Goal: Task Accomplishment & Management: Manage account settings

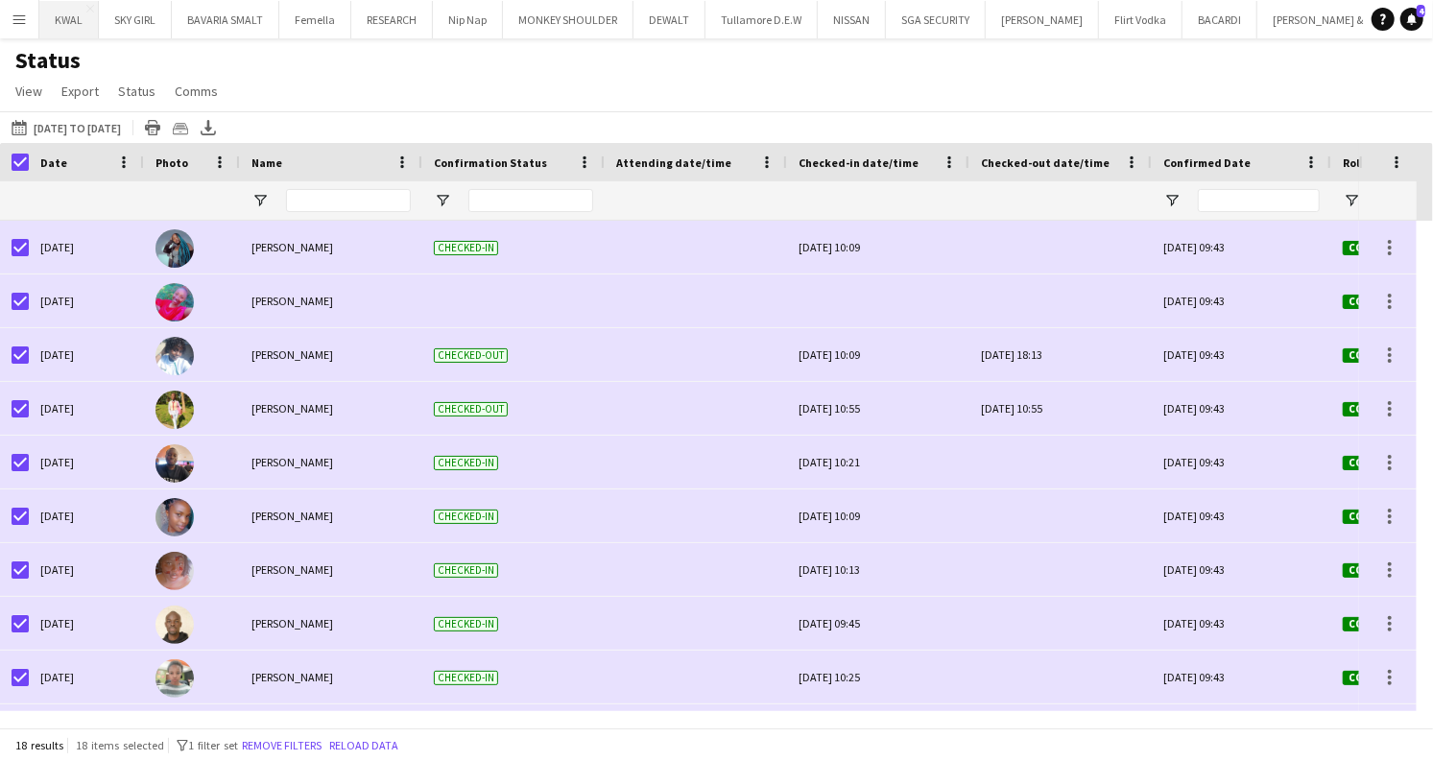
click at [61, 16] on button "KWAL Close" at bounding box center [69, 19] width 60 height 37
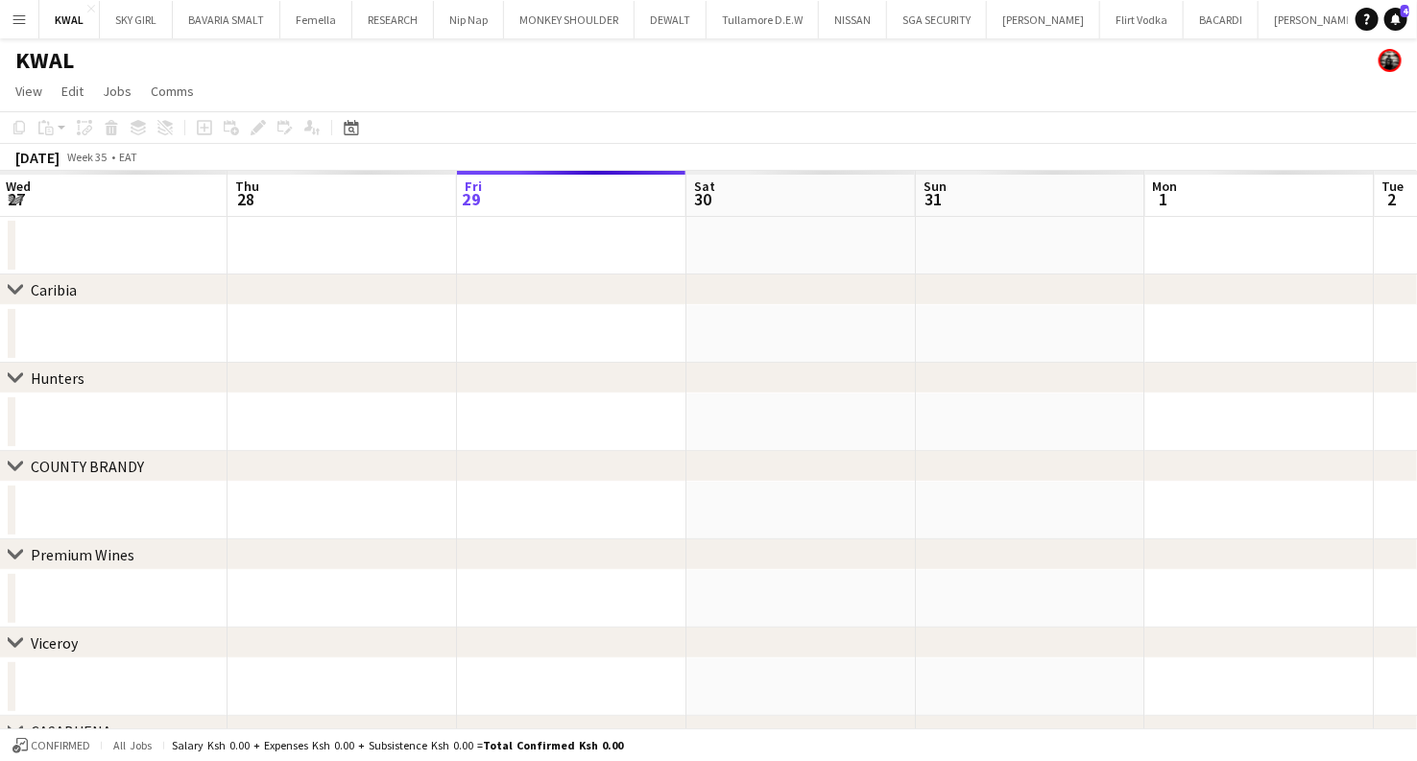
scroll to position [0, 434]
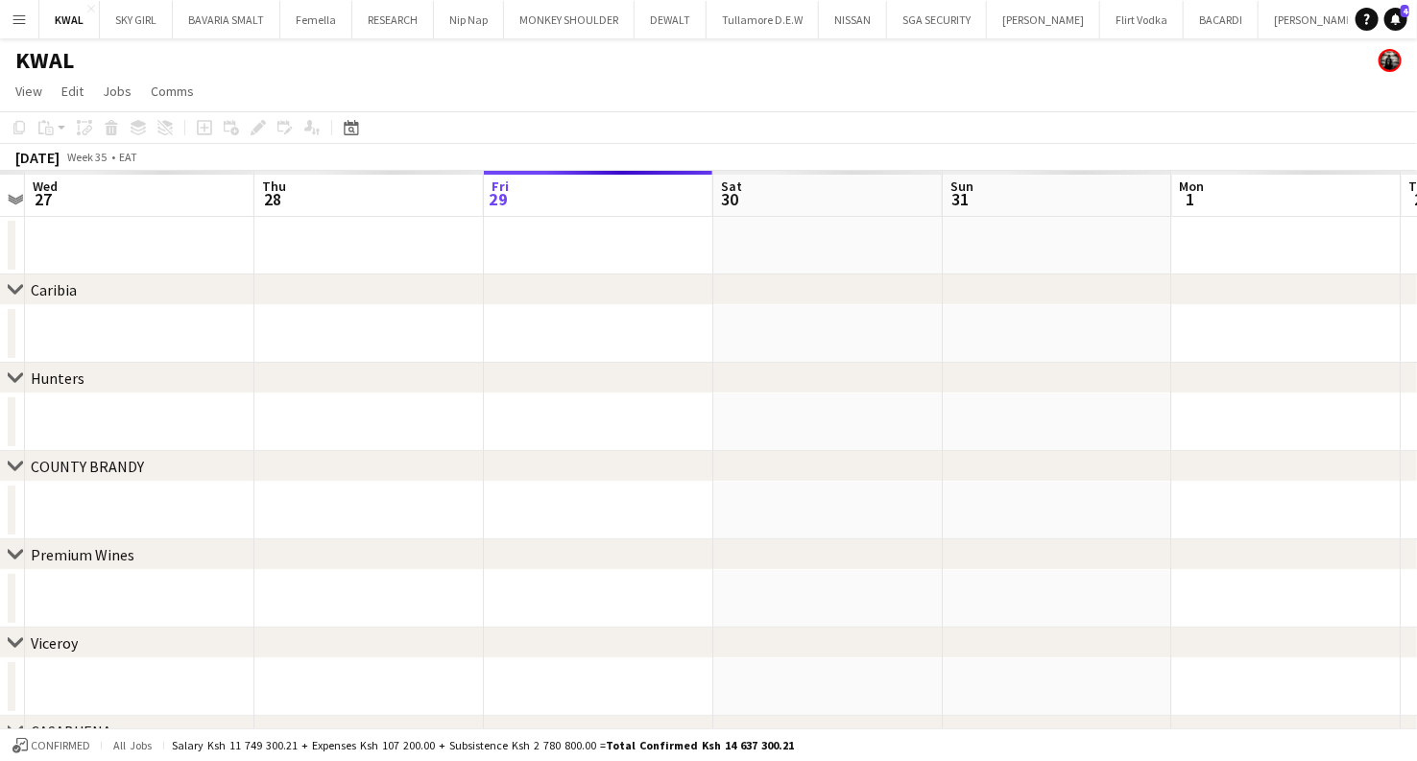
drag, startPoint x: 276, startPoint y: 491, endPoint x: 530, endPoint y: 487, distance: 254.4
click at [530, 487] on app-calendar-viewport "Mon 25 Tue 26 Wed 27 Thu 28 Fri 29 Sat 30 Sun 31 Mon 1 Tue 2 Wed 3 Thu 4 Fri 5" at bounding box center [708, 576] width 1417 height 810
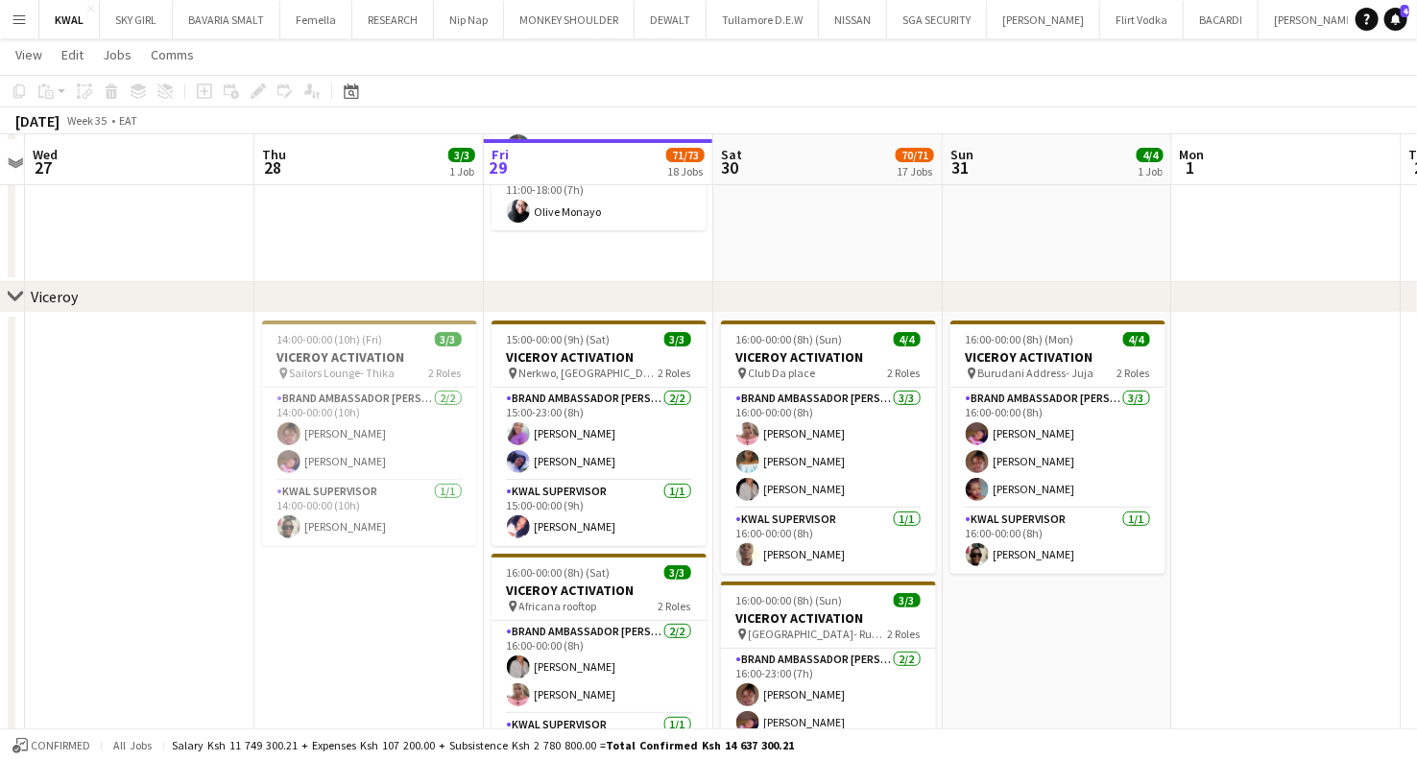
scroll to position [3413, 0]
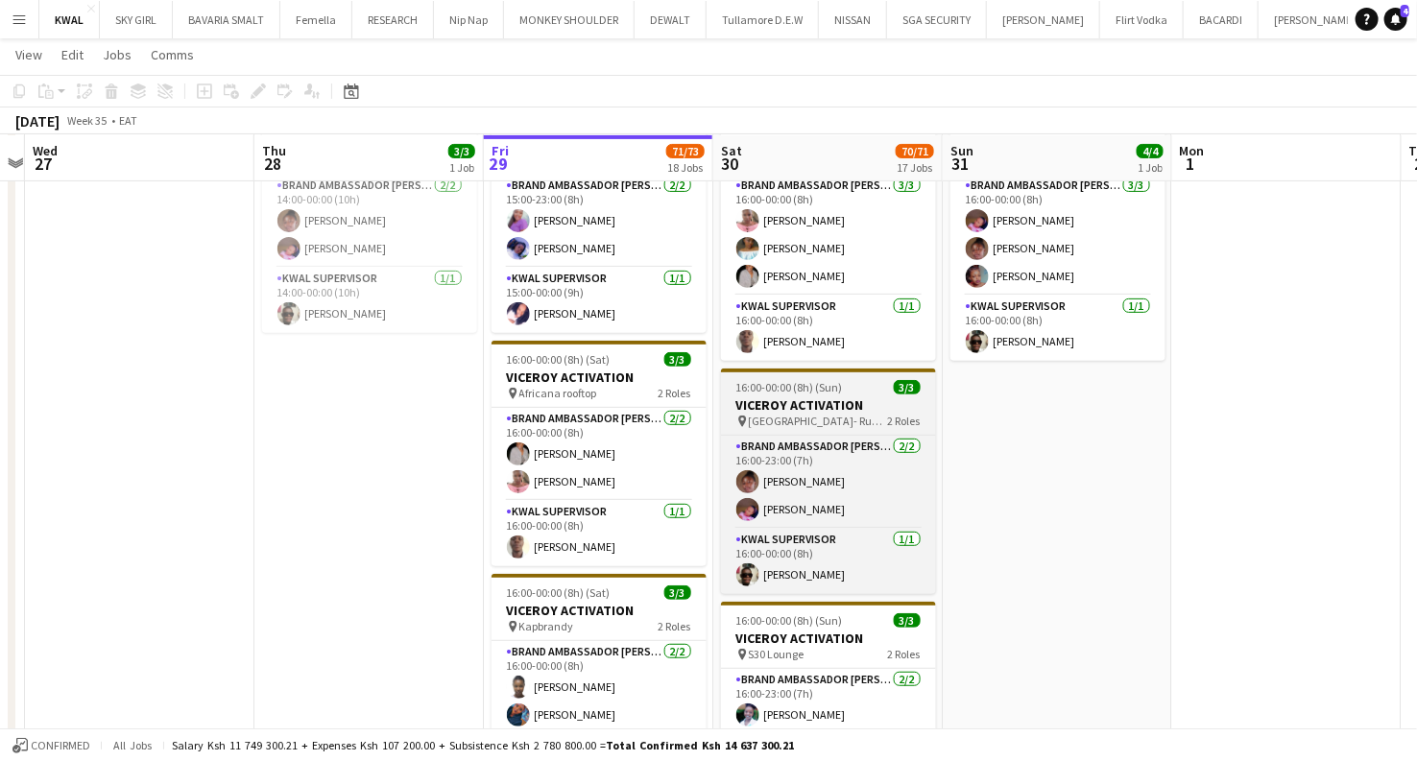
click at [827, 404] on h3 "VICEROY ACTIVATION" at bounding box center [828, 404] width 215 height 17
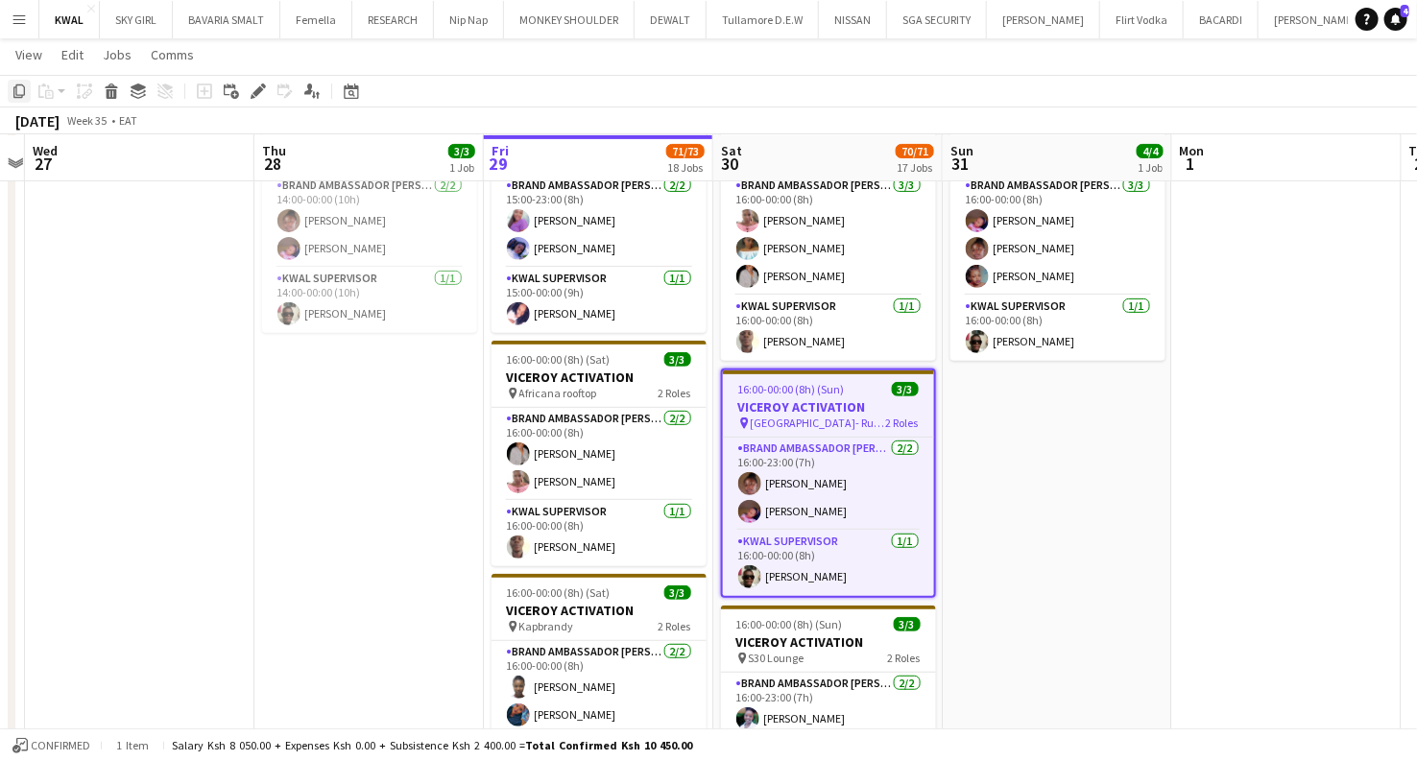
click at [18, 96] on icon "Copy" at bounding box center [19, 91] width 15 height 15
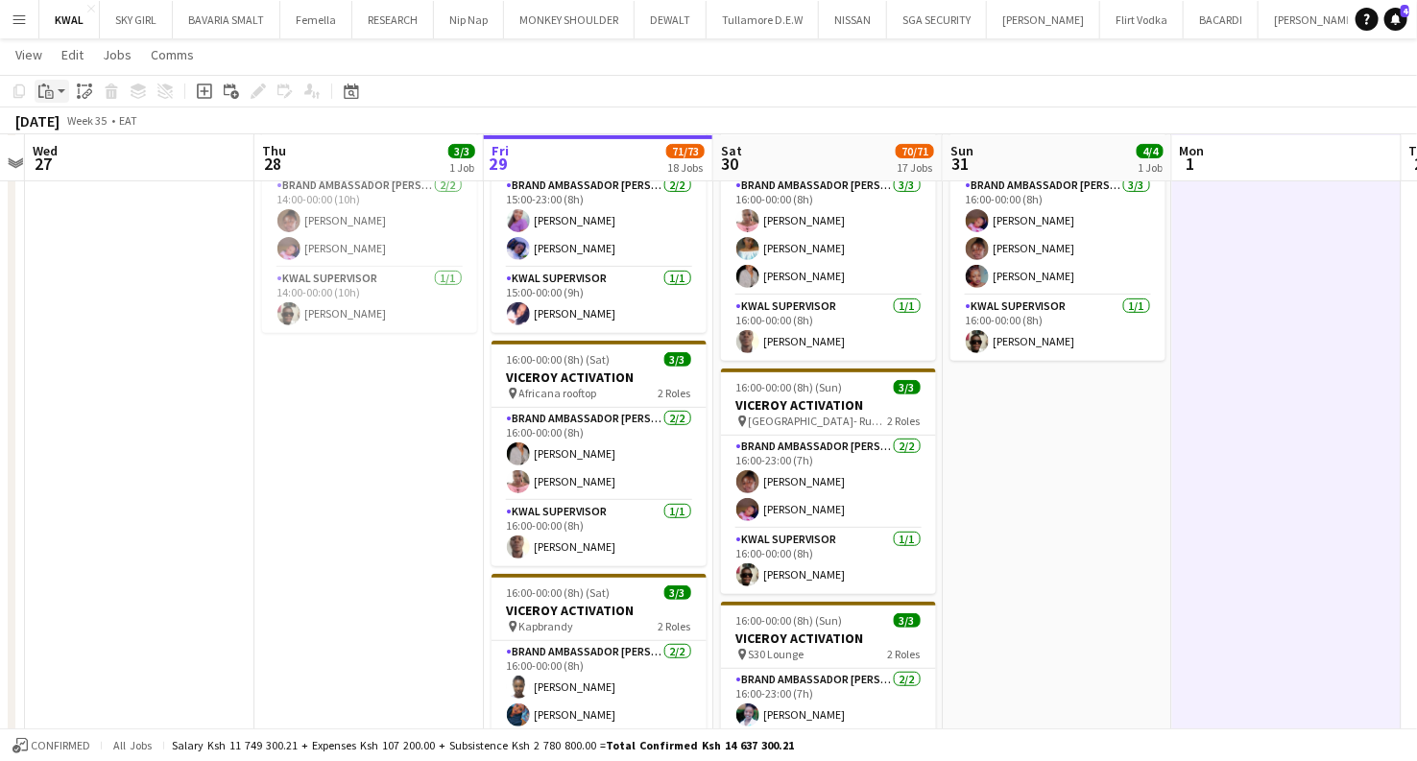
click at [57, 89] on app-action-btn "Paste" at bounding box center [52, 91] width 35 height 23
click at [66, 163] on link "Paste with crew Ctrl+Shift+V" at bounding box center [141, 160] width 180 height 17
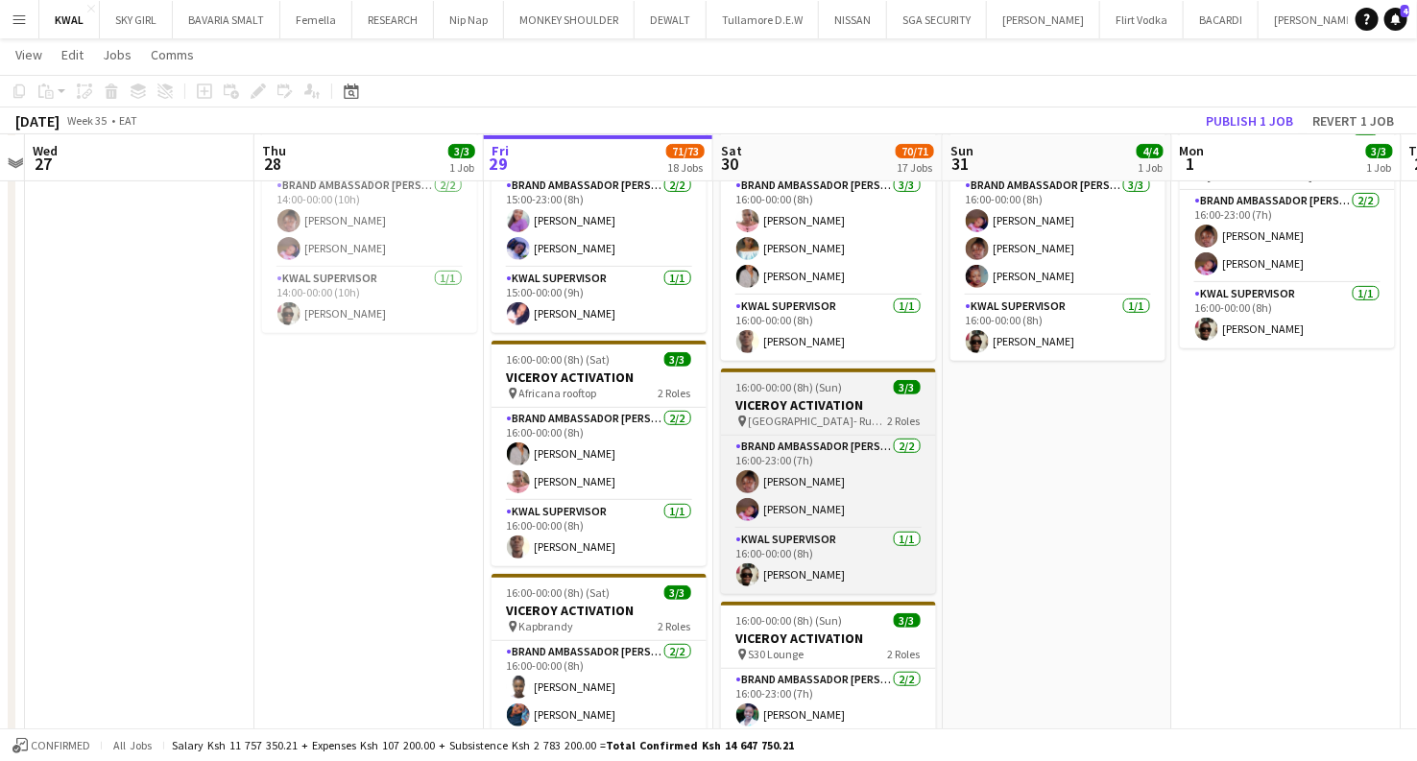
drag, startPoint x: 775, startPoint y: 409, endPoint x: 755, endPoint y: 399, distance: 22.3
click at [773, 409] on h3 "VICEROY ACTIVATION" at bounding box center [828, 404] width 215 height 17
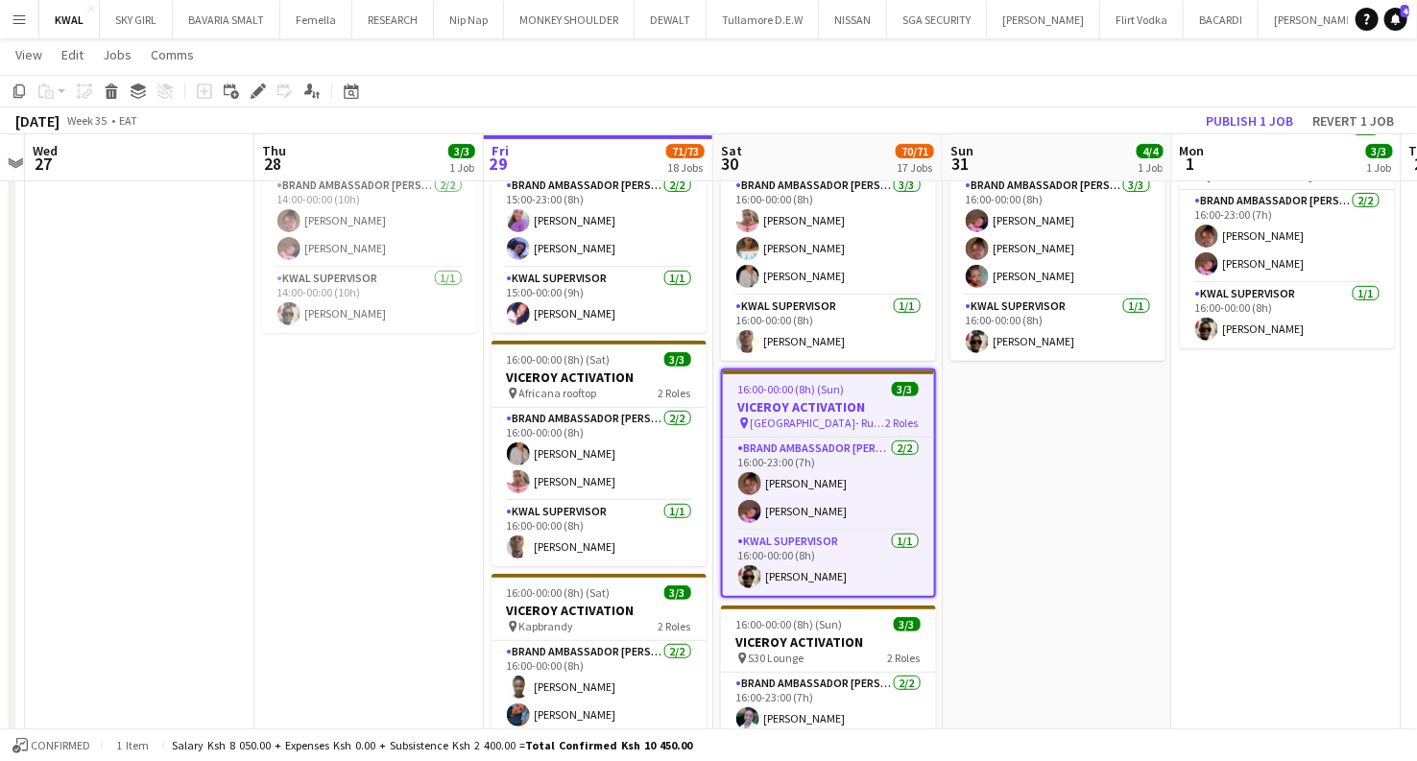
scroll to position [0, 436]
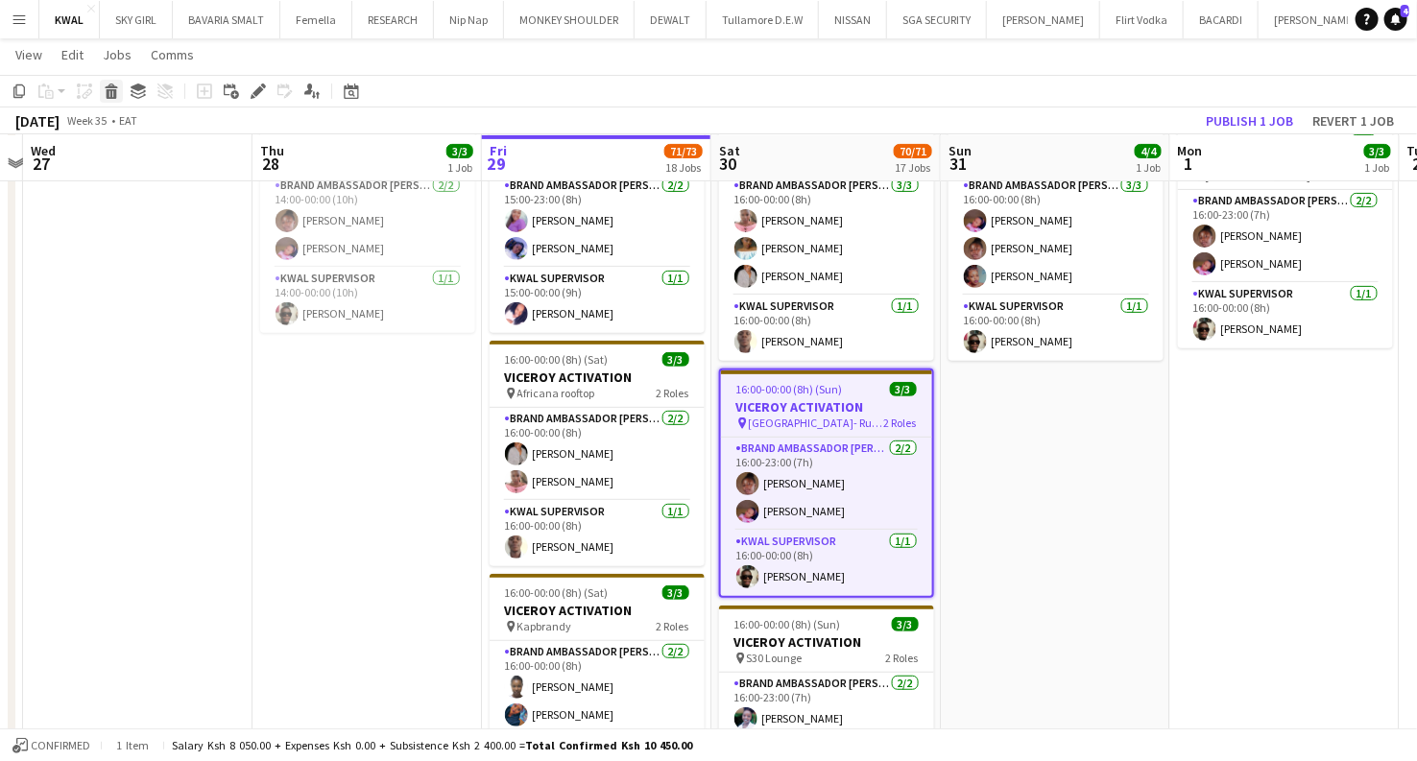
click at [109, 90] on icon "Delete" at bounding box center [111, 91] width 15 height 15
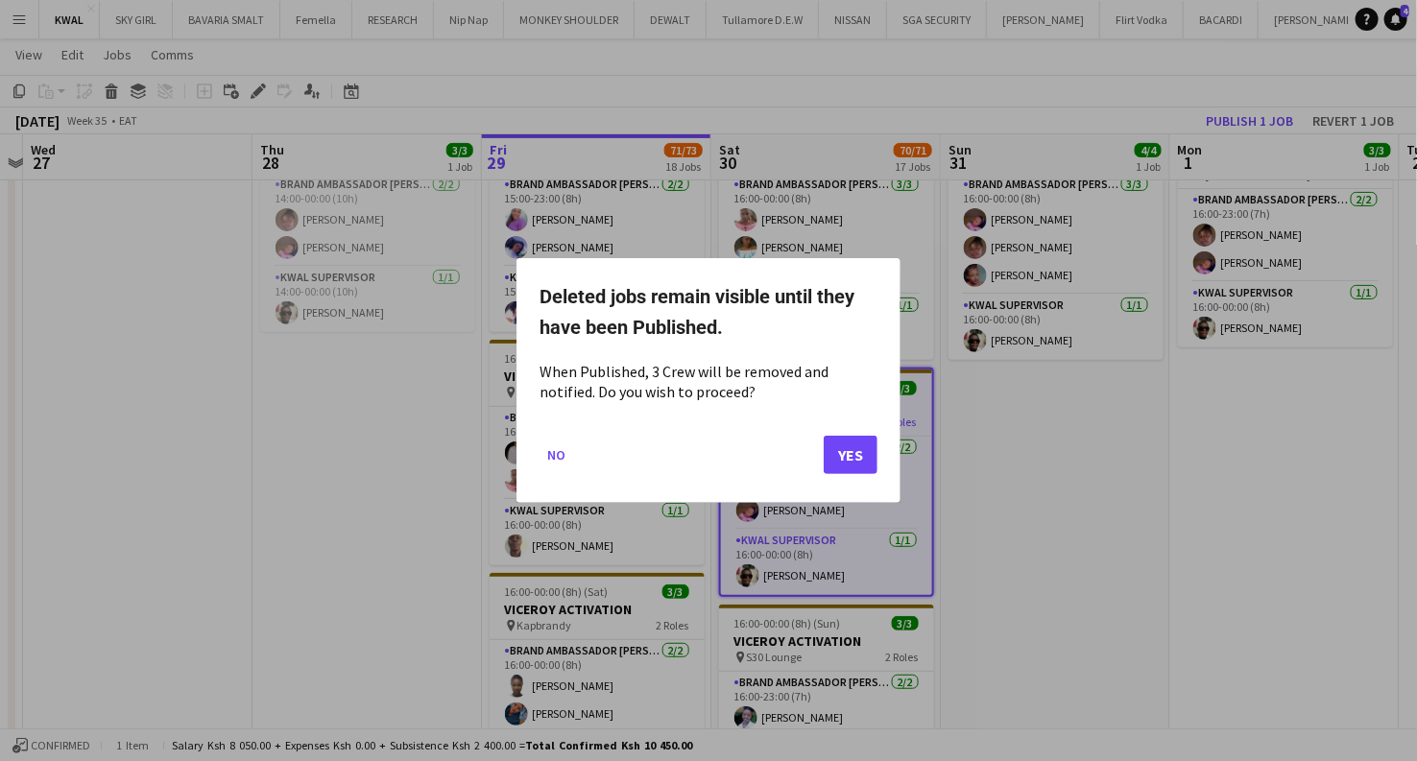
scroll to position [0, 0]
click at [829, 458] on button "Yes" at bounding box center [851, 455] width 54 height 38
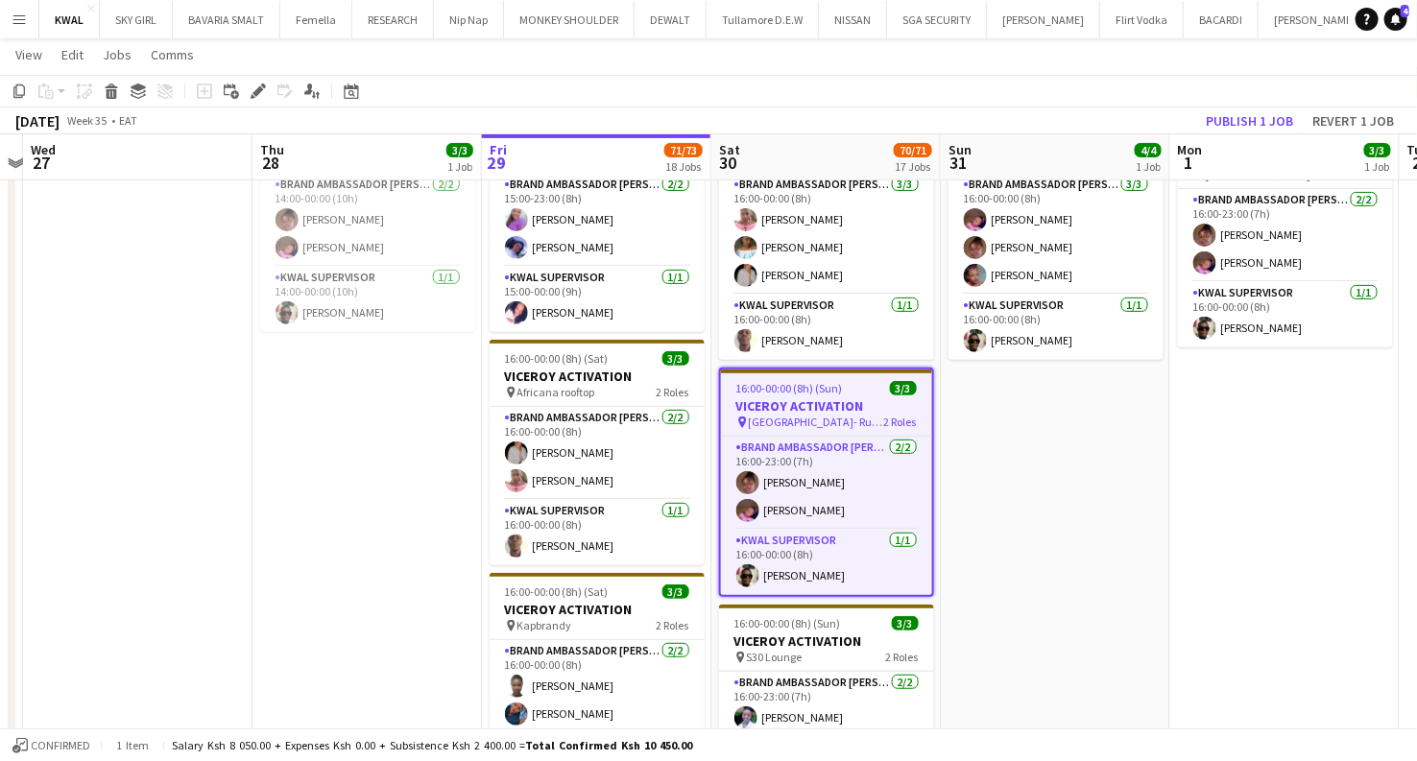
scroll to position [3413, 0]
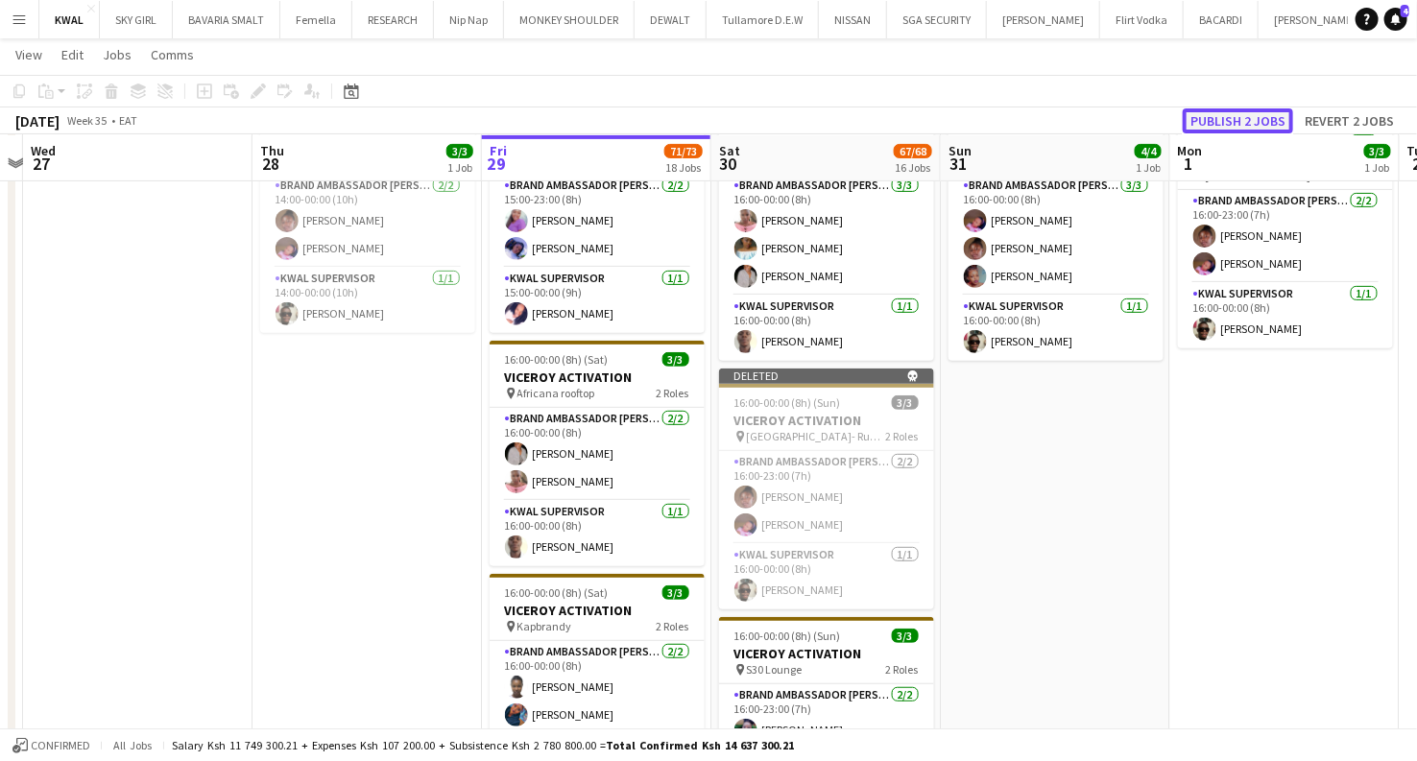
click at [1252, 119] on button "Publish 2 jobs" at bounding box center [1238, 120] width 110 height 25
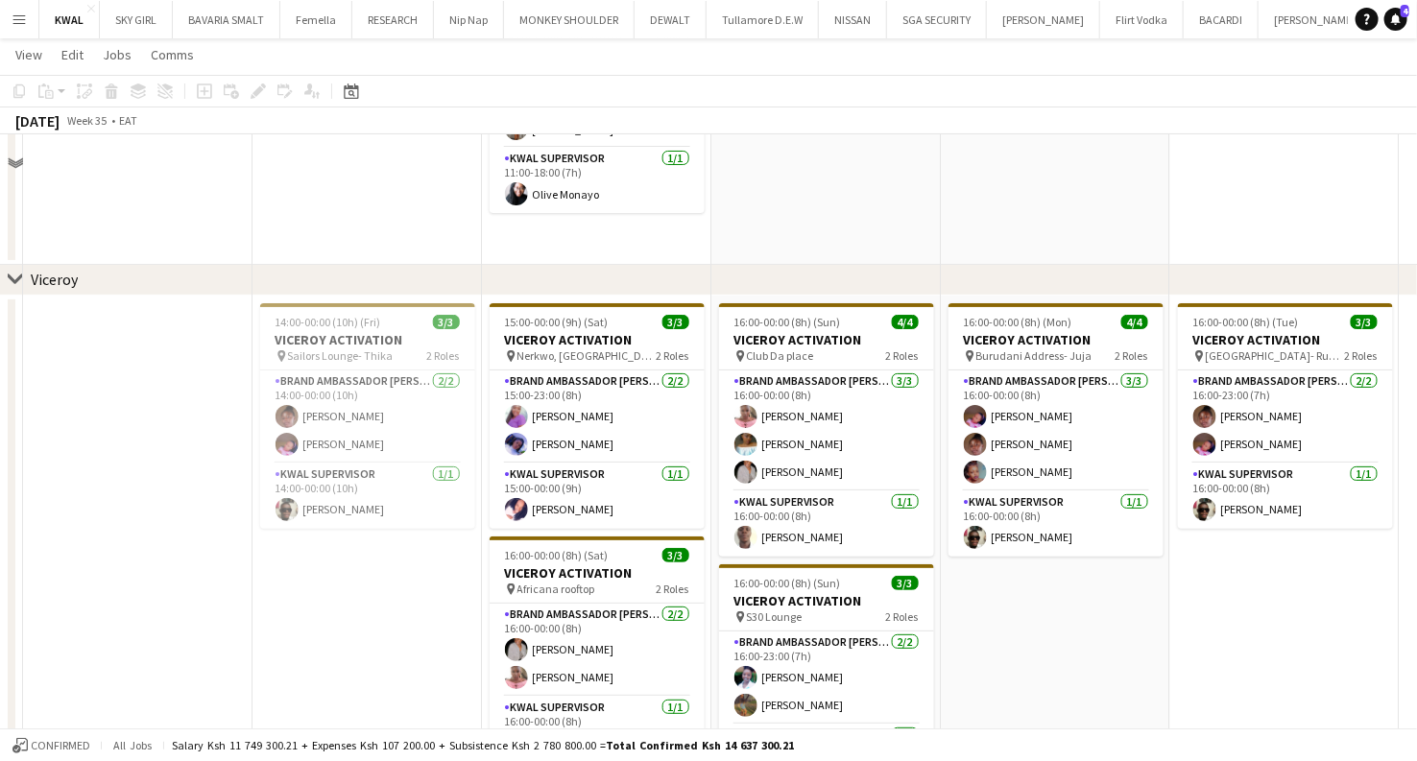
scroll to position [3093, 0]
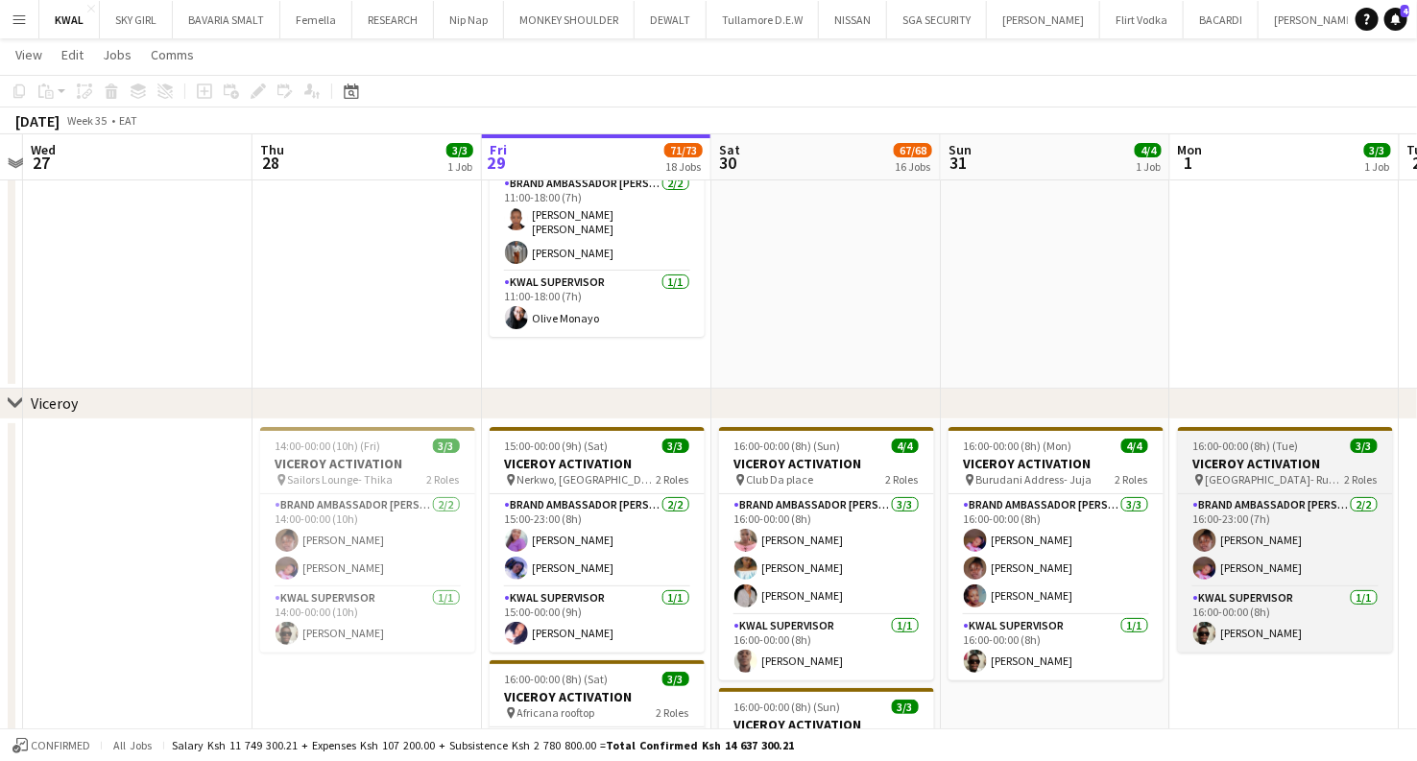
click at [1224, 463] on h3 "VICEROY ACTIVATION" at bounding box center [1285, 463] width 215 height 17
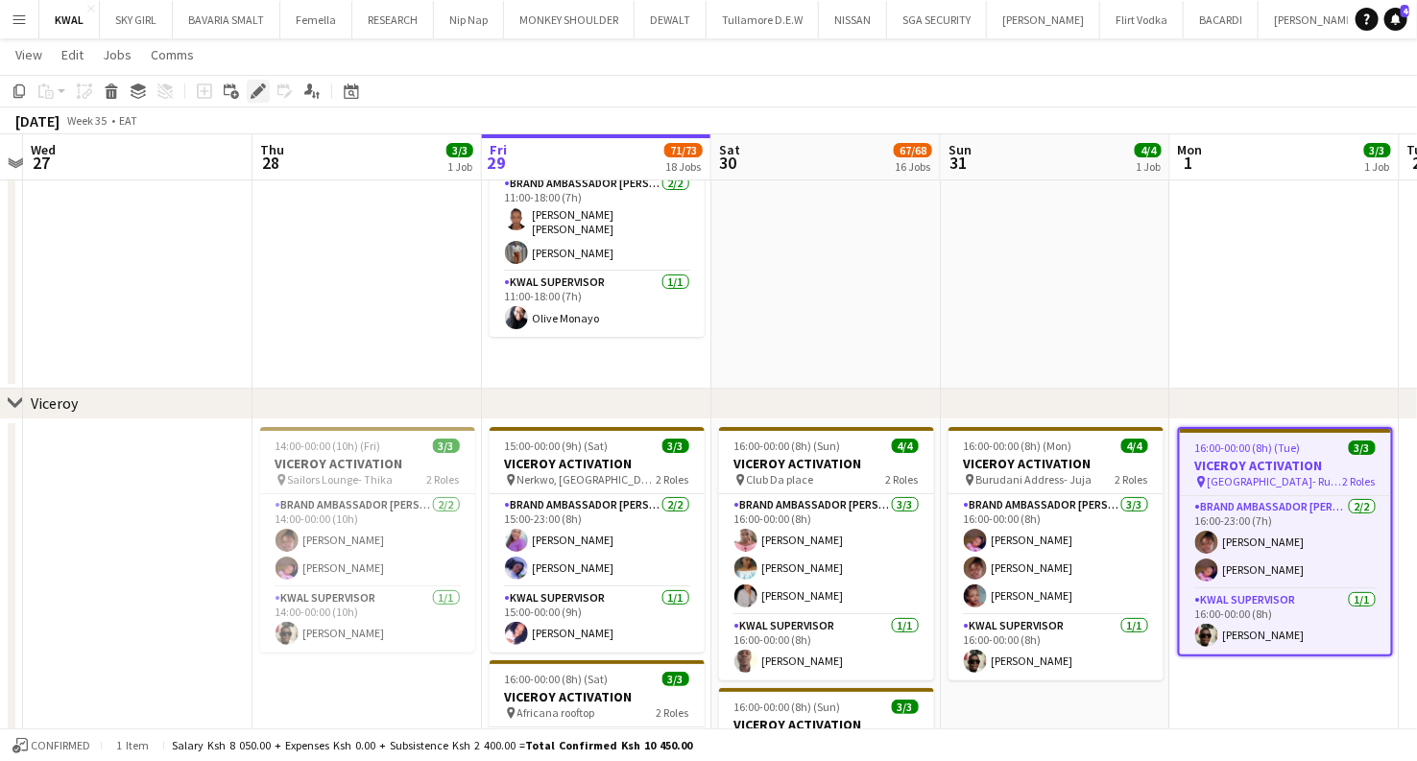
click at [261, 85] on icon at bounding box center [263, 86] width 5 height 5
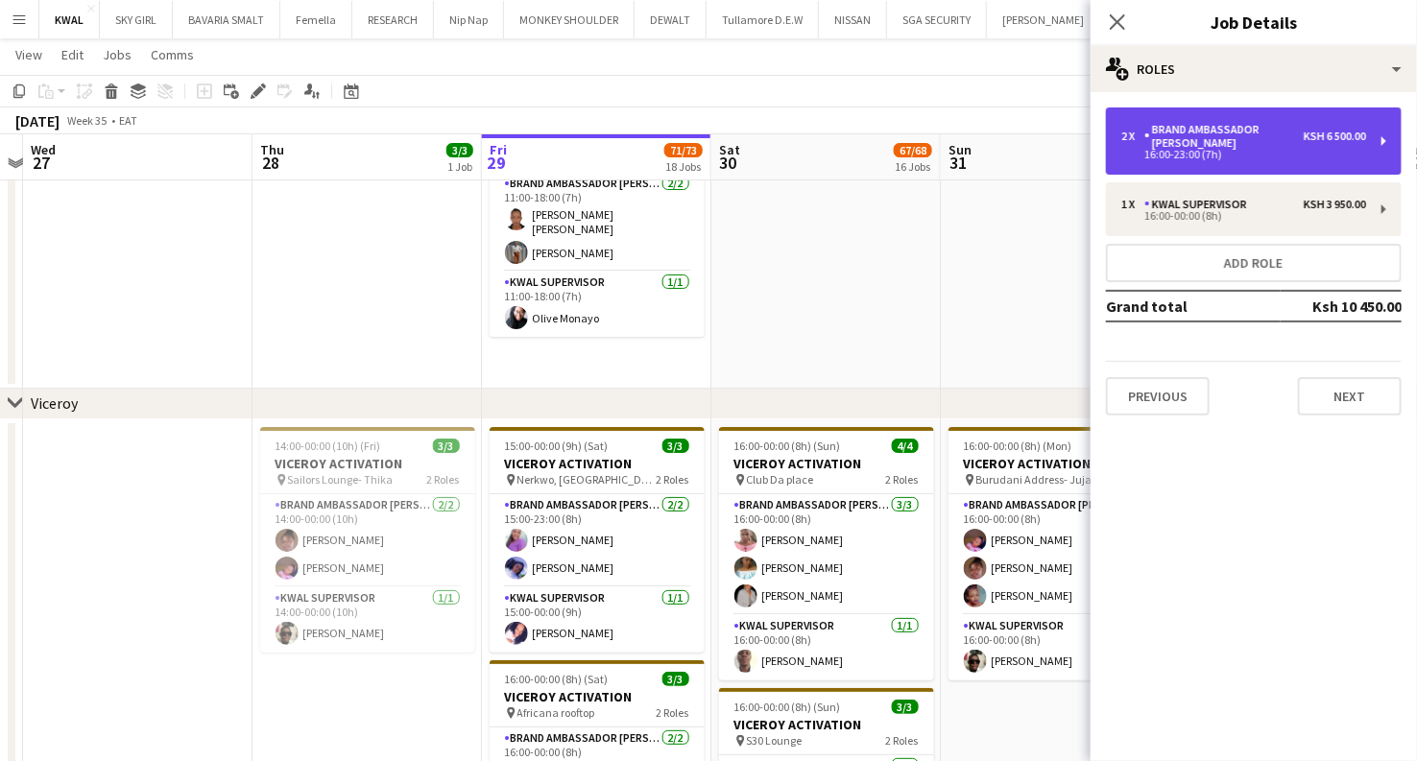
click at [1294, 127] on div "Brand Ambassador [PERSON_NAME]" at bounding box center [1223, 136] width 159 height 27
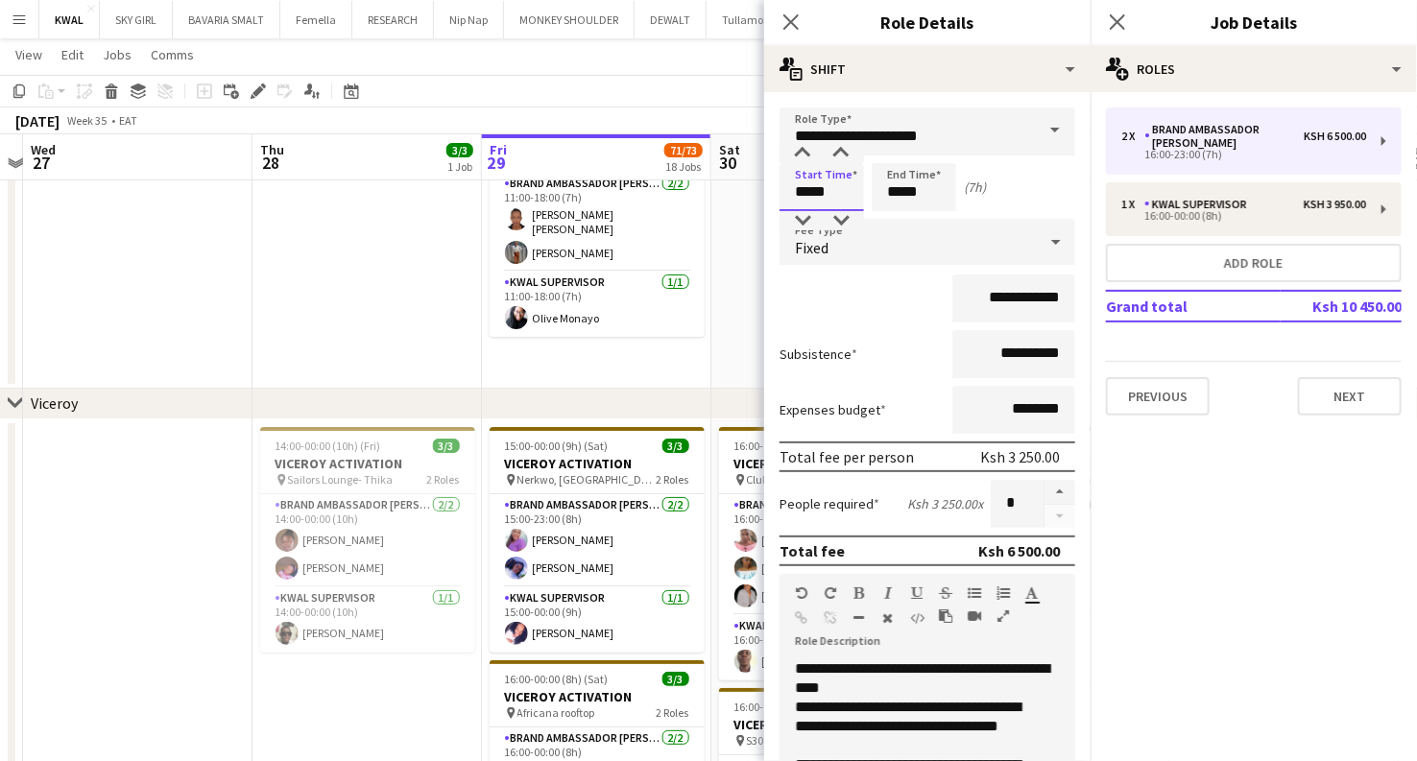
click at [806, 194] on input "*****" at bounding box center [821, 187] width 84 height 48
type input "*****"
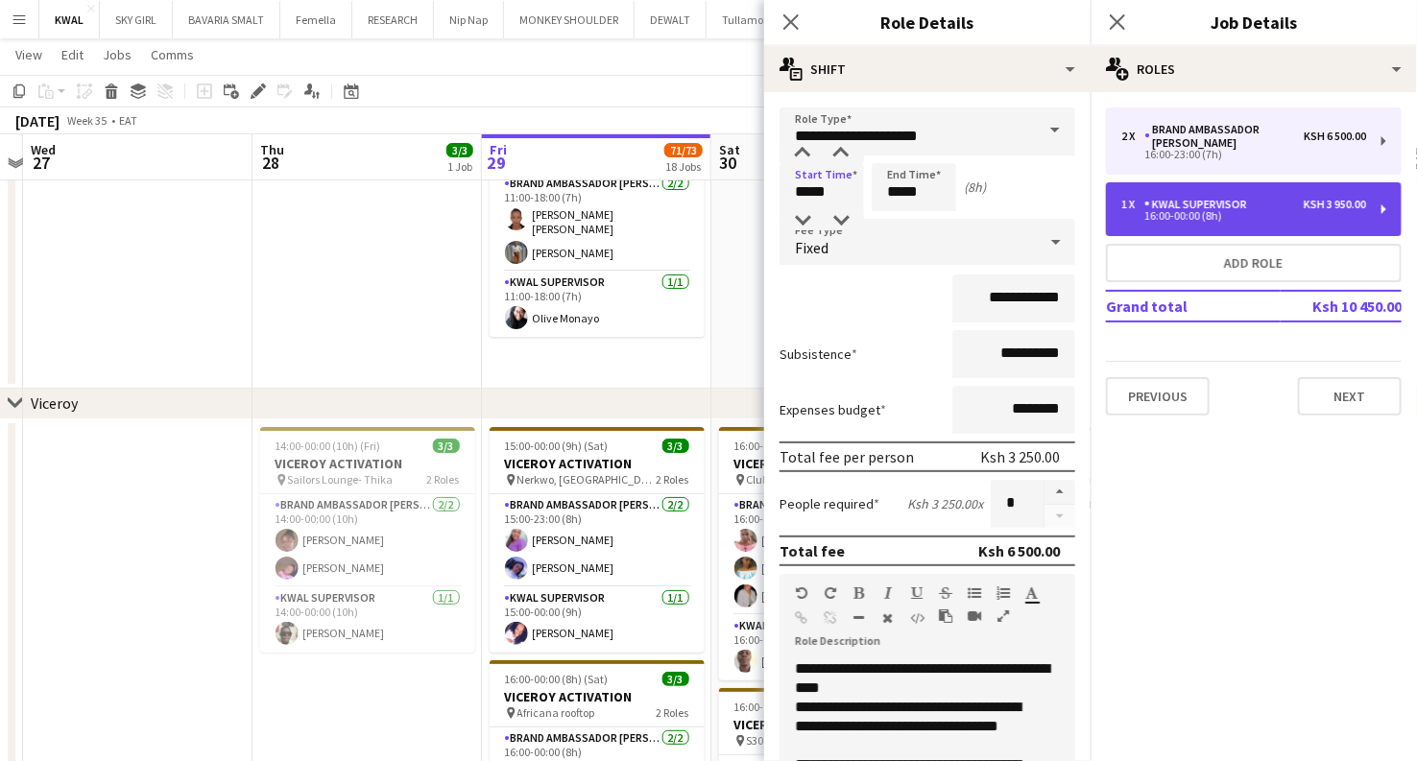
click at [1189, 198] on div "KWAL SUPERVISOR" at bounding box center [1199, 204] width 110 height 13
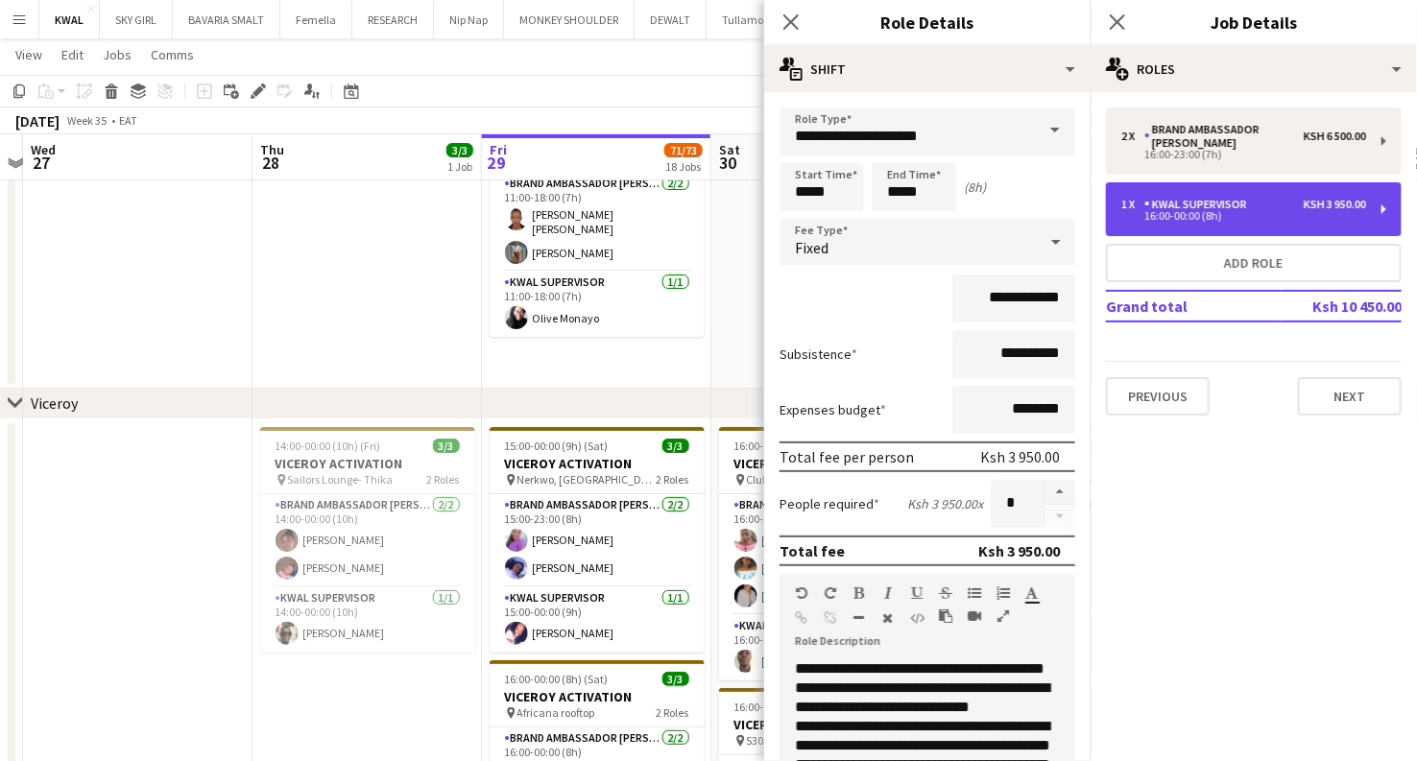
type input "**********"
type input "*****"
type input "**********"
type input "*"
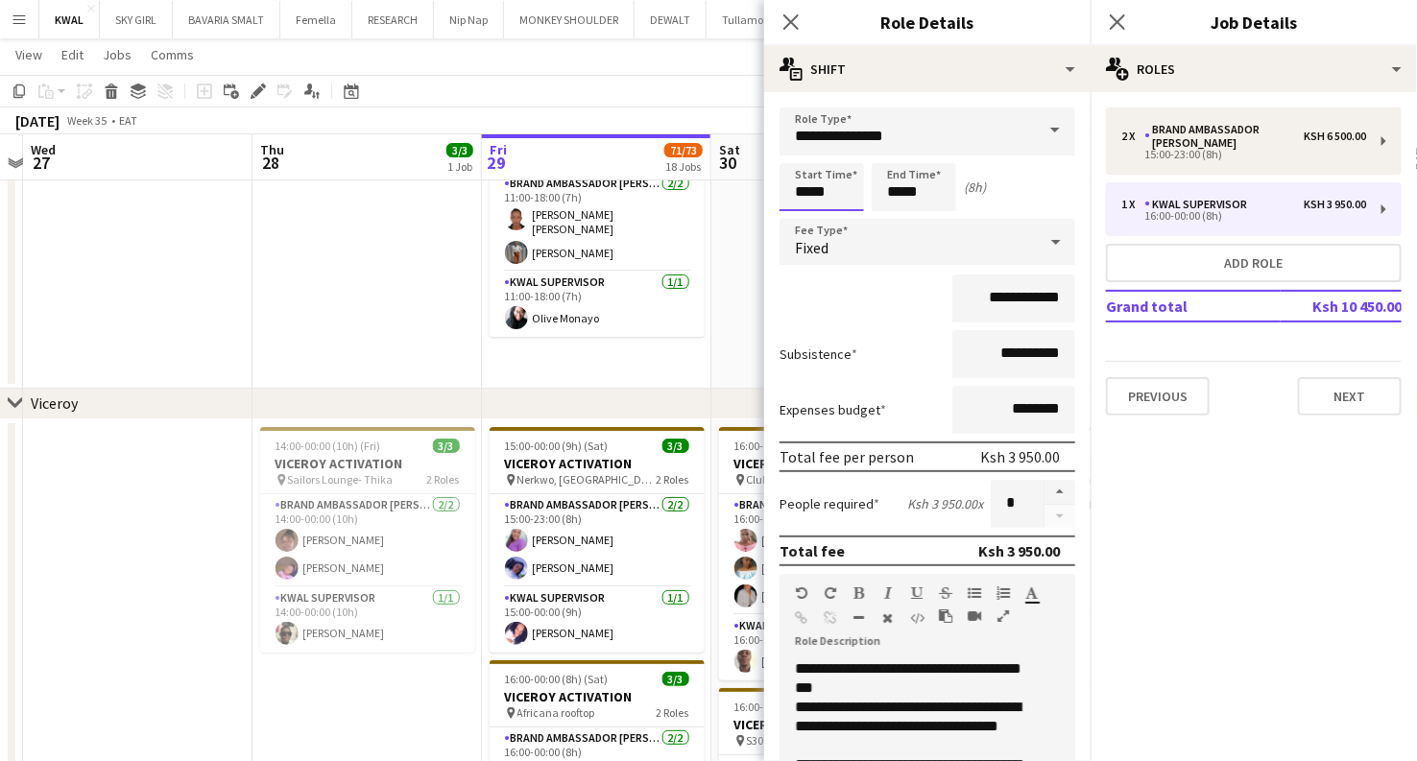
click at [807, 192] on input "*****" at bounding box center [821, 187] width 84 height 48
type input "*****"
drag, startPoint x: 362, startPoint y: 363, endPoint x: 467, endPoint y: 349, distance: 105.5
click at [362, 363] on app-date-cell at bounding box center [366, 236] width 229 height 306
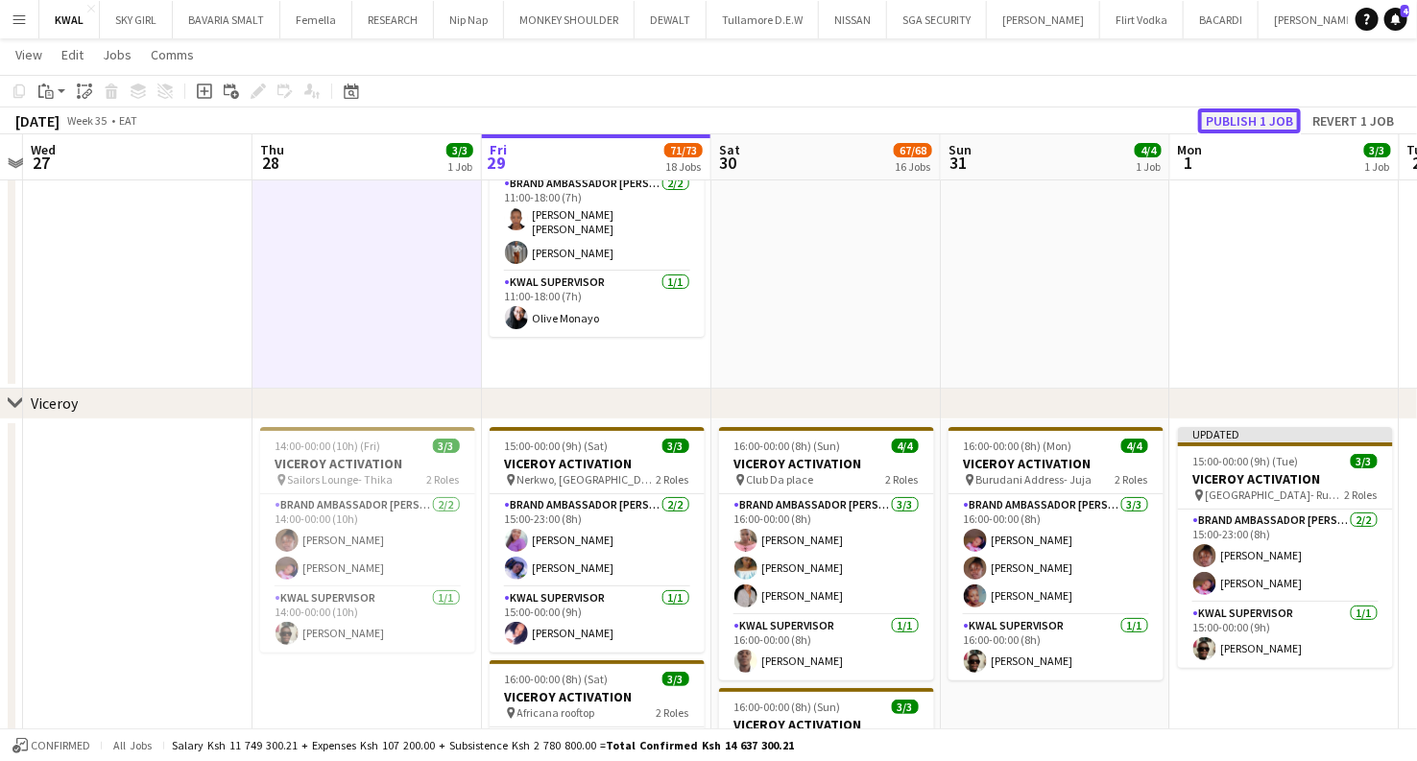
click at [1244, 118] on button "Publish 1 job" at bounding box center [1249, 120] width 103 height 25
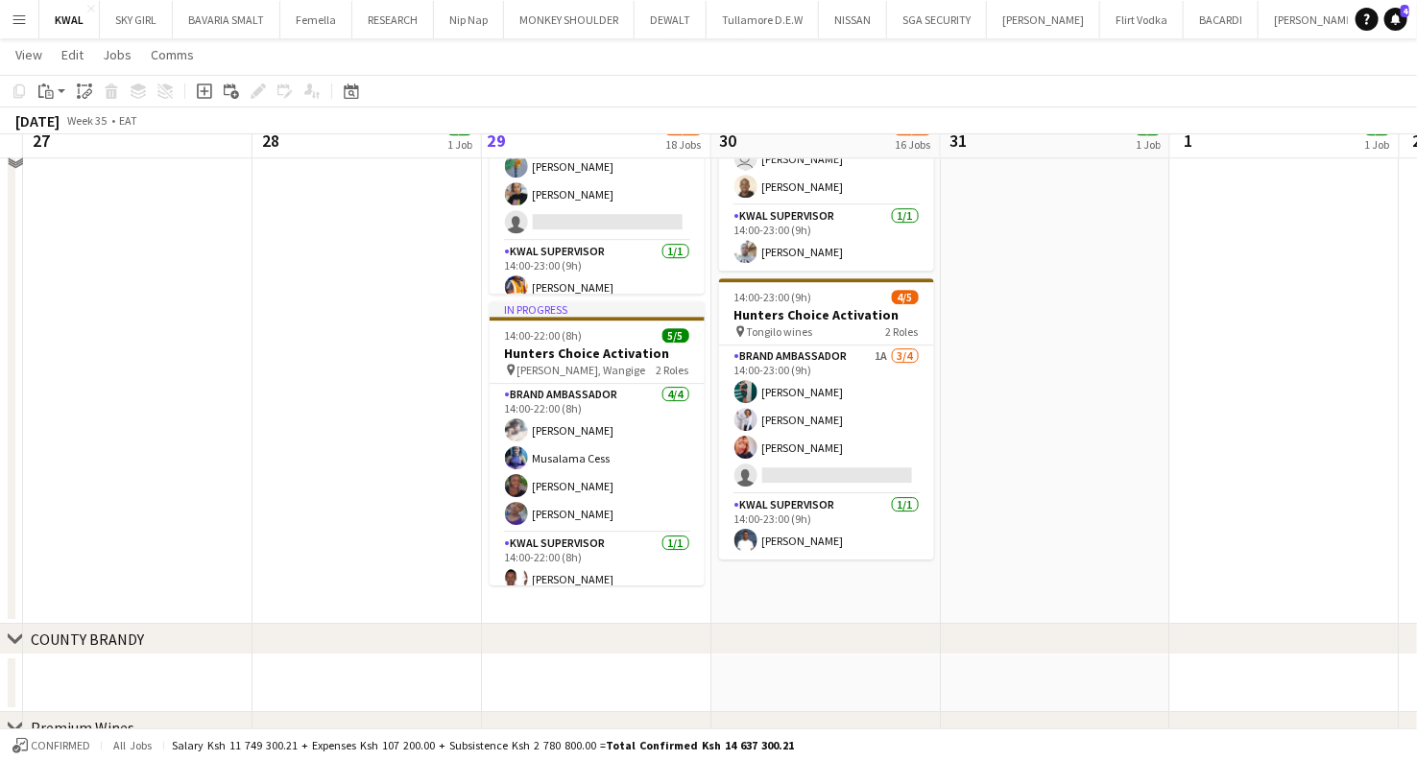
scroll to position [2219, 0]
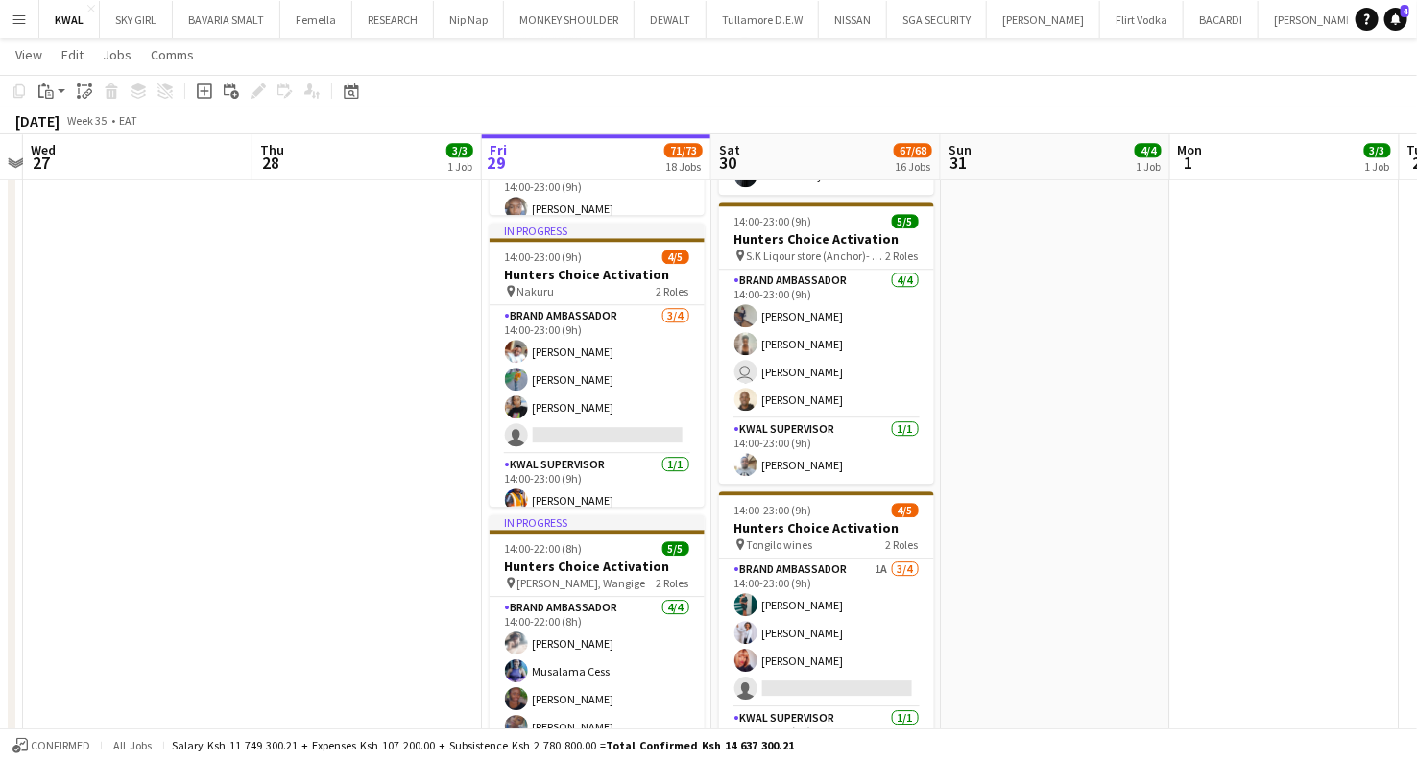
drag, startPoint x: 587, startPoint y: 433, endPoint x: 1321, endPoint y: 153, distance: 786.0
click at [583, 434] on app-card-role "Brand Ambassador [DATE] 14:00-23:00 (9h) [PERSON_NAME] [PERSON_NAME] [PERSON_NA…" at bounding box center [597, 379] width 215 height 149
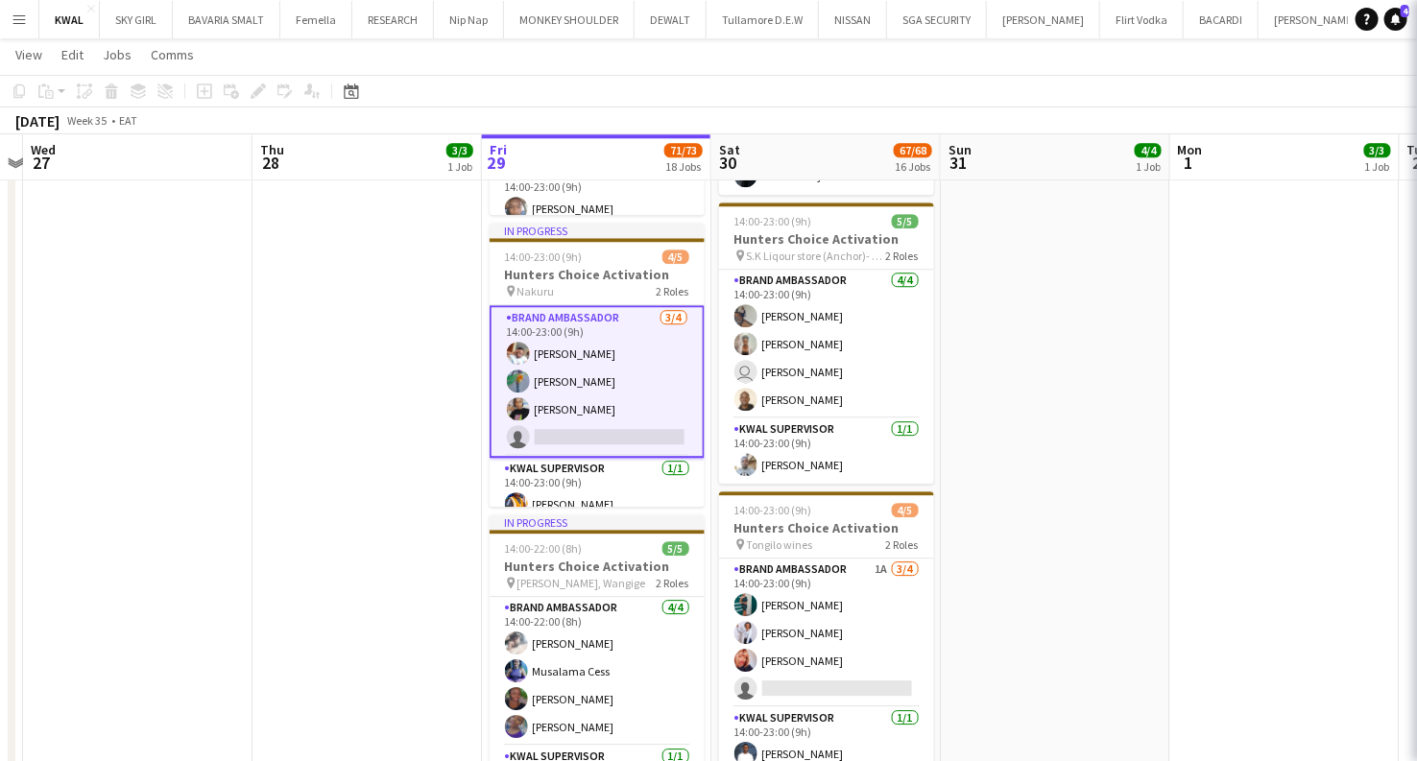
scroll to position [0, 440]
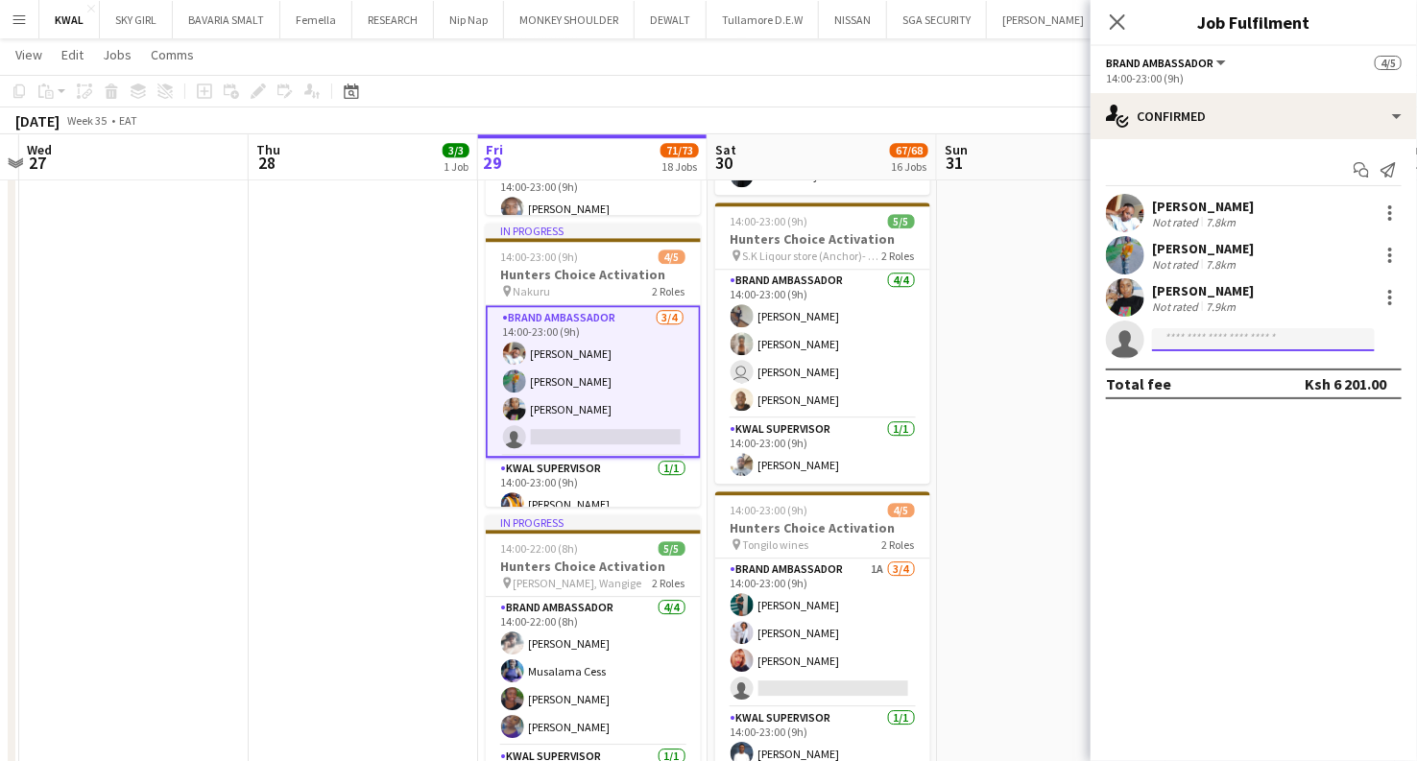
click at [1218, 336] on input at bounding box center [1263, 339] width 223 height 23
type input "*"
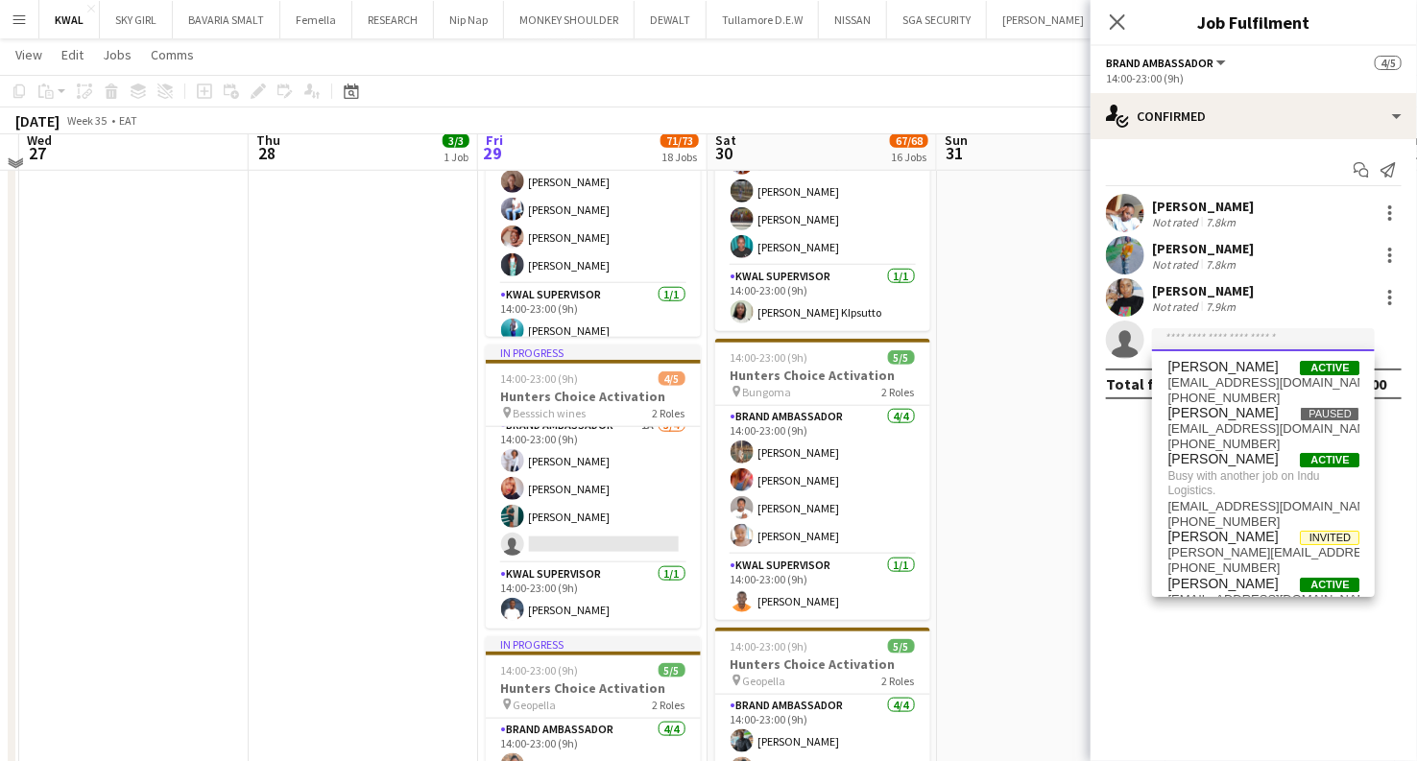
scroll to position [619, 0]
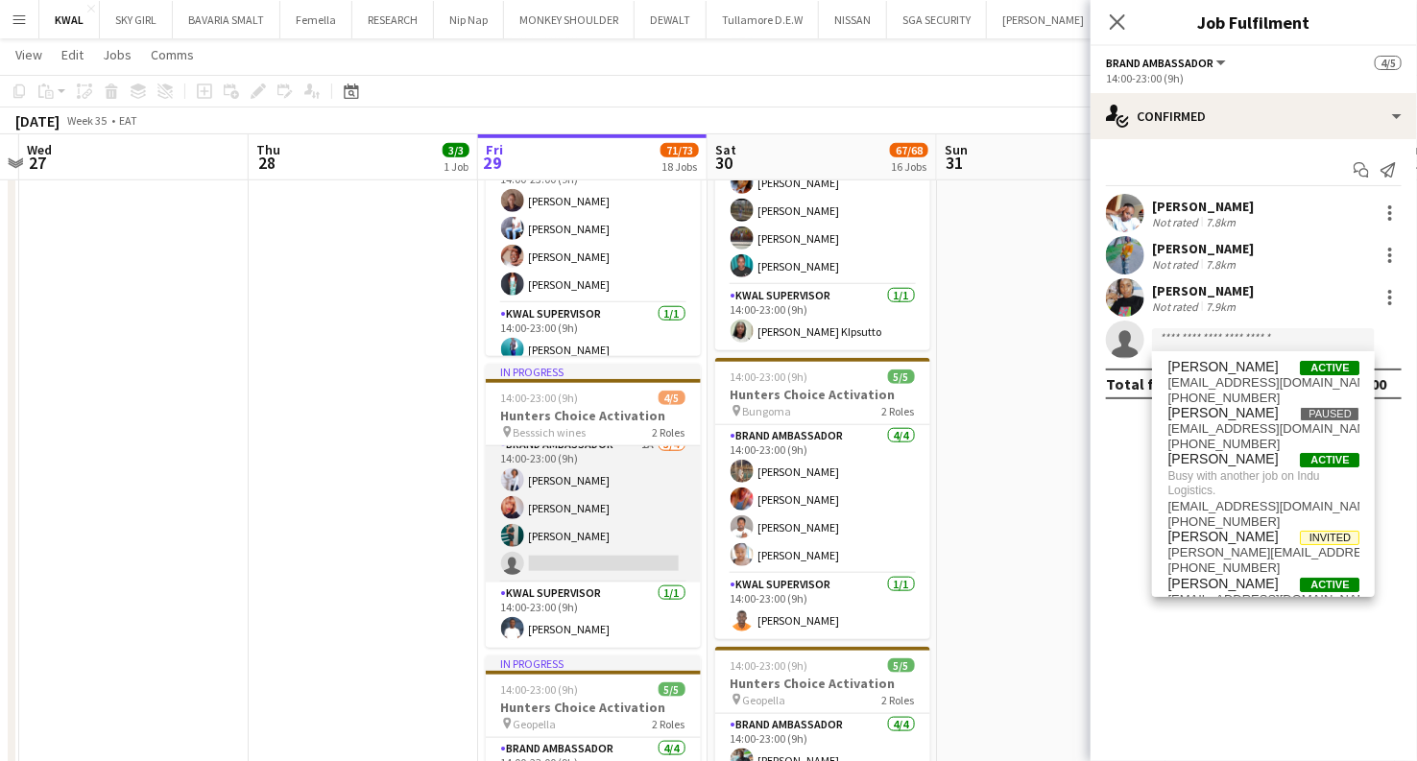
click at [618, 564] on app-card-role "Brand Ambassador 1A [DATE] 14:00-23:00 (9h) [PERSON_NAME] [PERSON_NAME] [PERSON…" at bounding box center [593, 508] width 215 height 149
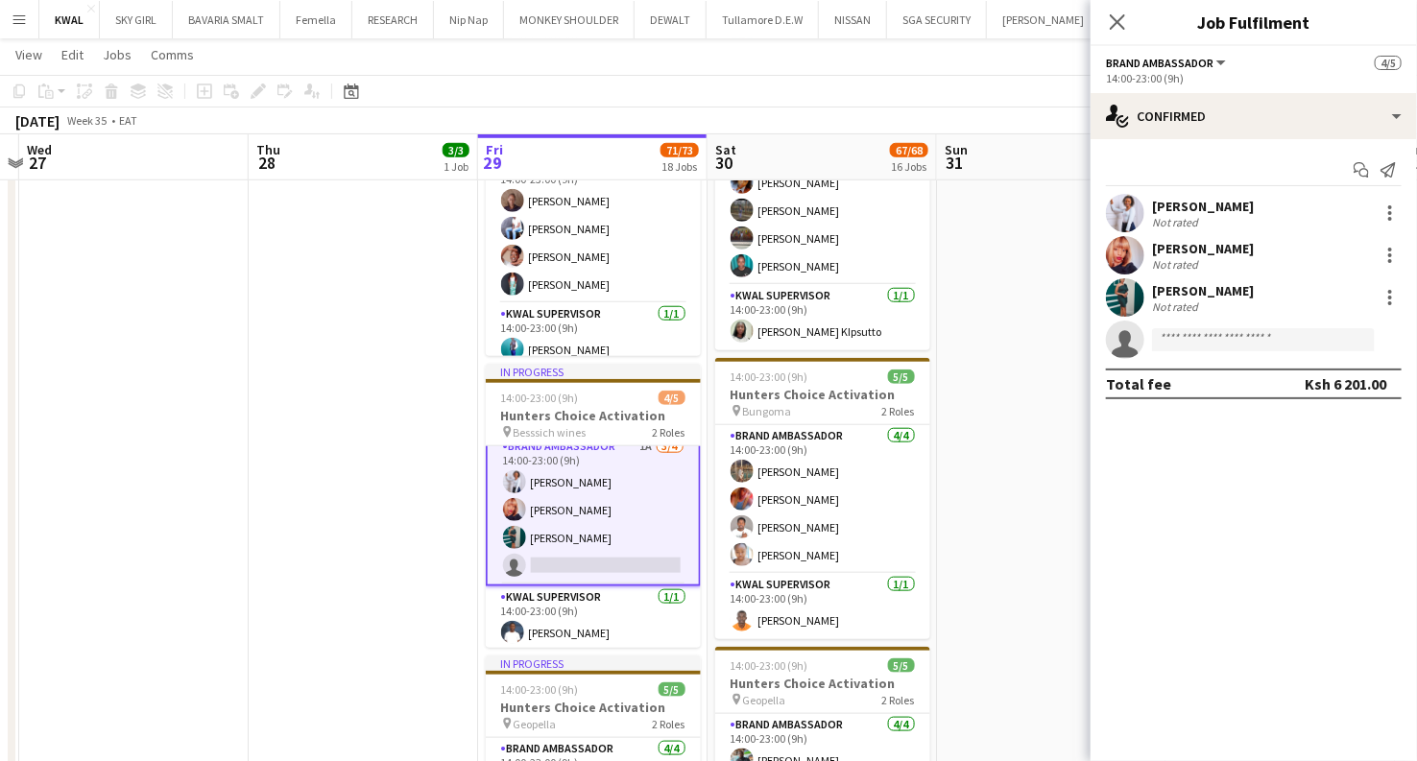
scroll to position [14, 0]
click at [1201, 338] on input at bounding box center [1263, 339] width 223 height 23
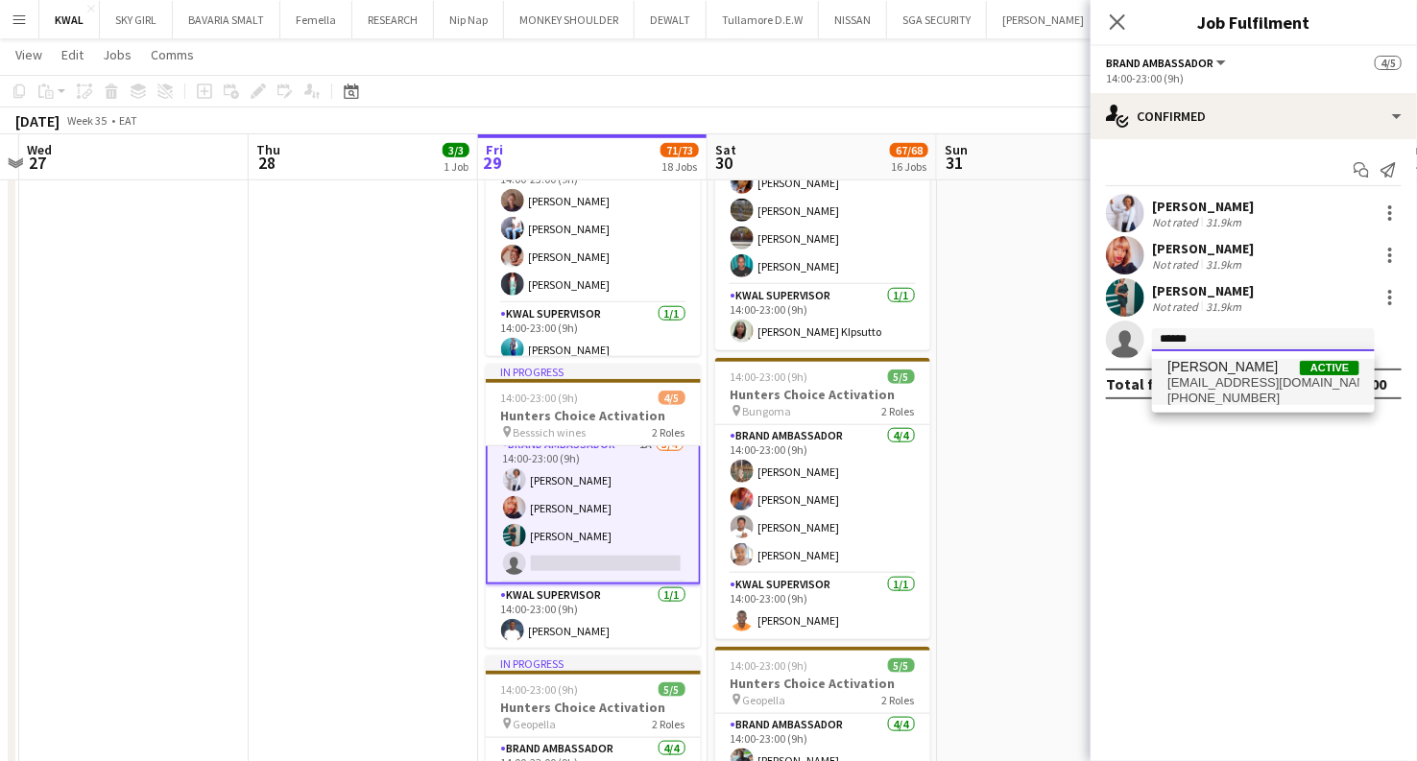
type input "******"
click at [1224, 391] on span "[PHONE_NUMBER]" at bounding box center [1263, 398] width 192 height 15
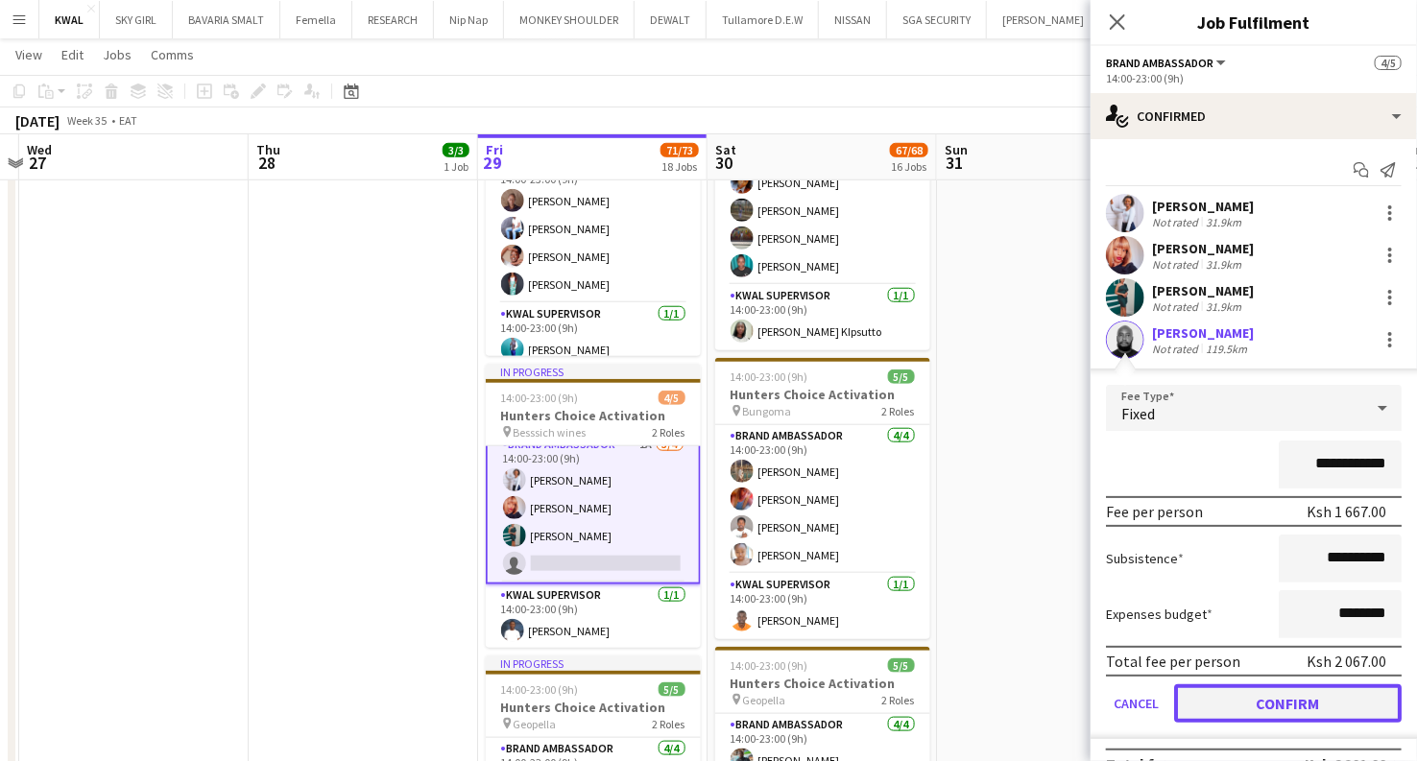
click at [1254, 703] on button "Confirm" at bounding box center [1288, 703] width 228 height 38
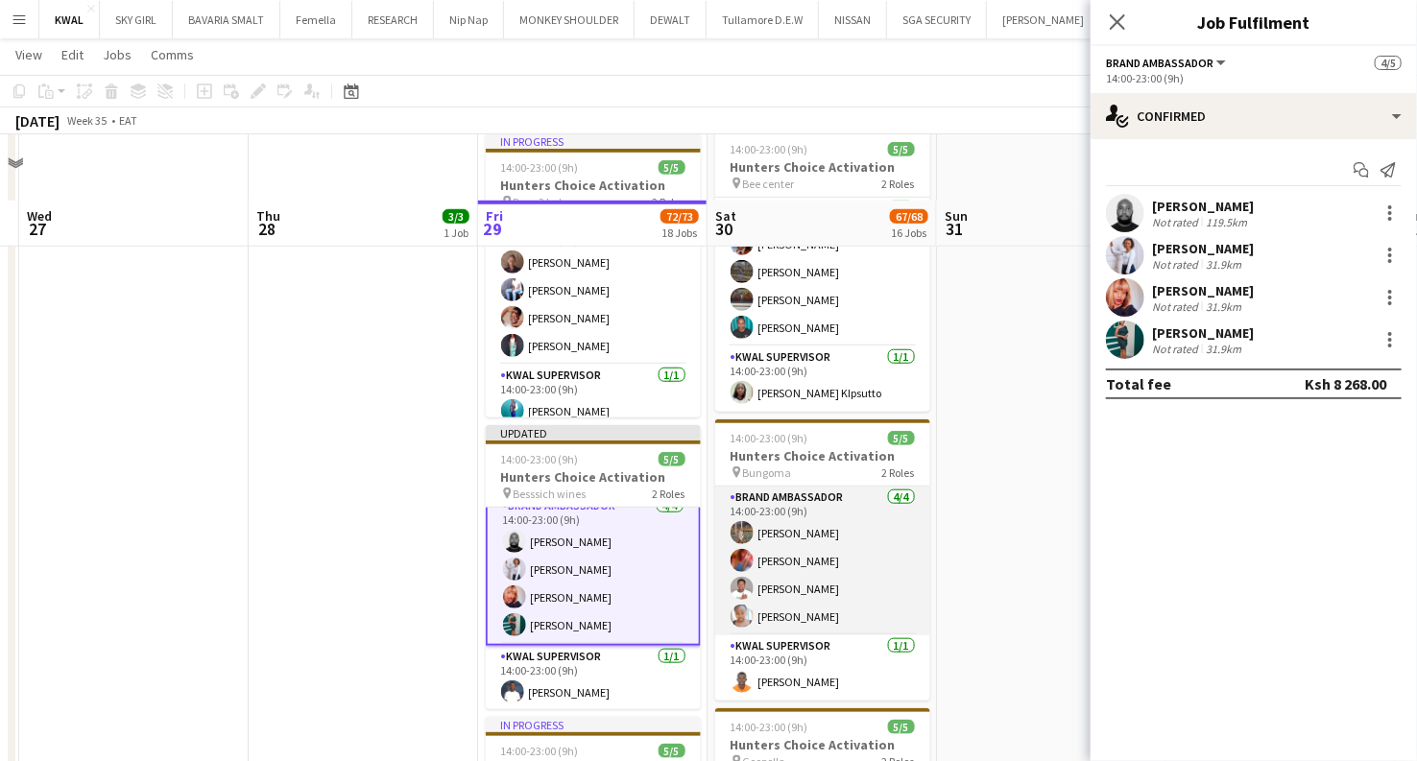
scroll to position [639, 0]
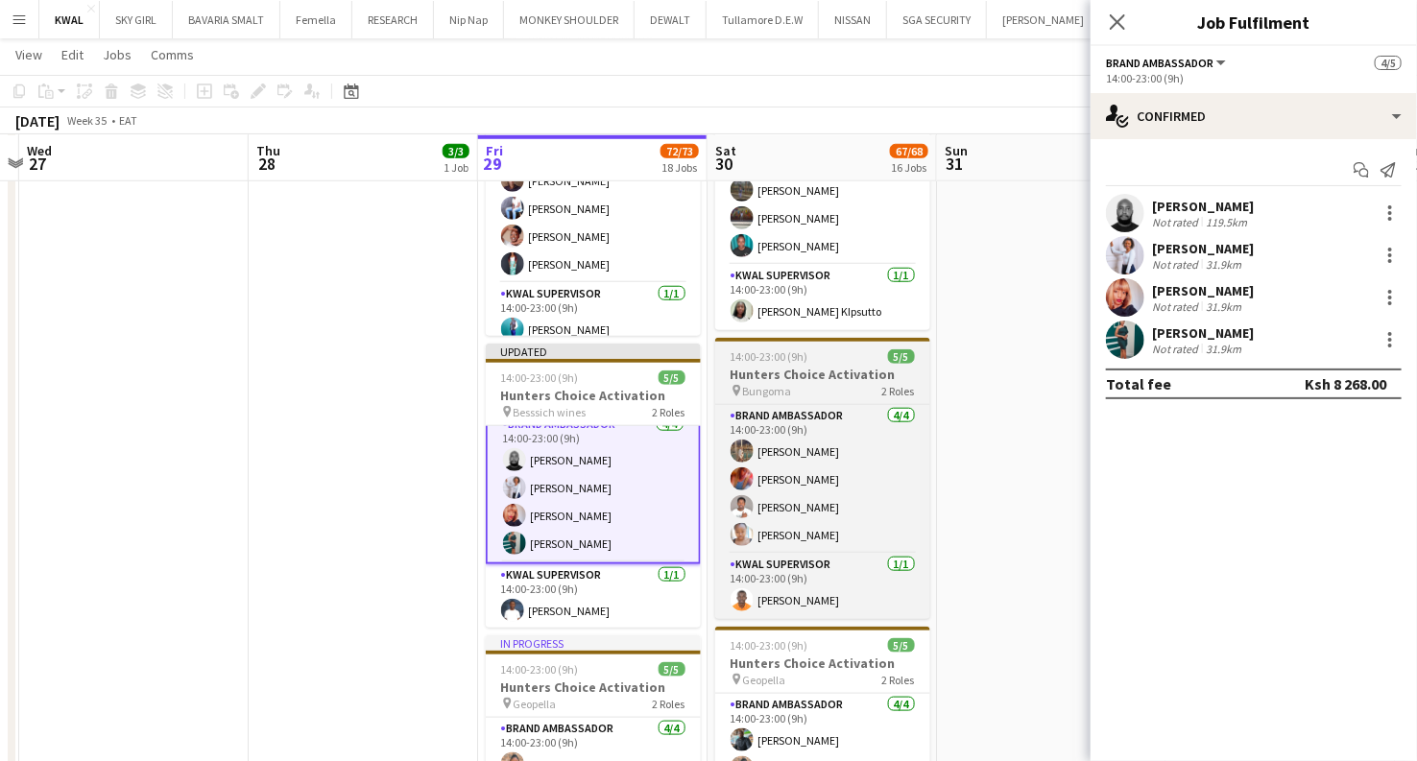
click at [803, 383] on div "pin Bungoma 2 Roles" at bounding box center [822, 390] width 215 height 15
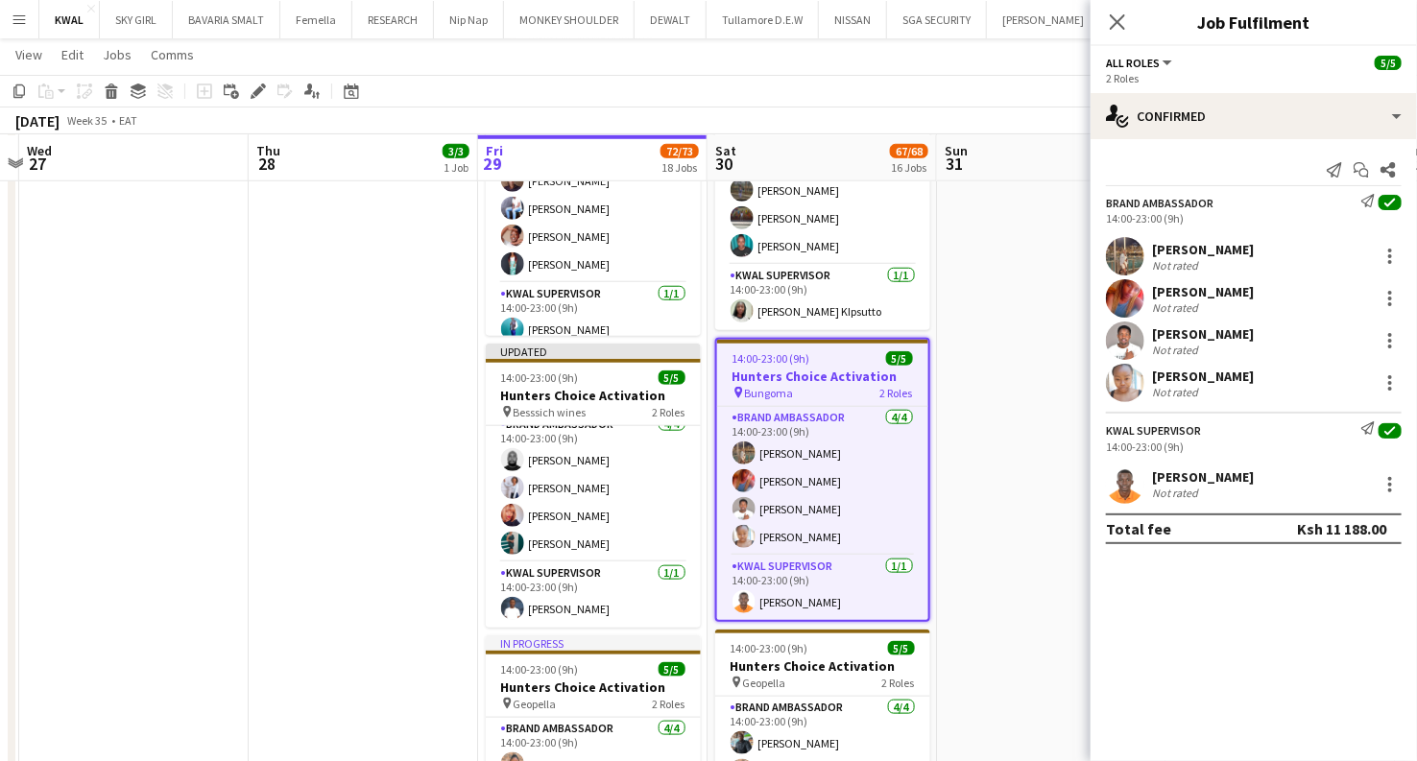
scroll to position [12, 0]
click at [107, 93] on icon at bounding box center [112, 94] width 11 height 10
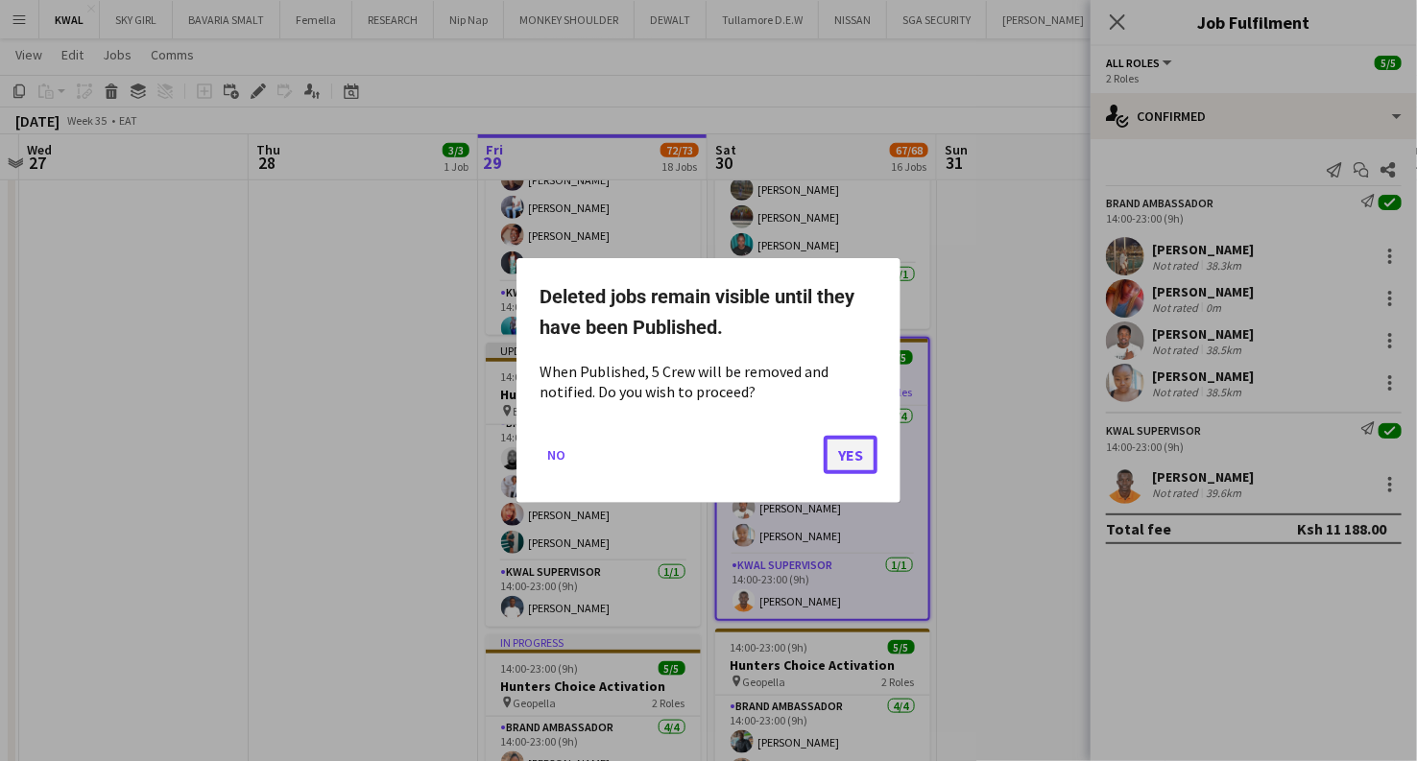
click at [847, 452] on button "Yes" at bounding box center [851, 455] width 54 height 38
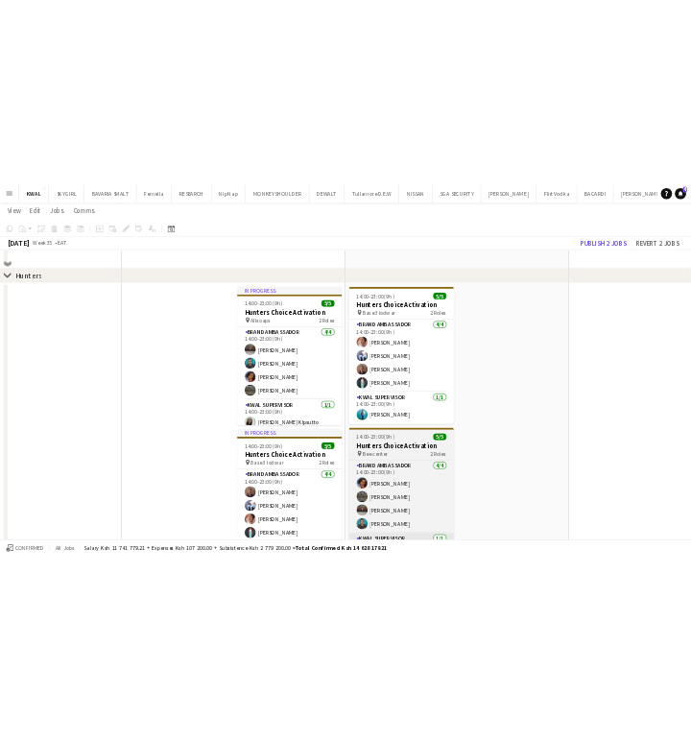
scroll to position [107, 0]
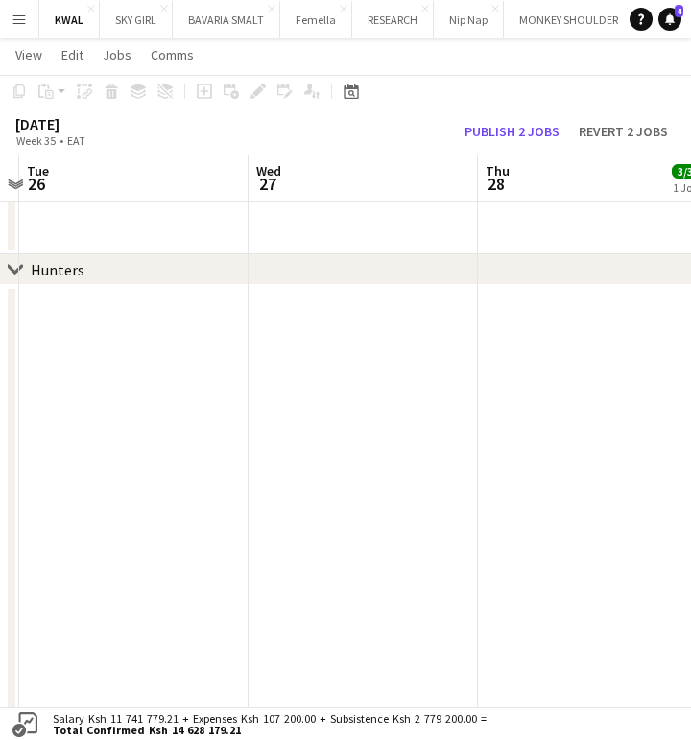
drag, startPoint x: 136, startPoint y: 446, endPoint x: 424, endPoint y: 363, distance: 299.9
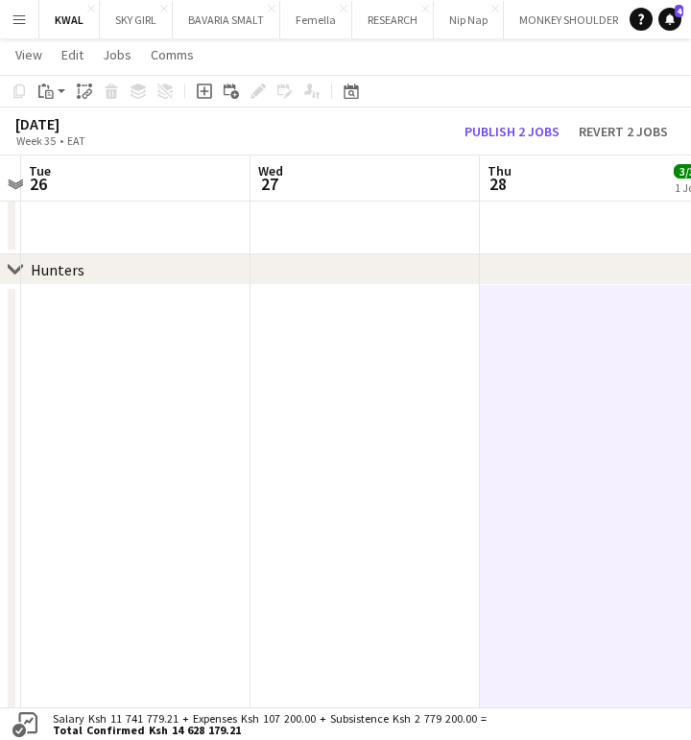
scroll to position [0, 864]
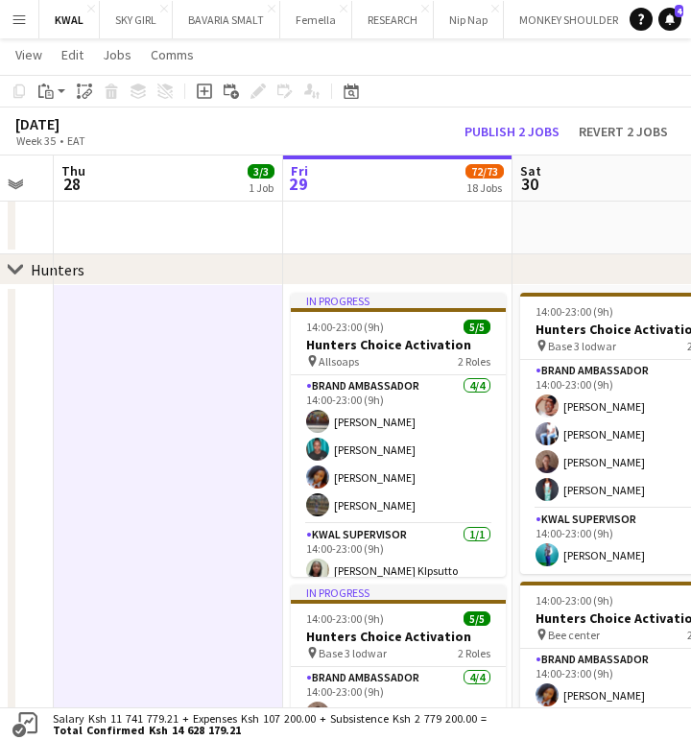
drag, startPoint x: 488, startPoint y: 517, endPoint x: 95, endPoint y: 487, distance: 393.8
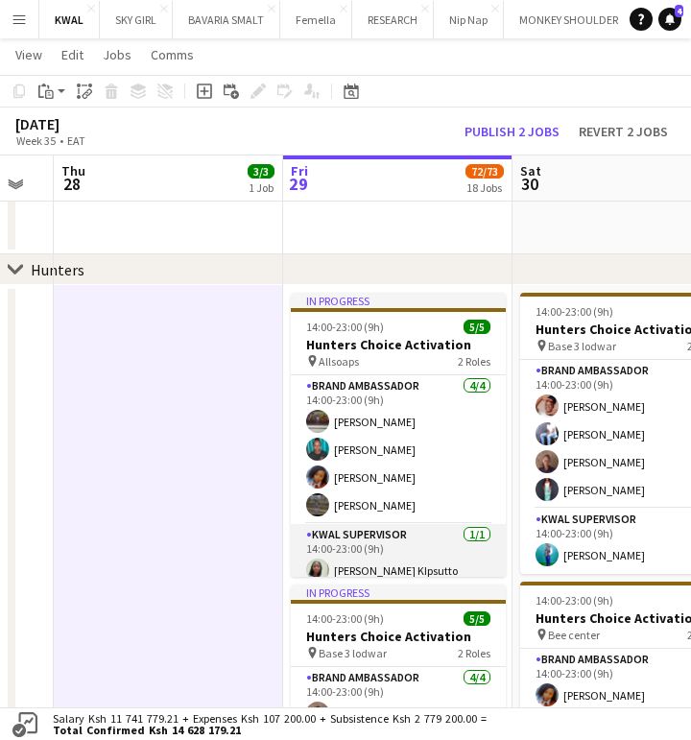
scroll to position [12, 0]
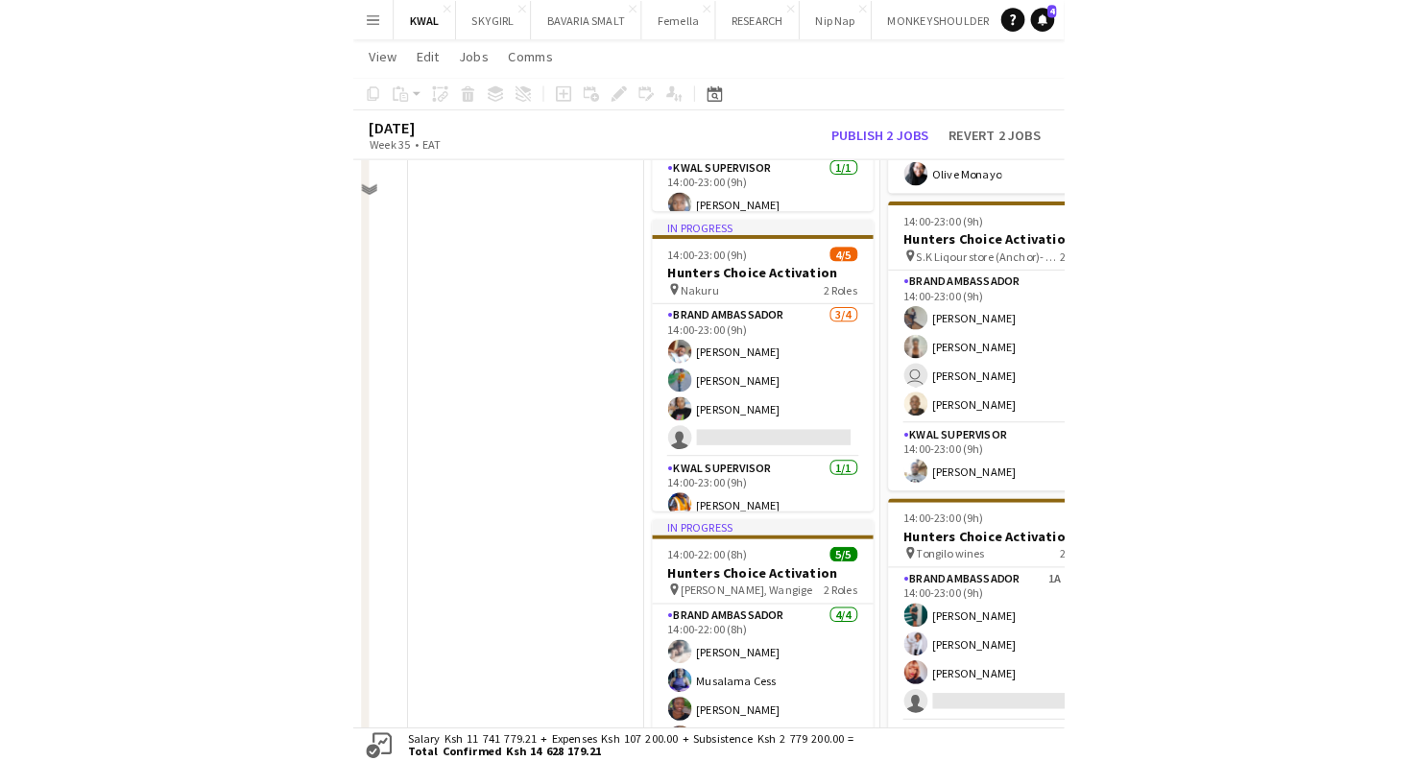
scroll to position [2240, 0]
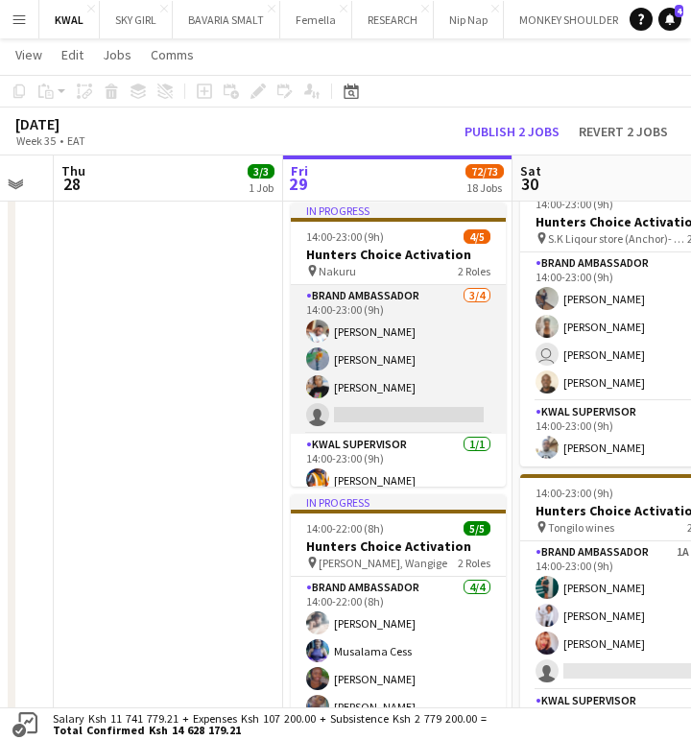
click at [380, 424] on app-card-role "Brand Ambassador [DATE] 14:00-23:00 (9h) [PERSON_NAME] [PERSON_NAME] [PERSON_NA…" at bounding box center [398, 359] width 215 height 149
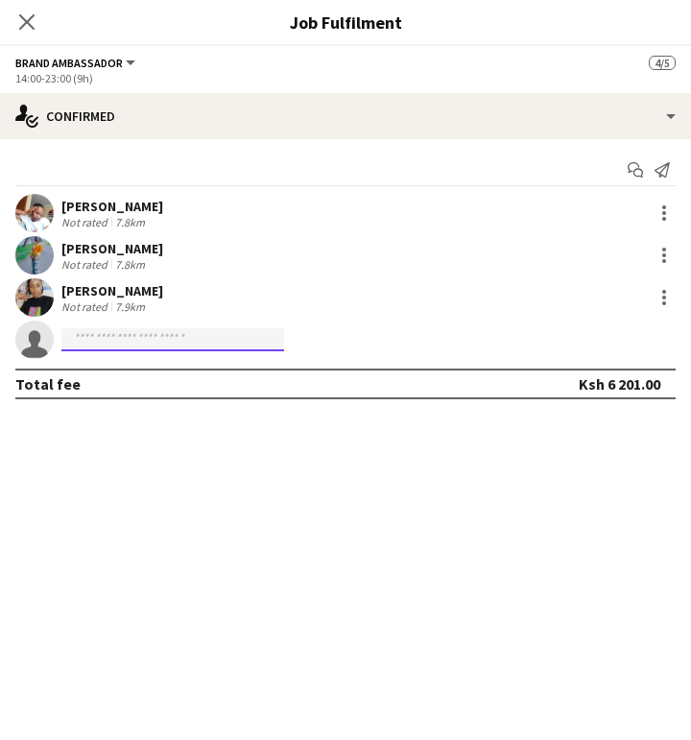
click at [92, 341] on input at bounding box center [172, 339] width 223 height 23
paste input "**********"
type input "**********"
drag, startPoint x: 122, startPoint y: 556, endPoint x: 128, endPoint y: 547, distance: 10.4
click at [126, 553] on mat-expansion-panel "**********" at bounding box center [345, 439] width 691 height 601
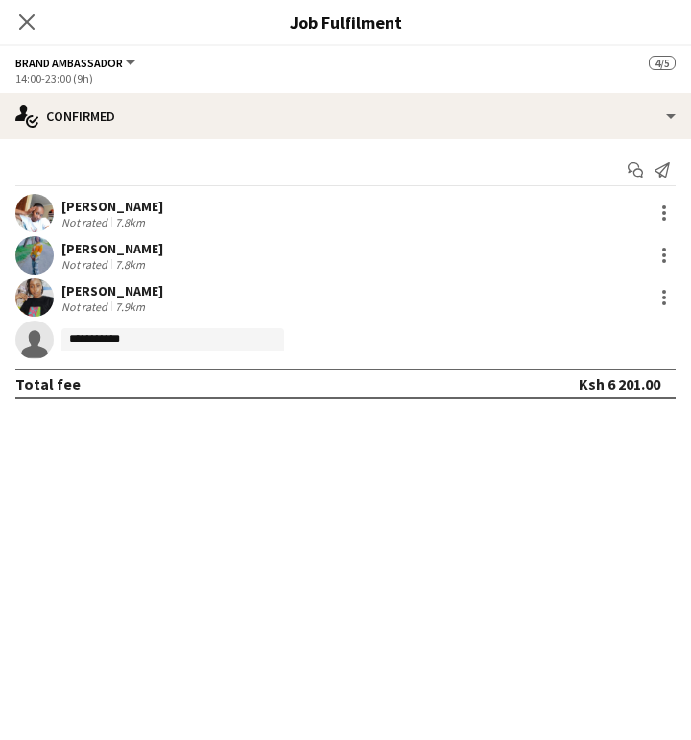
click at [27, 25] on icon "Close pop-in" at bounding box center [26, 21] width 15 height 15
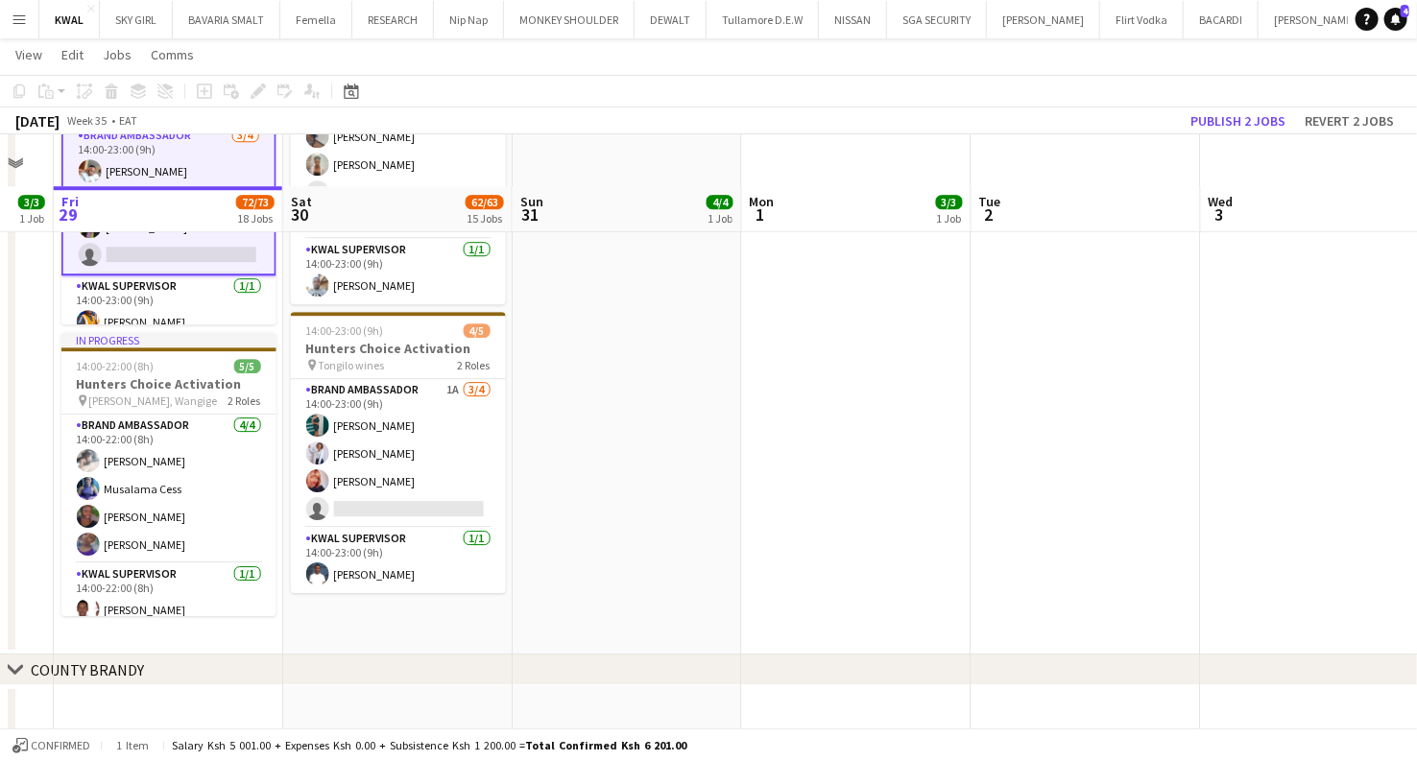
scroll to position [2453, 0]
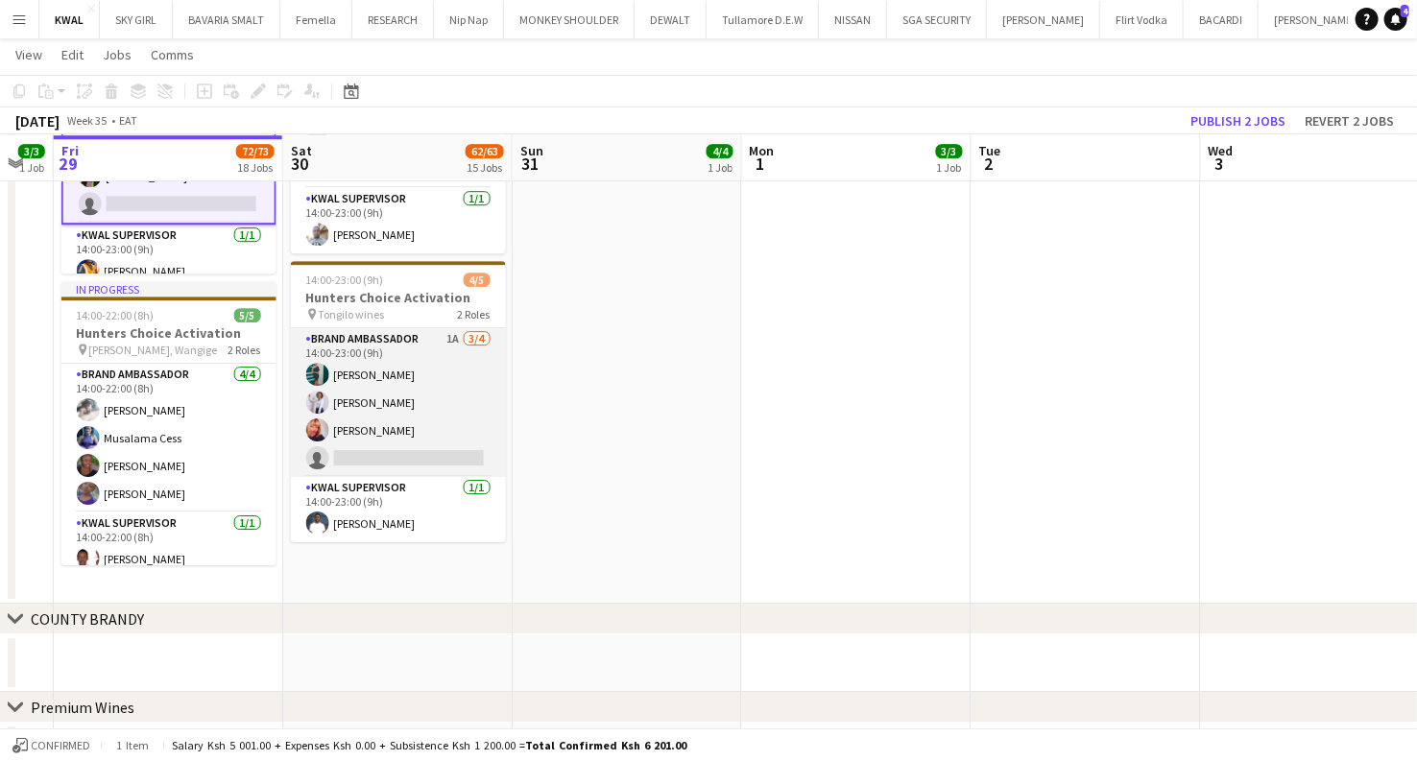
drag, startPoint x: 418, startPoint y: 448, endPoint x: 439, endPoint y: 436, distance: 24.5
click at [415, 449] on app-card-role "Brand Ambassador 1A [DATE] 14:00-23:00 (9h) [PERSON_NAME] Gesare [PERSON_NAME] …" at bounding box center [398, 402] width 215 height 149
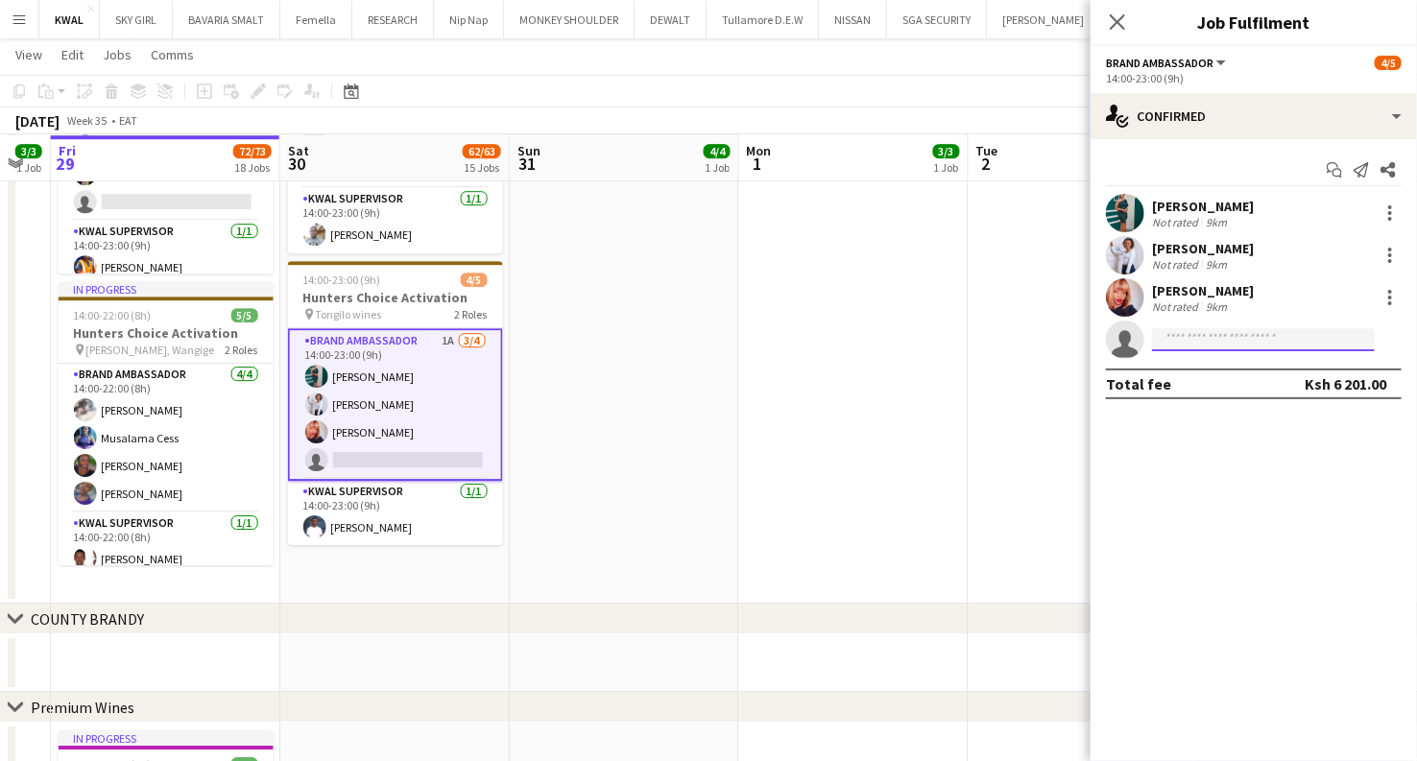
click at [1199, 337] on input at bounding box center [1263, 339] width 223 height 23
type input "****"
click at [1212, 375] on span "[EMAIL_ADDRESS][DOMAIN_NAME]" at bounding box center [1263, 382] width 192 height 15
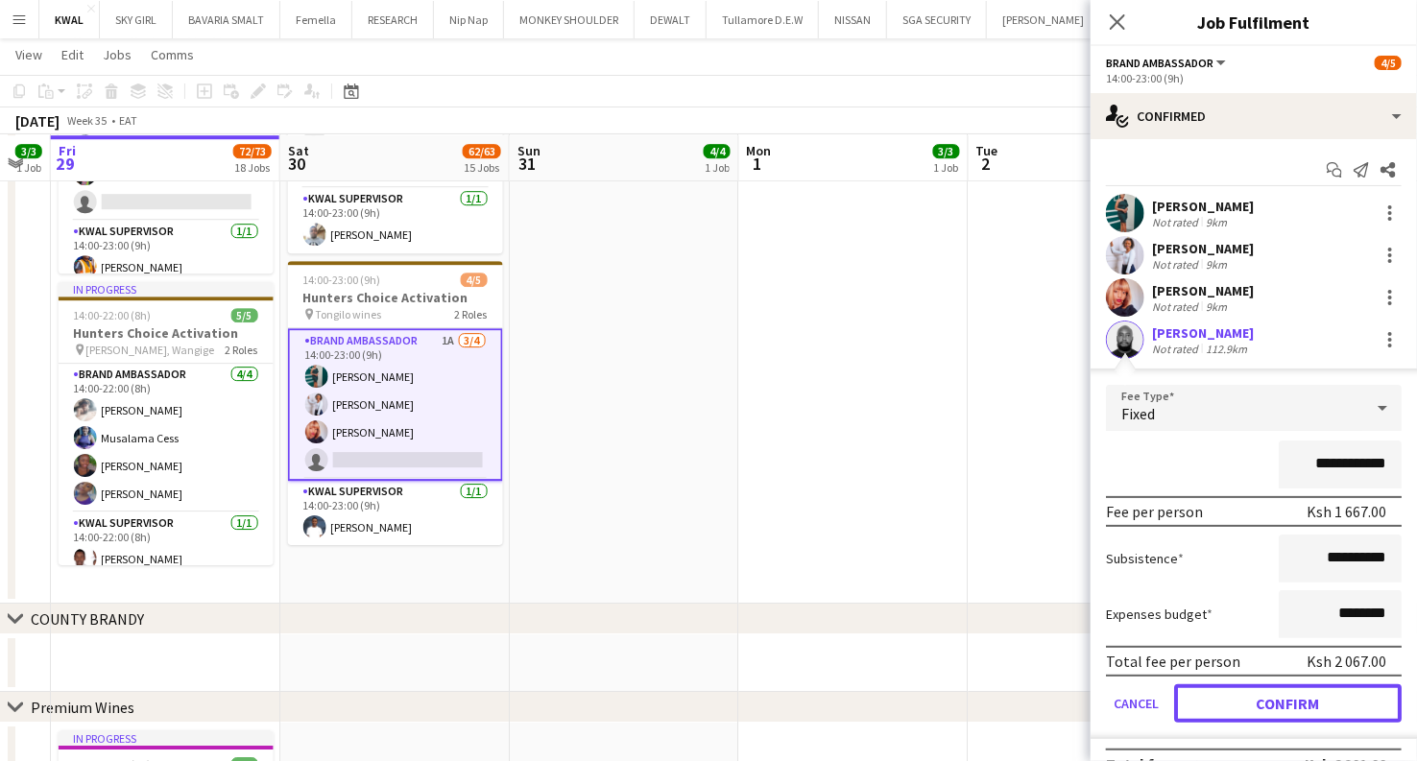
drag, startPoint x: 1255, startPoint y: 707, endPoint x: 1015, endPoint y: 619, distance: 255.4
click at [1252, 707] on button "Confirm" at bounding box center [1288, 703] width 228 height 38
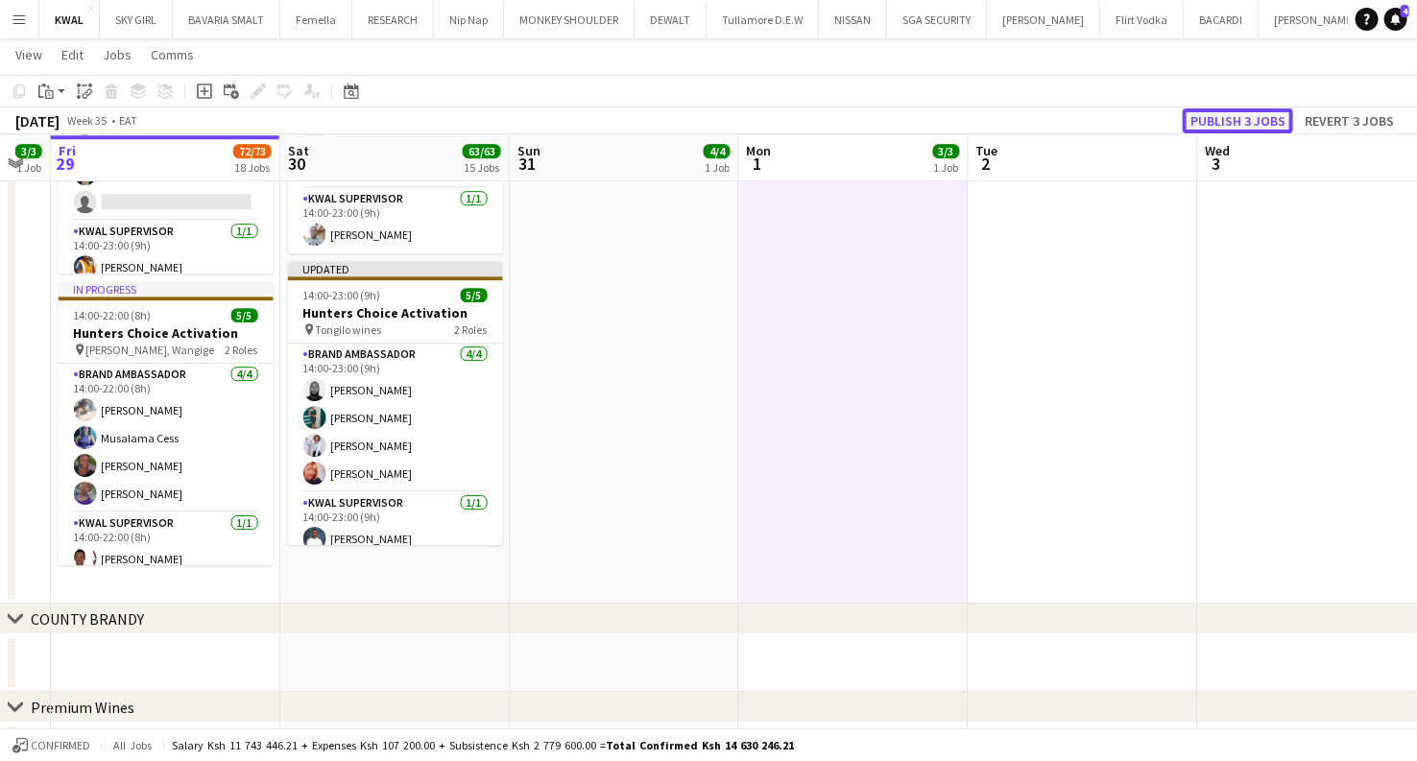
click at [1232, 117] on button "Publish 3 jobs" at bounding box center [1238, 120] width 110 height 25
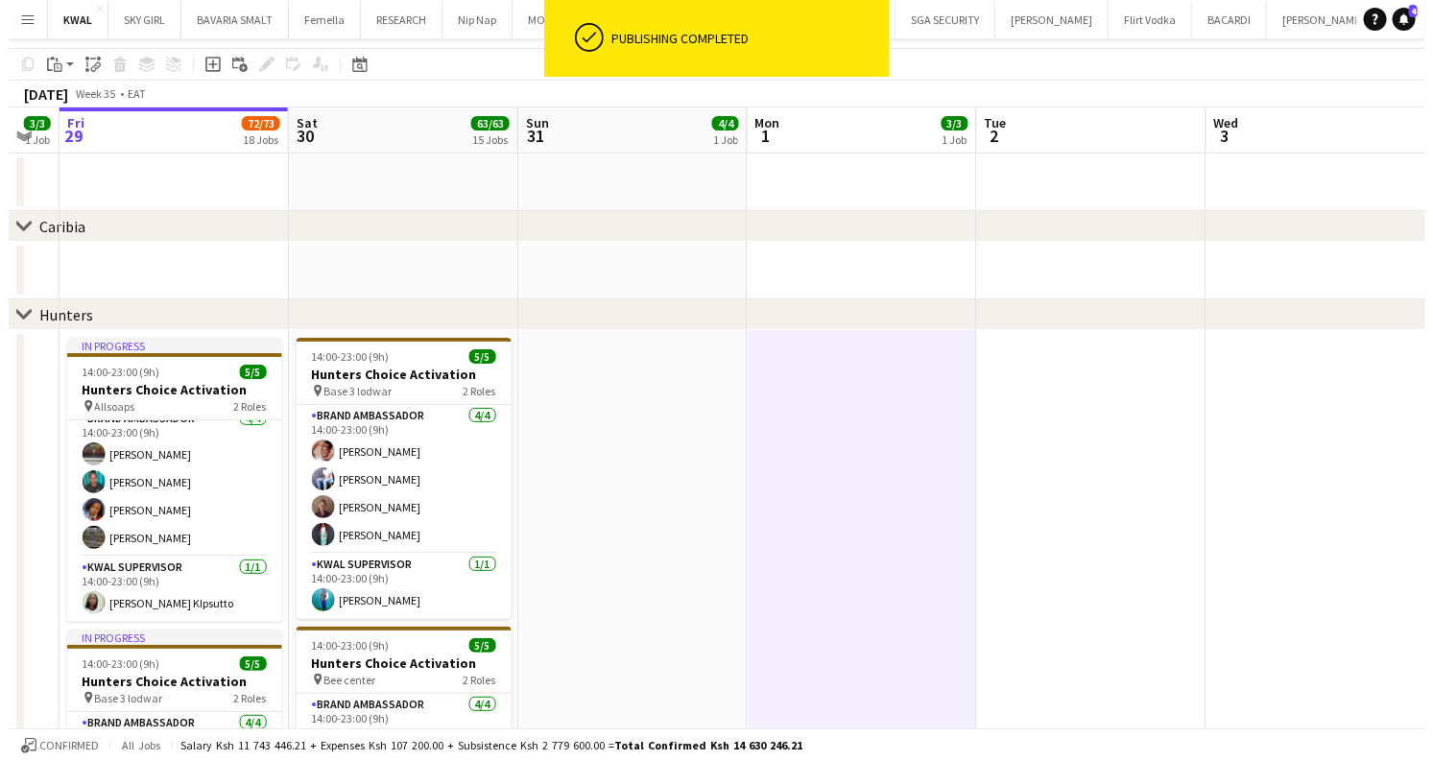
scroll to position [0, 0]
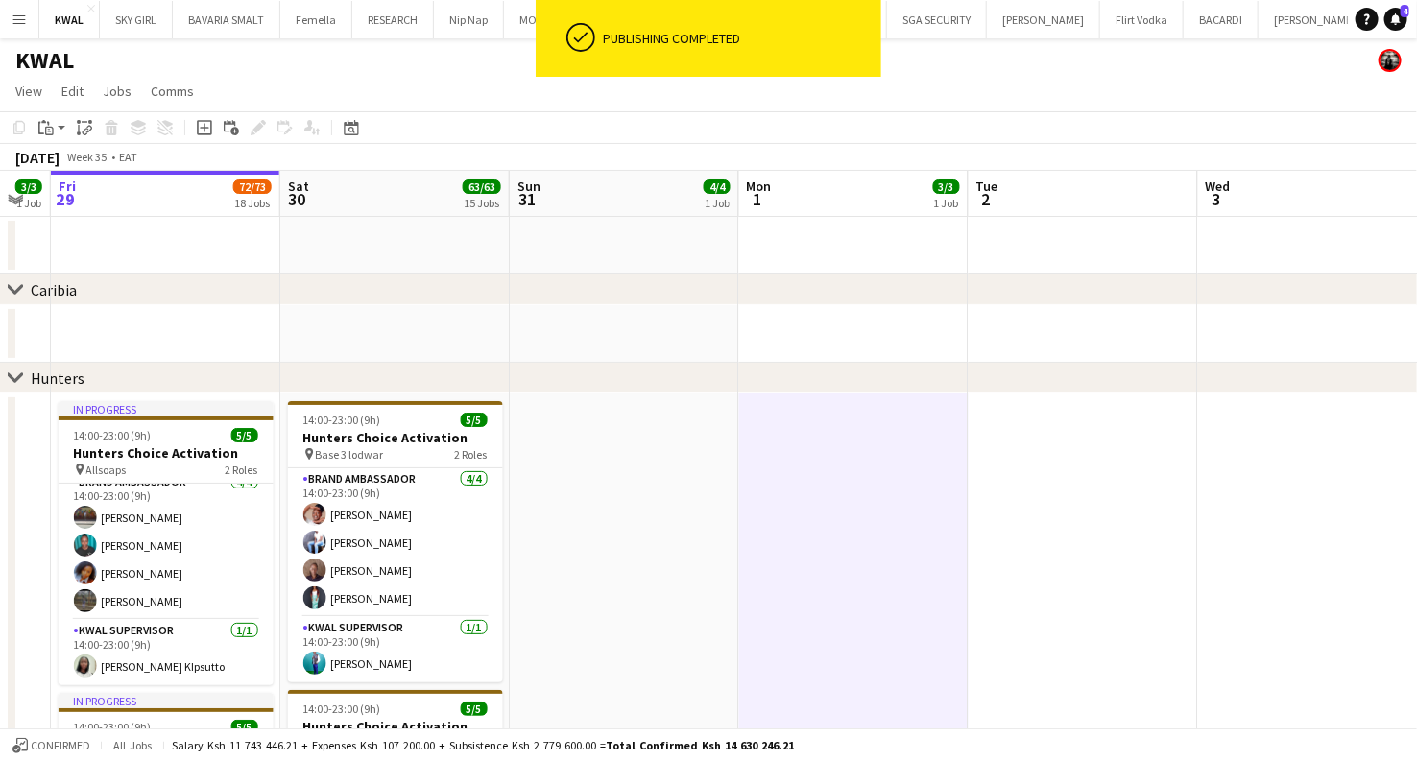
click at [15, 16] on app-icon "Menu" at bounding box center [19, 19] width 15 height 15
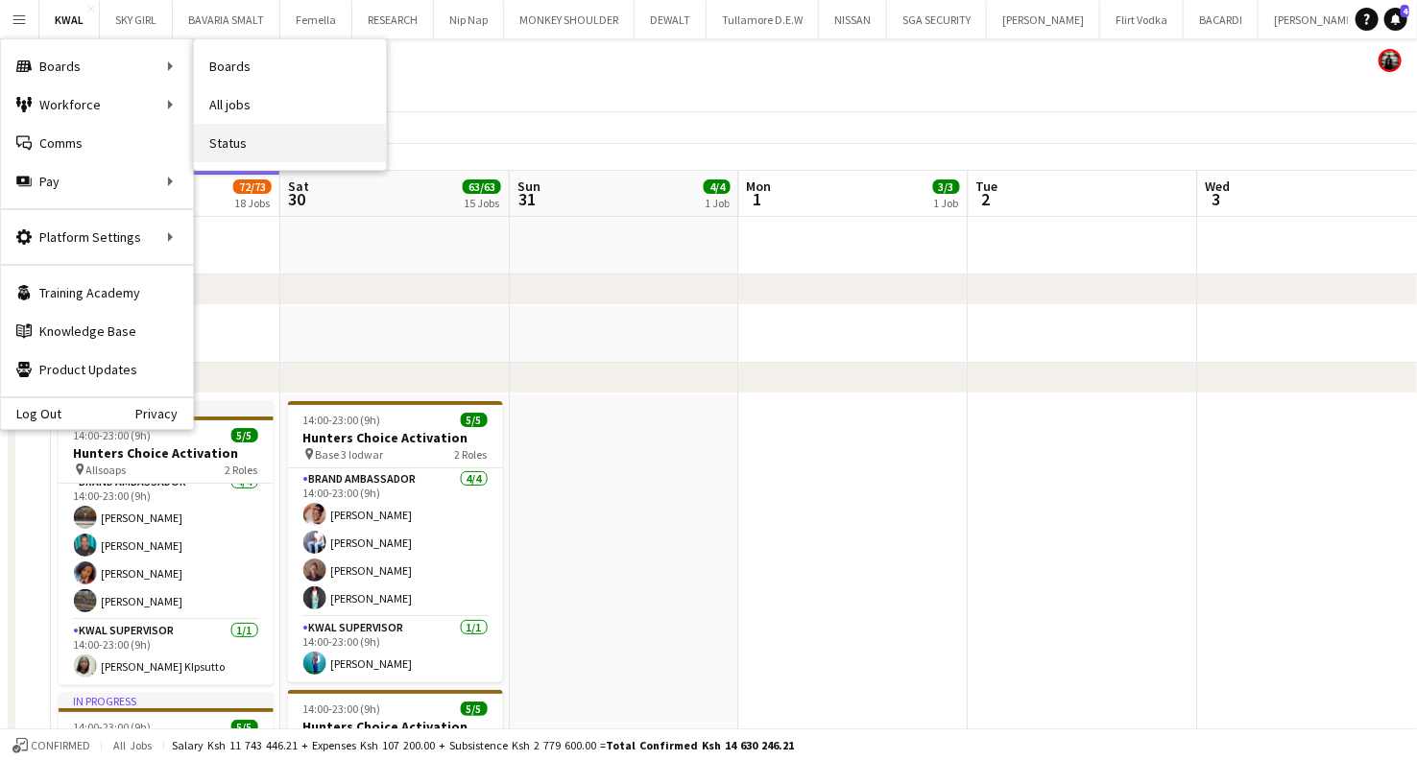
click at [219, 148] on link "Status" at bounding box center [290, 143] width 192 height 38
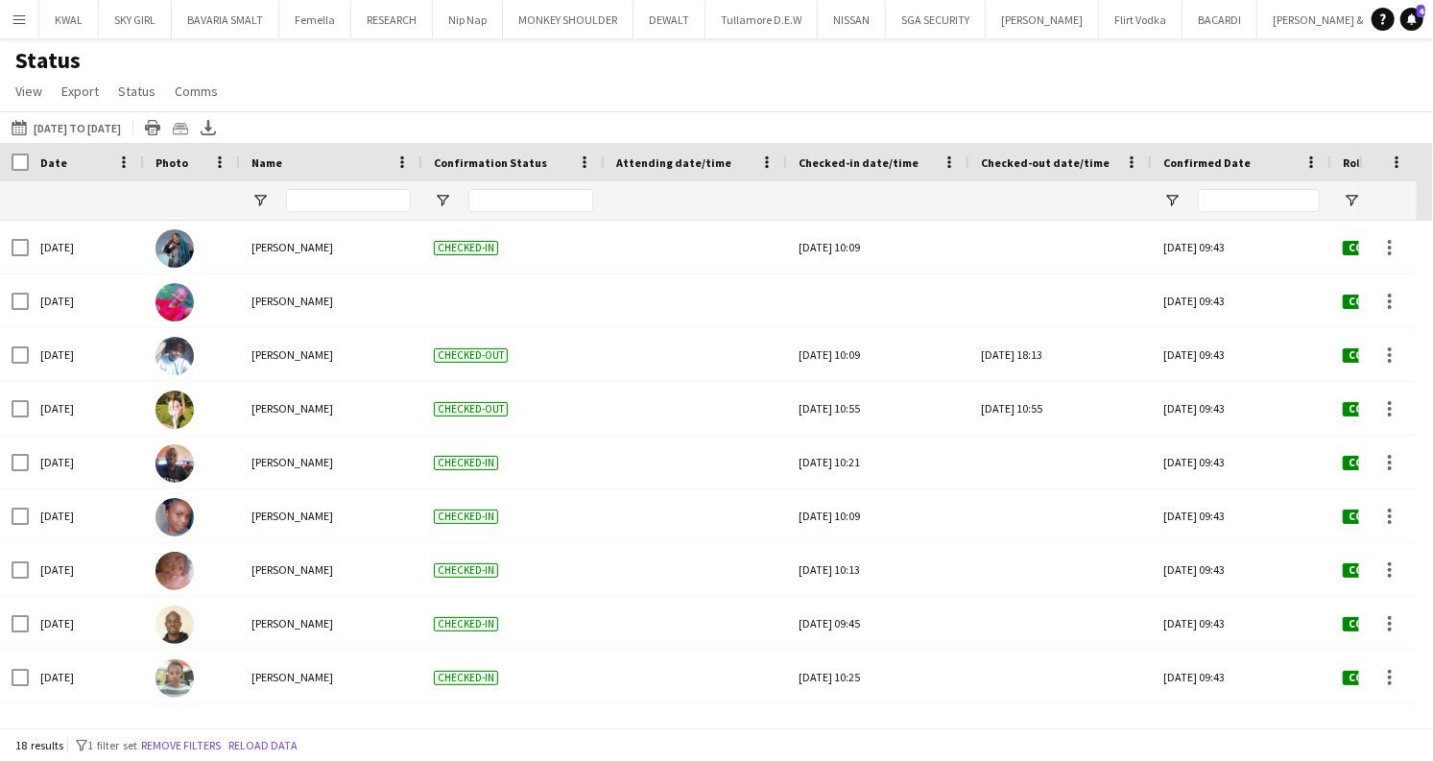
click at [17, 25] on app-icon "Menu" at bounding box center [19, 19] width 15 height 15
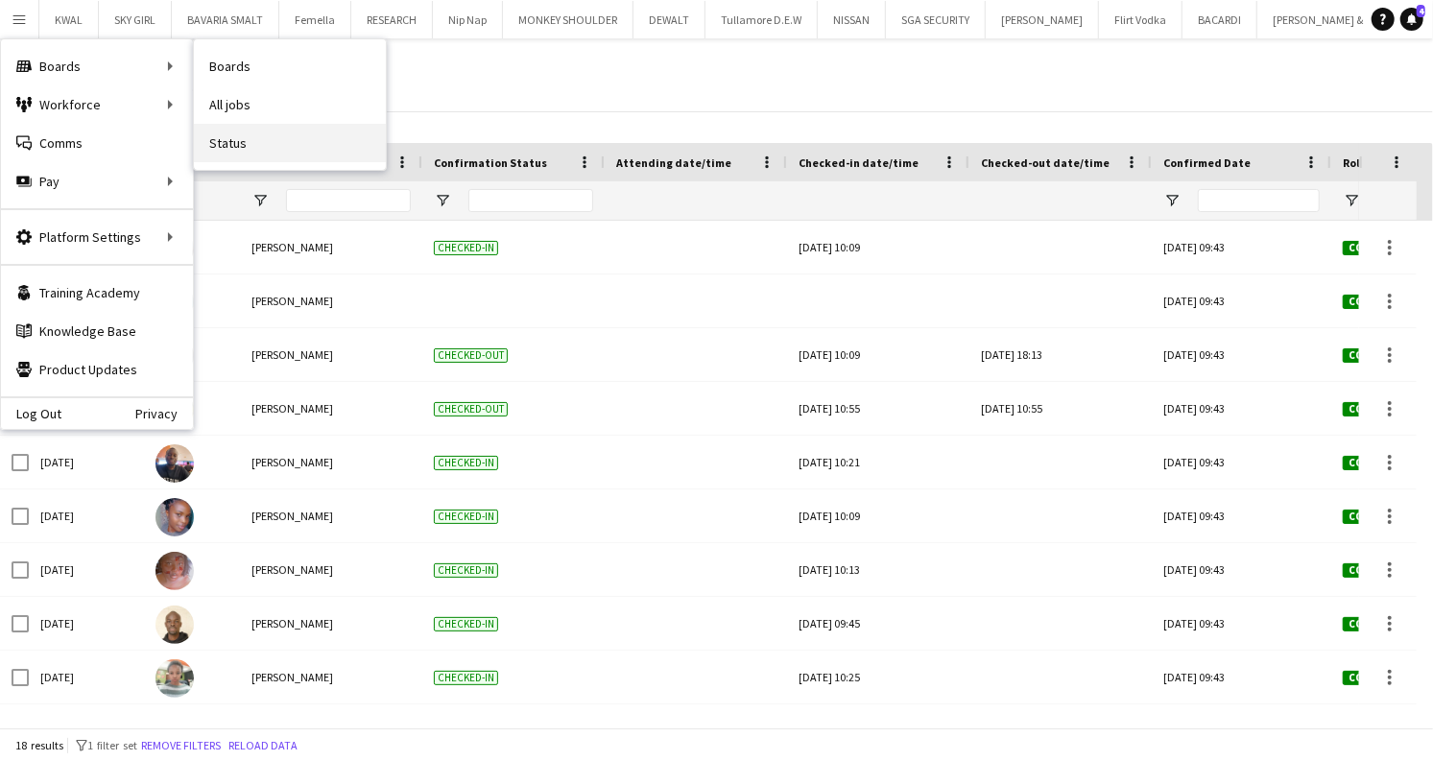
click at [229, 139] on link "Status" at bounding box center [290, 143] width 192 height 38
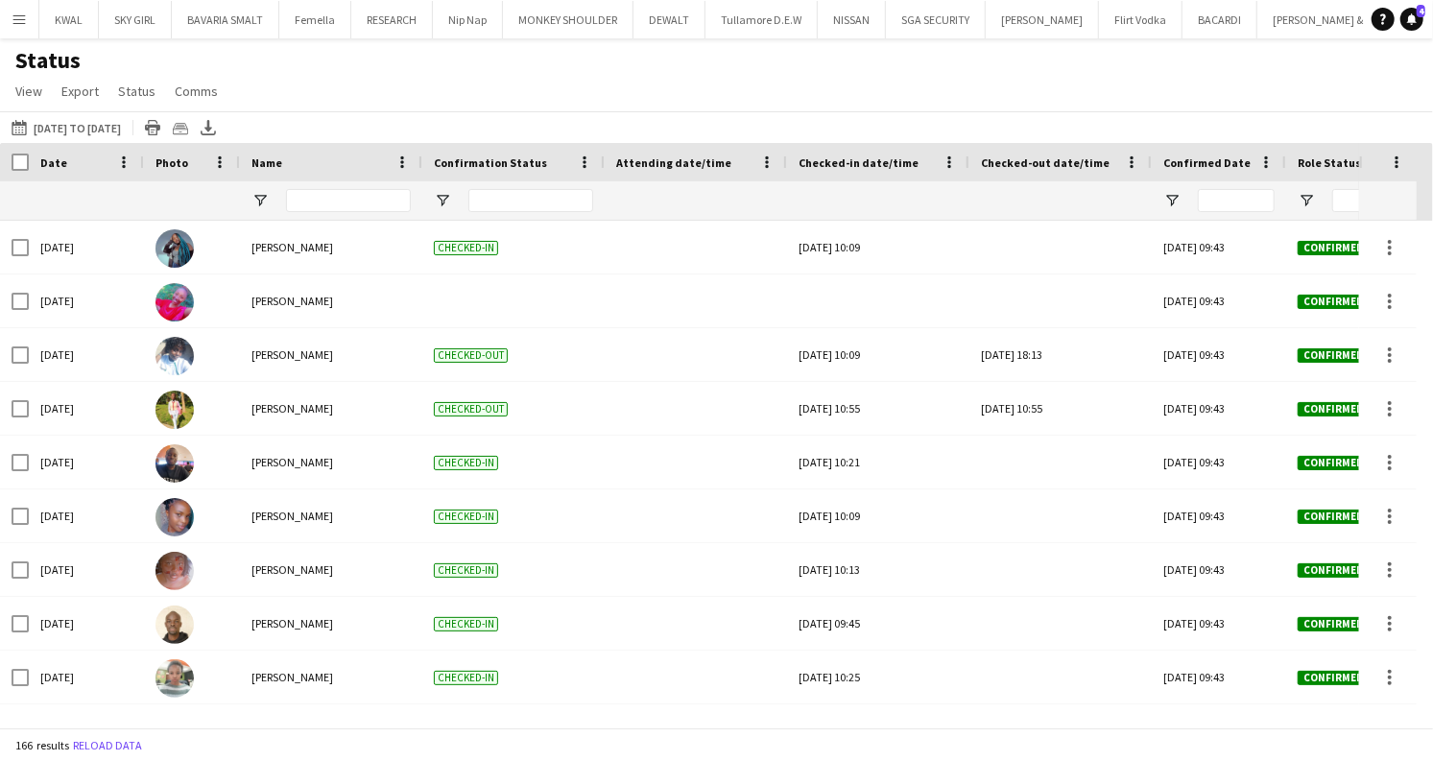
click at [115, 125] on button "[DATE] to [DATE] [DATE] to [DATE]" at bounding box center [66, 127] width 117 height 23
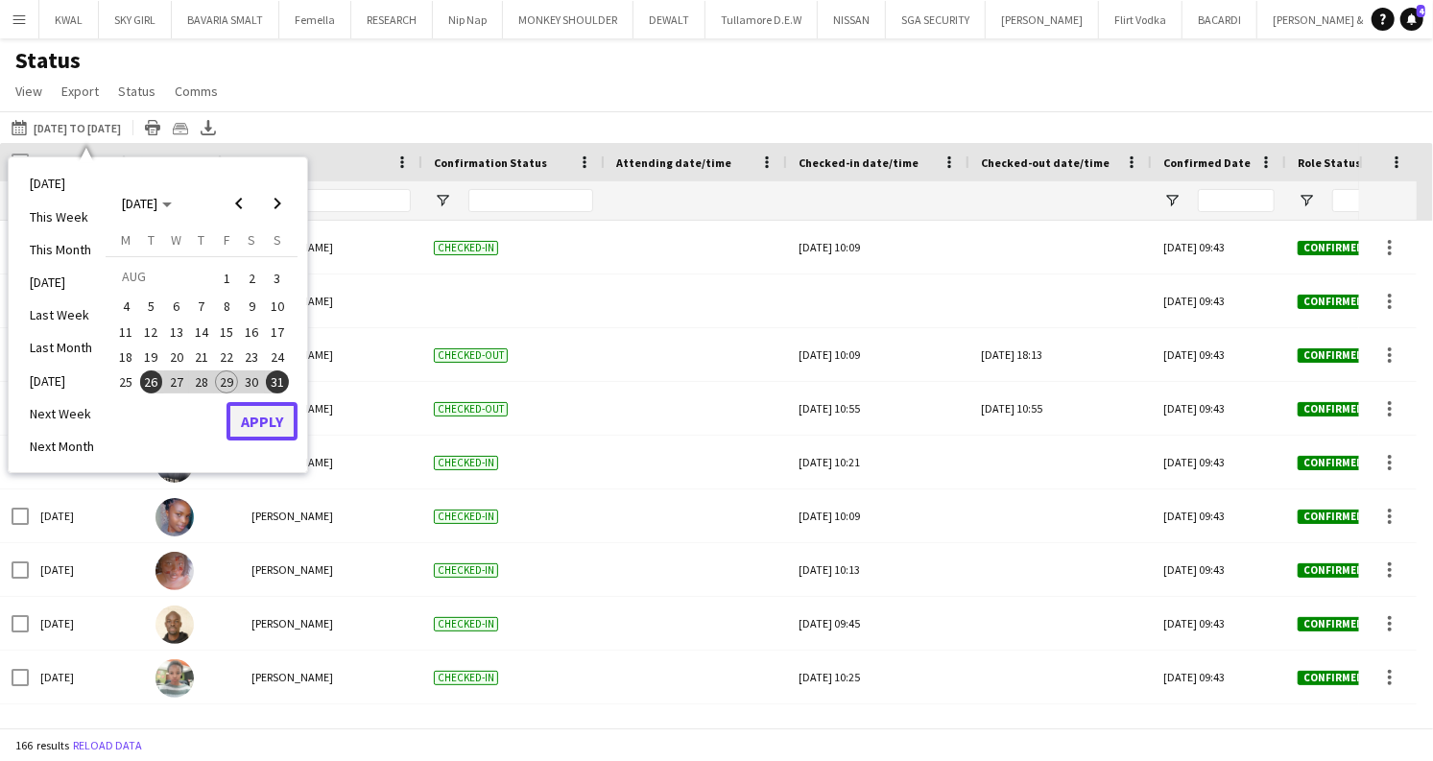
click at [278, 422] on button "Apply" at bounding box center [262, 421] width 71 height 38
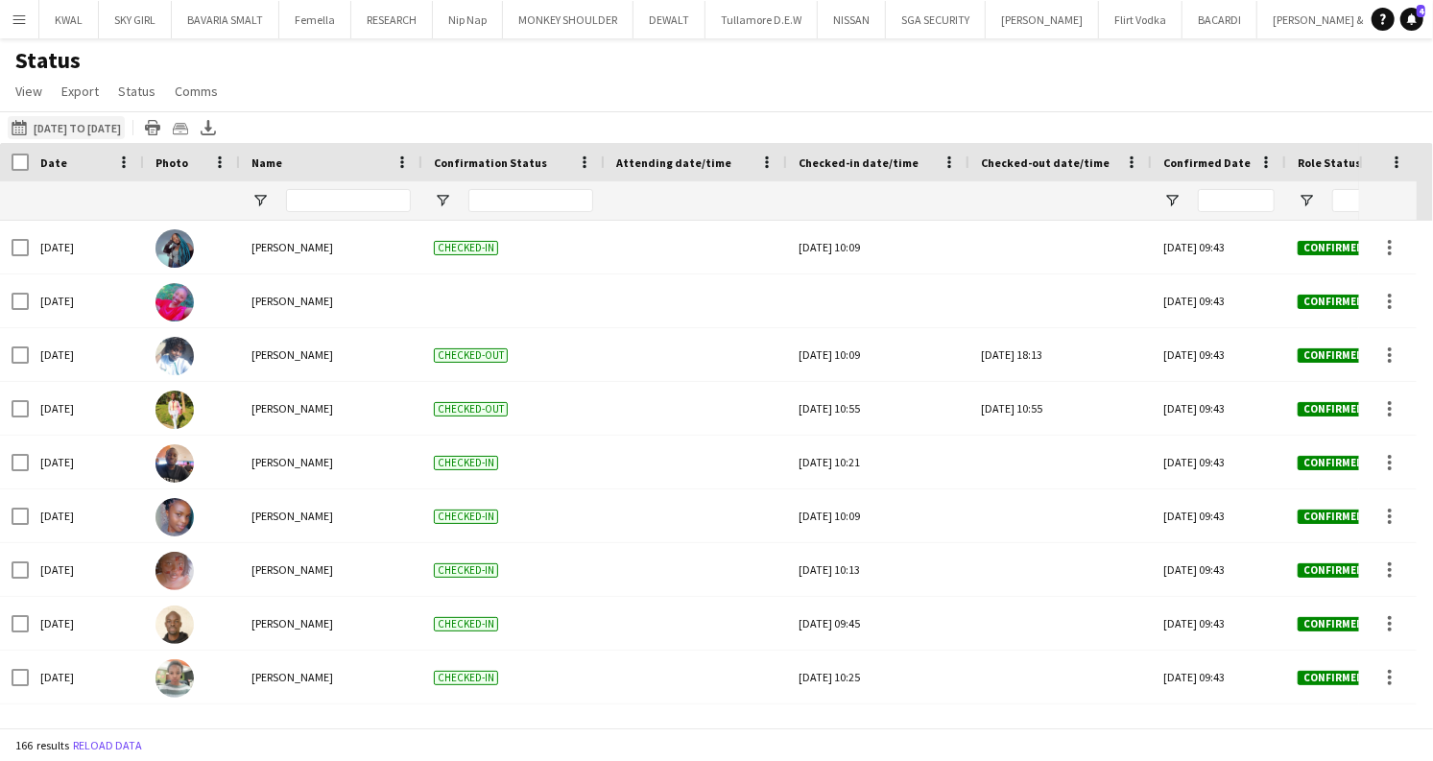
click at [103, 120] on button "[DATE] to [DATE] [DATE] to [DATE]" at bounding box center [66, 127] width 117 height 23
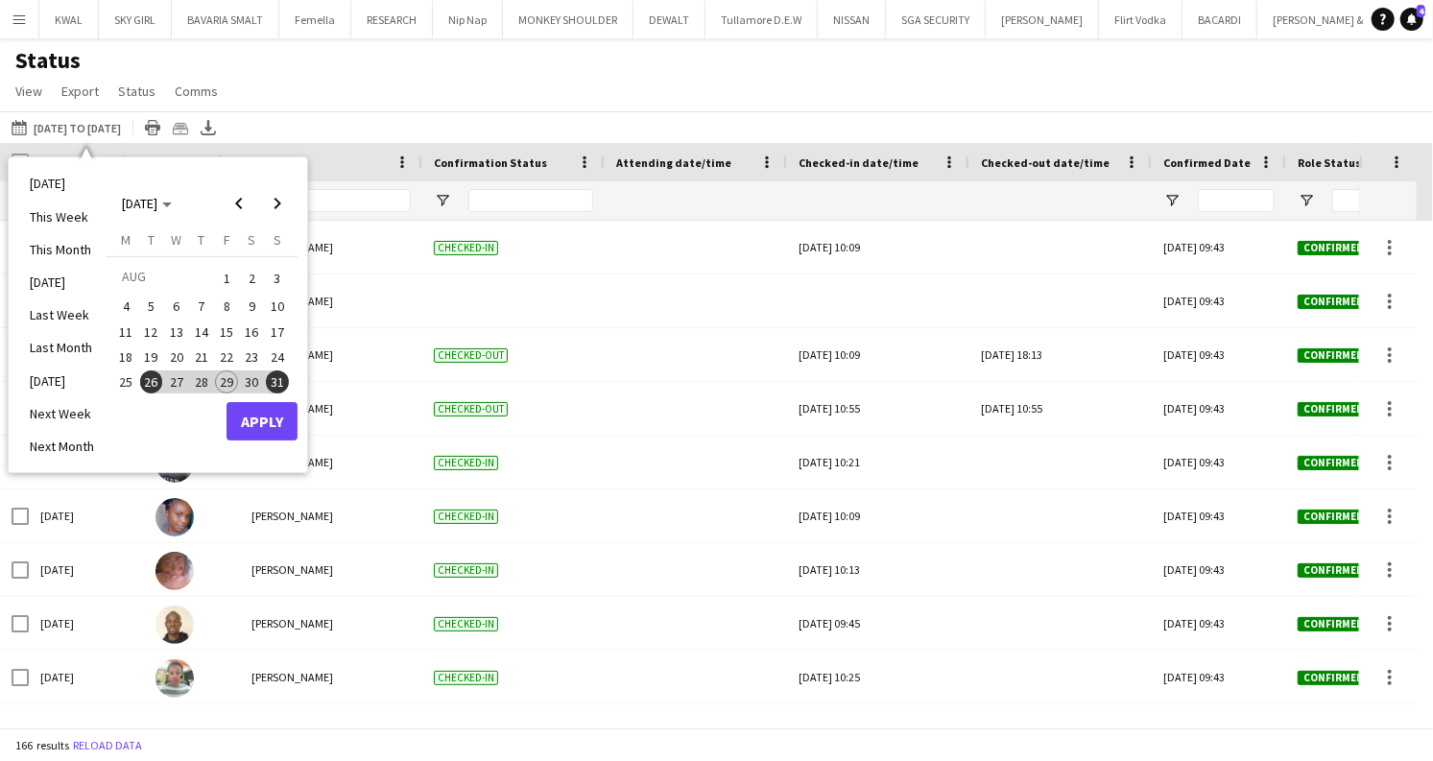
click at [131, 382] on span "25" at bounding box center [125, 382] width 23 height 23
click at [145, 383] on span "26" at bounding box center [151, 382] width 23 height 23
click at [276, 202] on span "Next month" at bounding box center [277, 203] width 38 height 38
click at [128, 303] on span "1" at bounding box center [125, 301] width 23 height 23
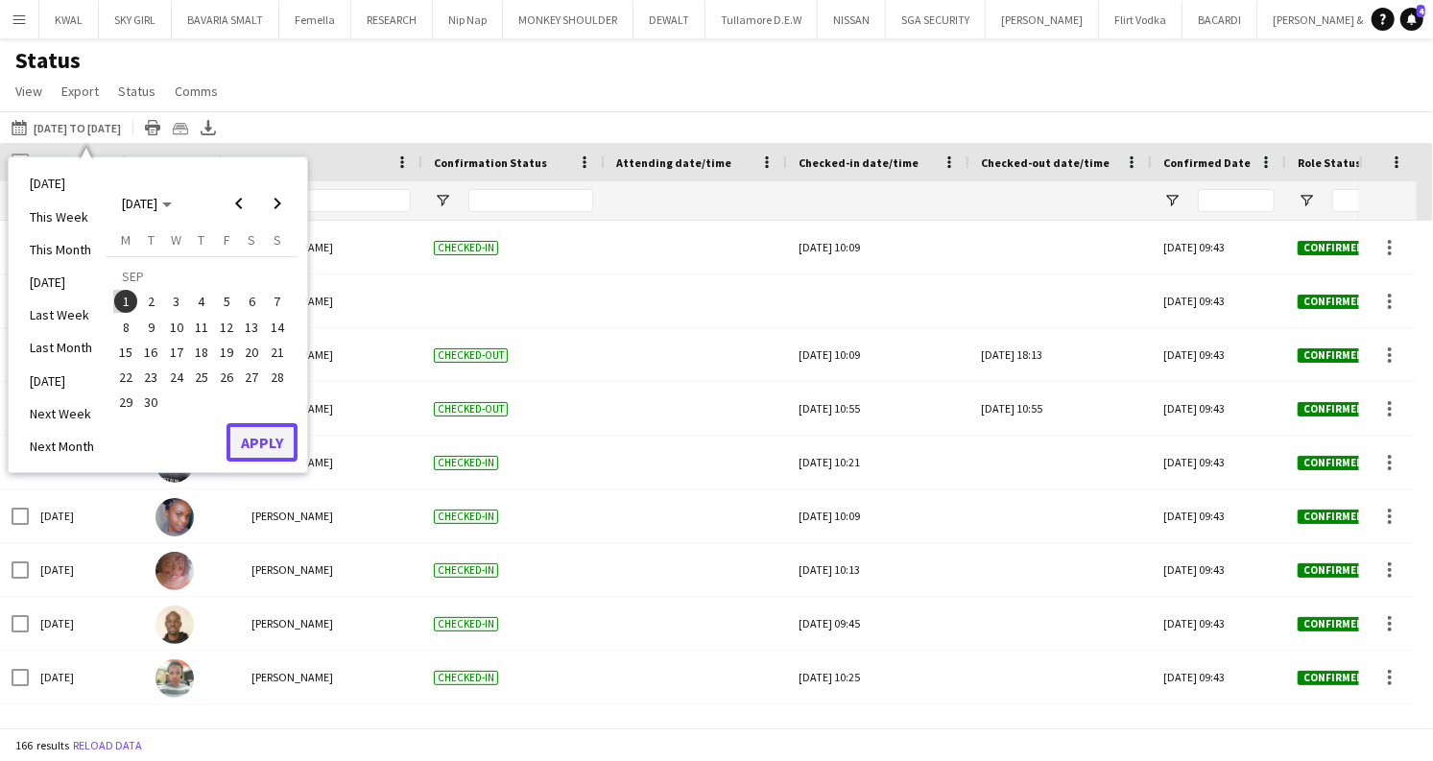
click at [280, 442] on button "Apply" at bounding box center [262, 442] width 71 height 38
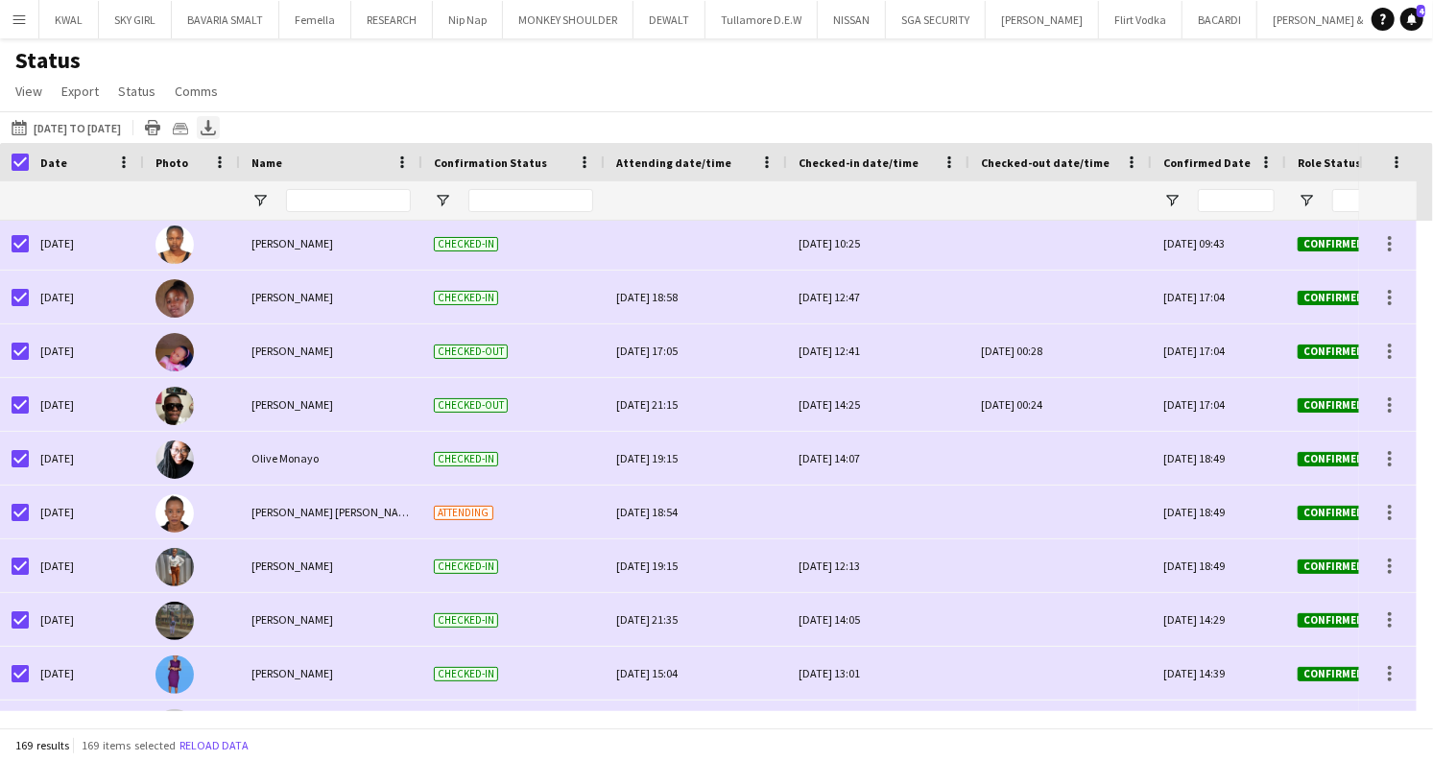
click at [216, 132] on icon "Export XLSX" at bounding box center [208, 127] width 15 height 15
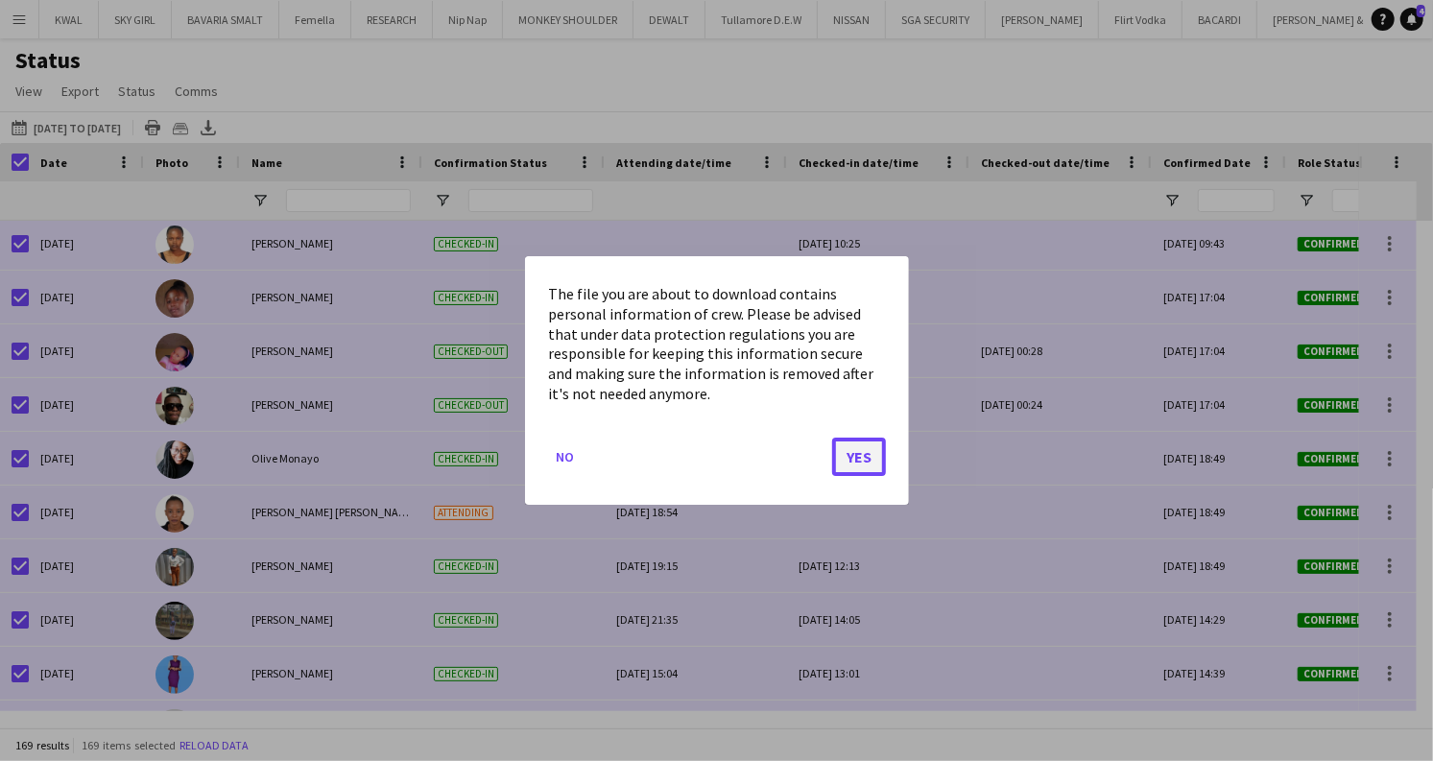
click at [883, 456] on button "Yes" at bounding box center [859, 457] width 54 height 38
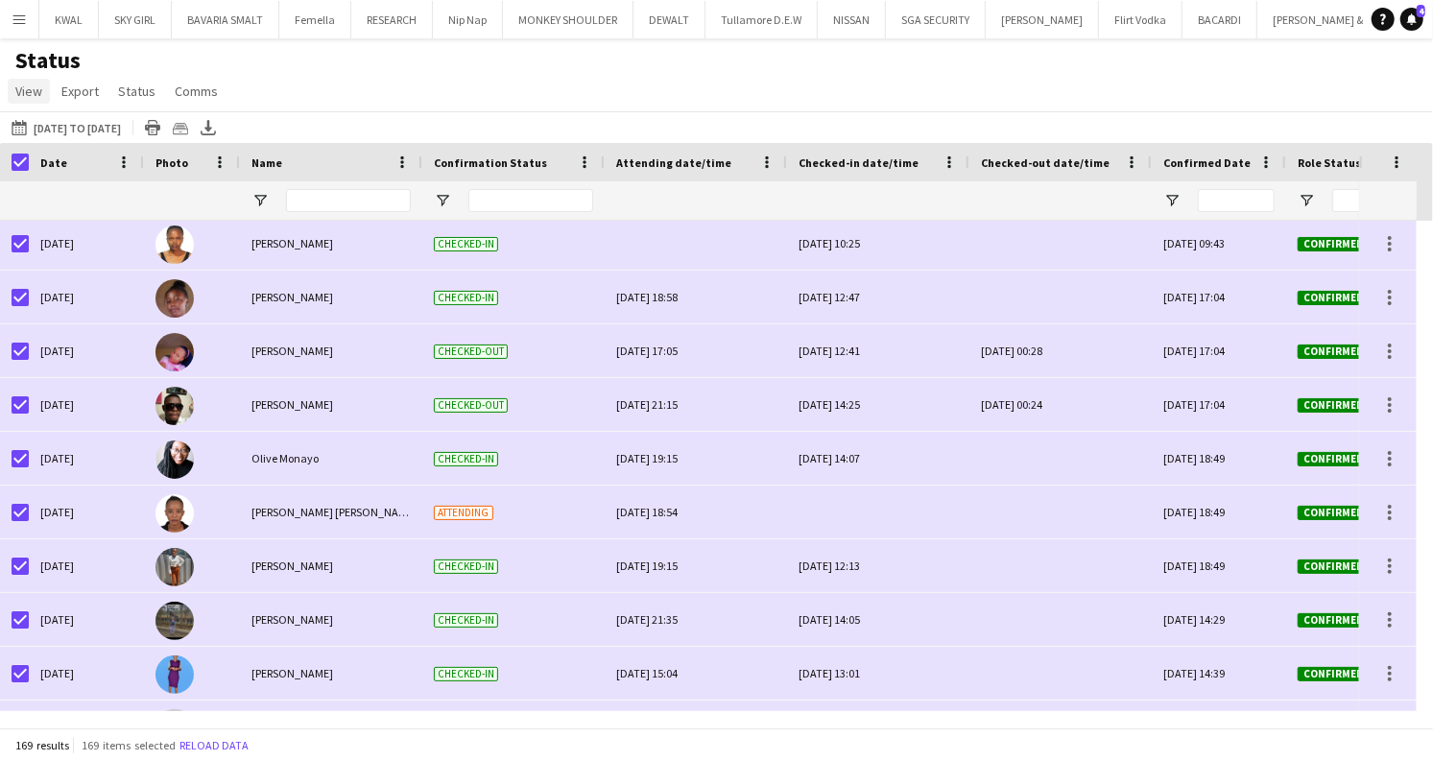
click at [38, 95] on span "View" at bounding box center [28, 91] width 27 height 17
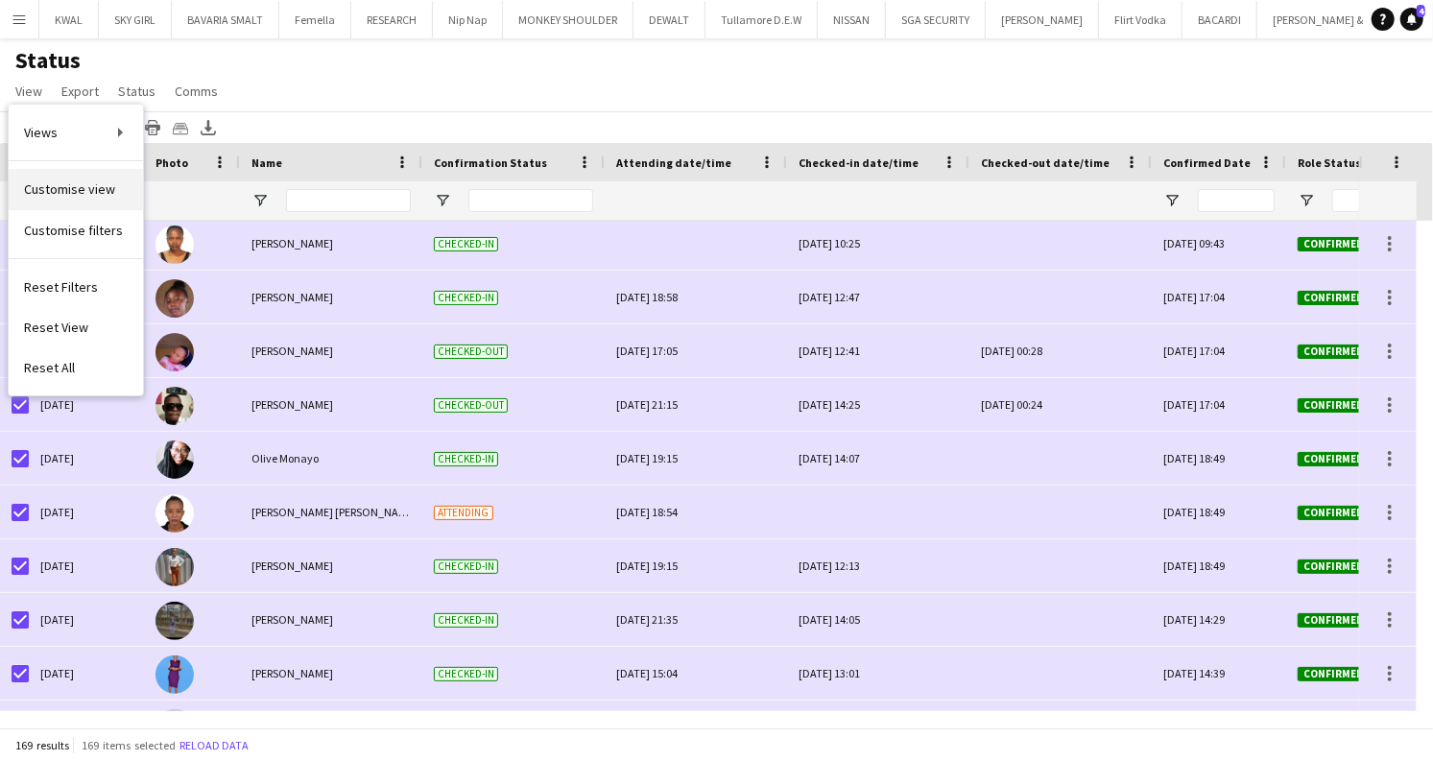
click at [58, 184] on span "Customise view" at bounding box center [69, 188] width 91 height 17
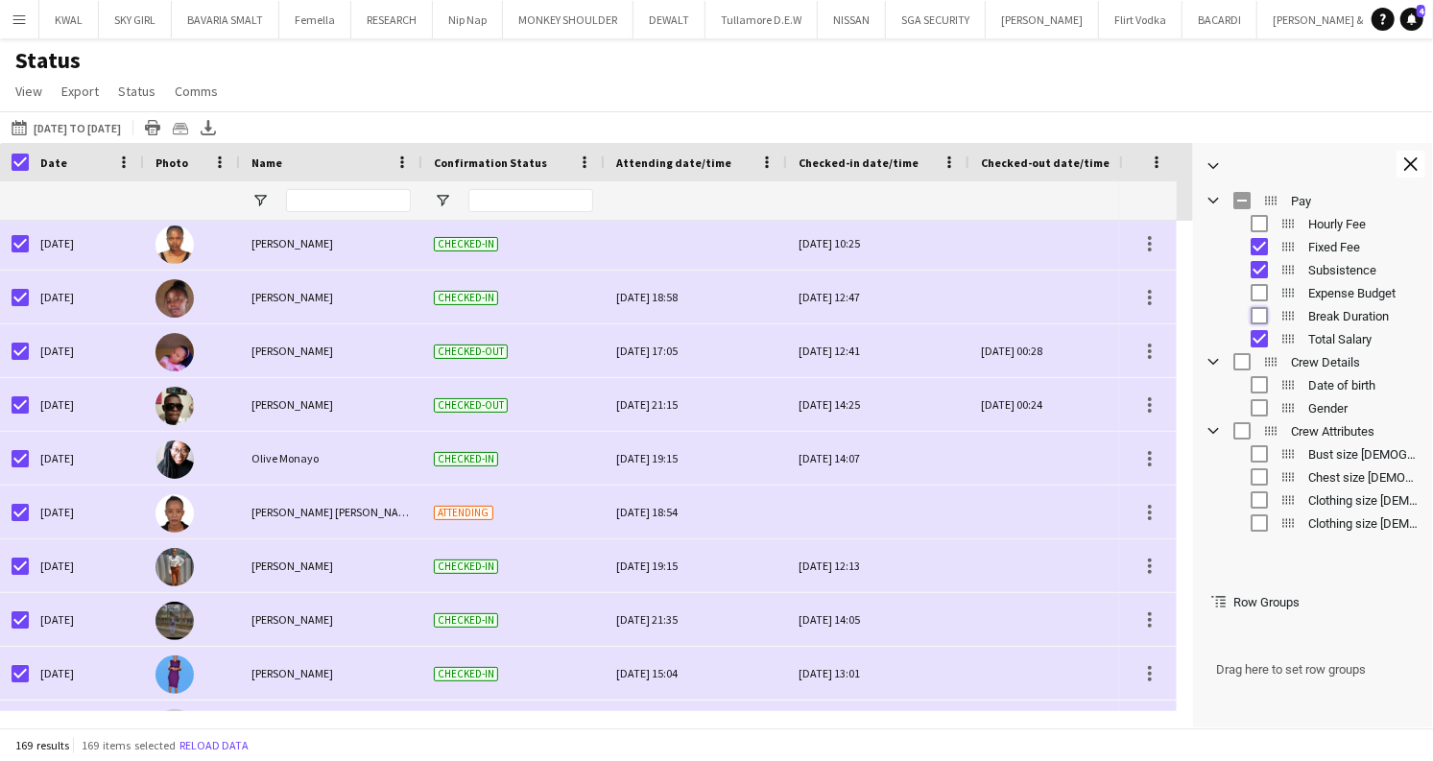
scroll to position [639, 0]
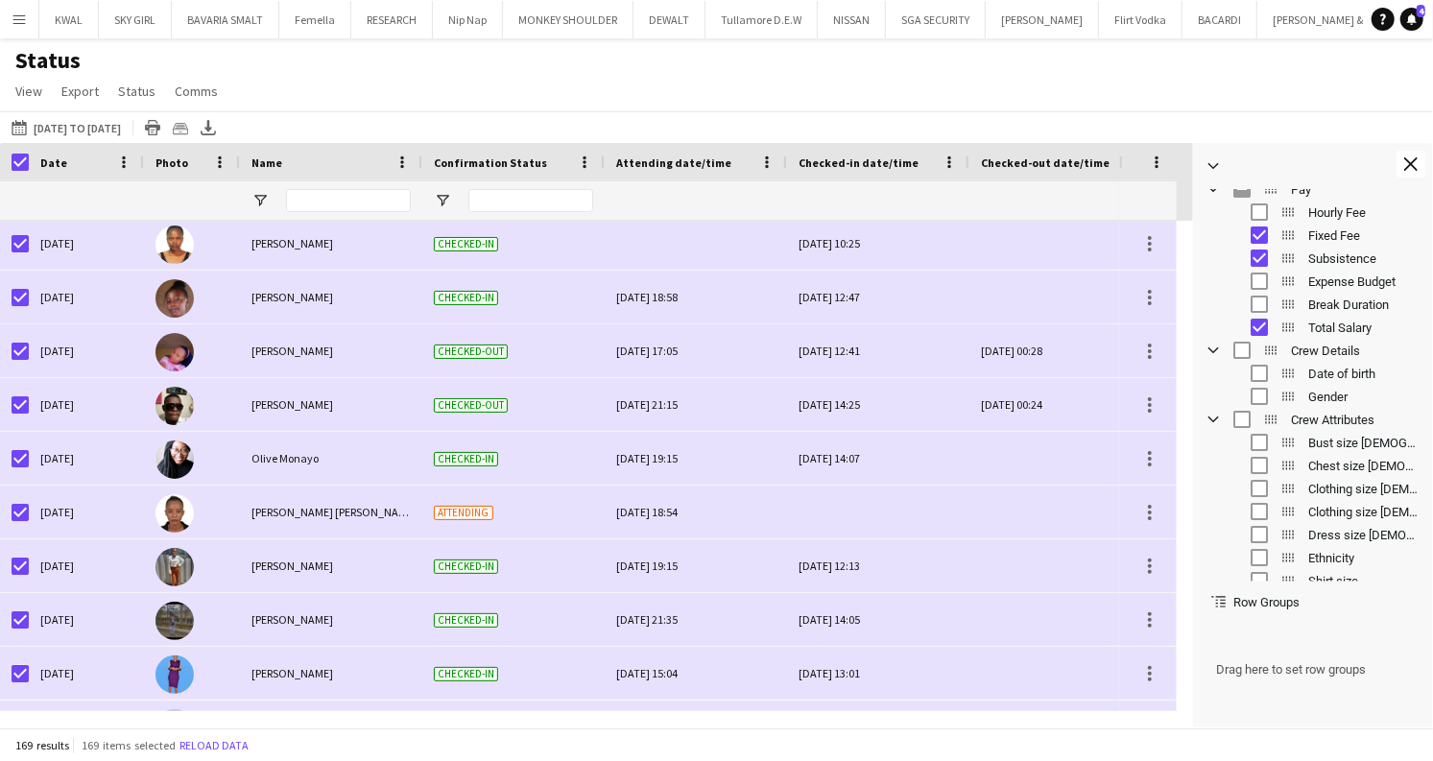
click at [1075, 90] on div "Status View Views Default view New view Update view Delete view Edit name Custo…" at bounding box center [716, 78] width 1433 height 65
click at [1416, 169] on button "Close tool panel" at bounding box center [1411, 164] width 29 height 27
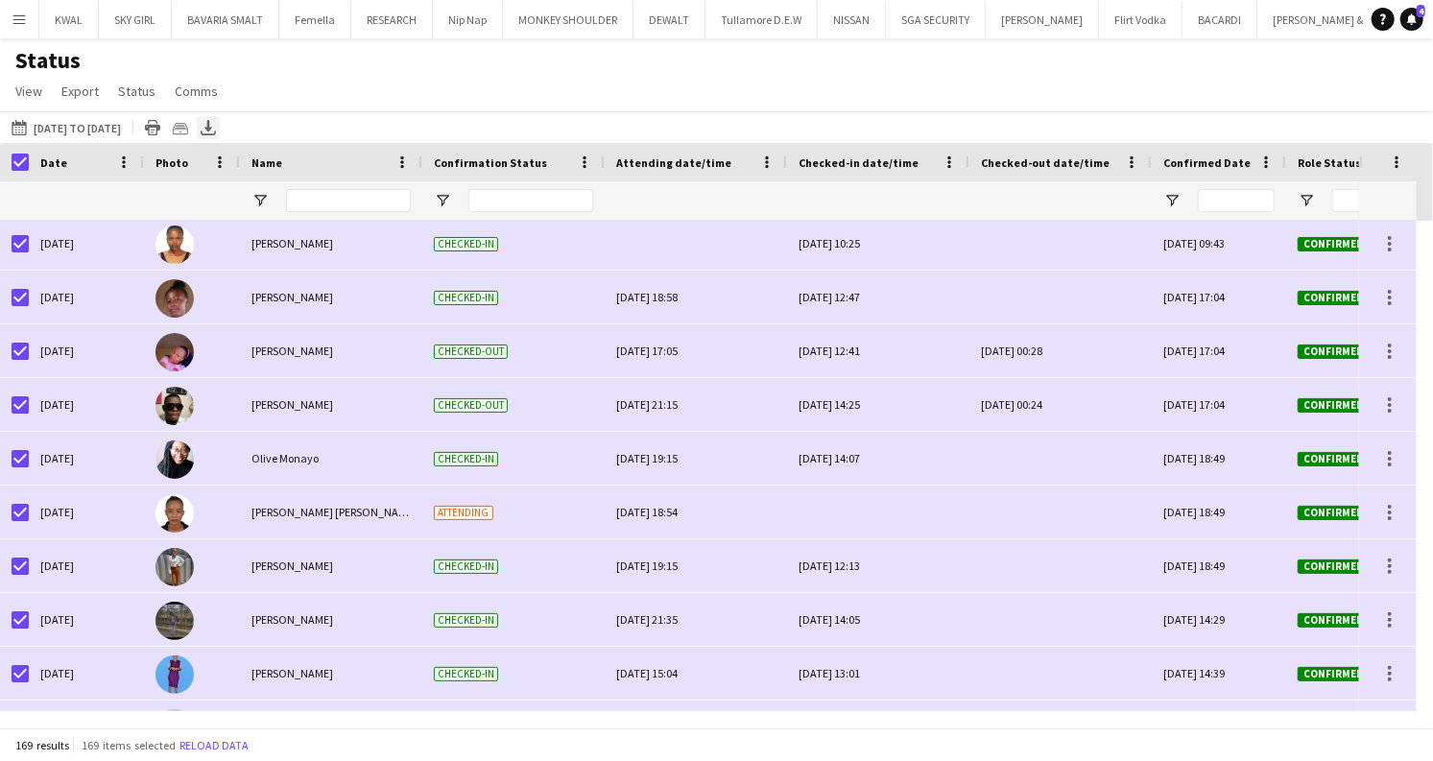
click at [216, 131] on icon "Export XLSX" at bounding box center [208, 127] width 15 height 15
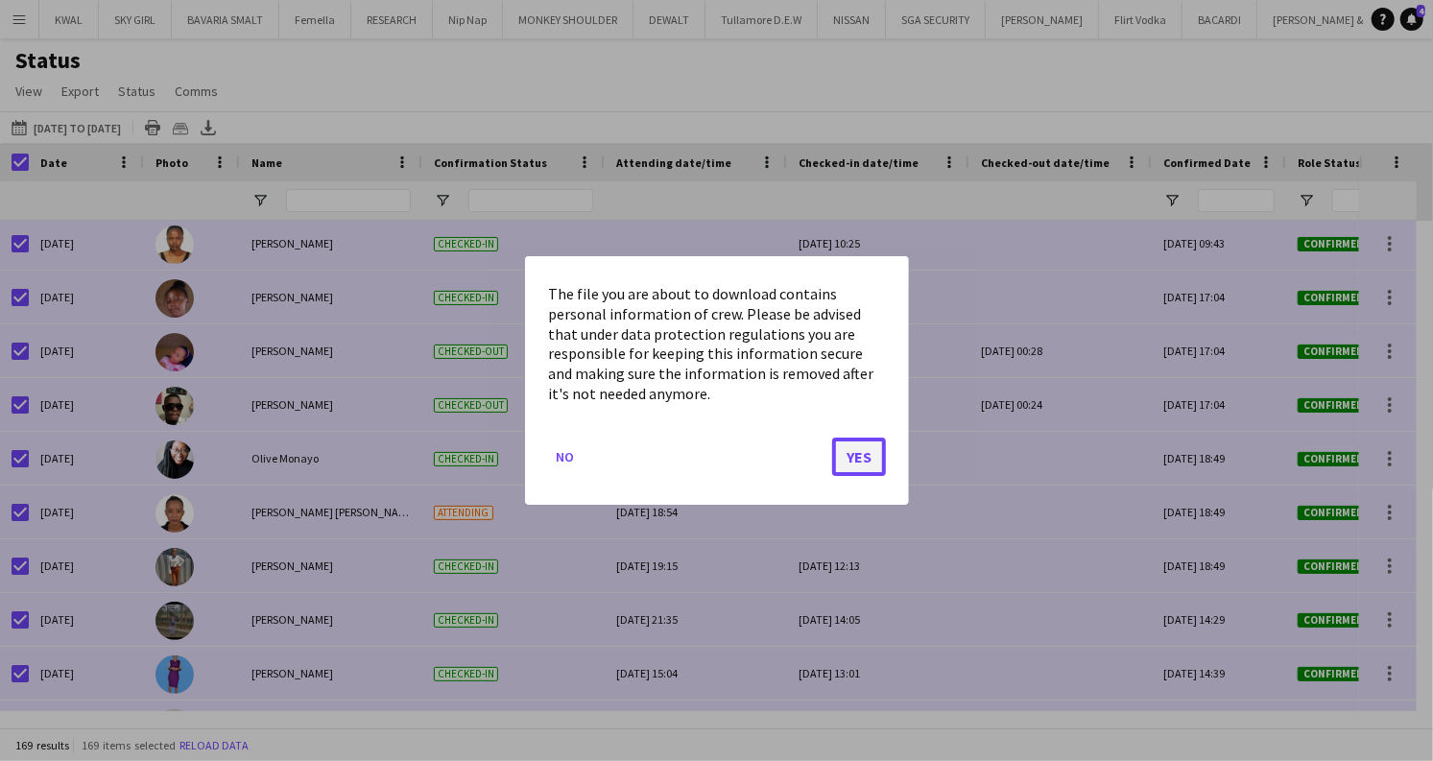
click at [874, 463] on button "Yes" at bounding box center [859, 457] width 54 height 38
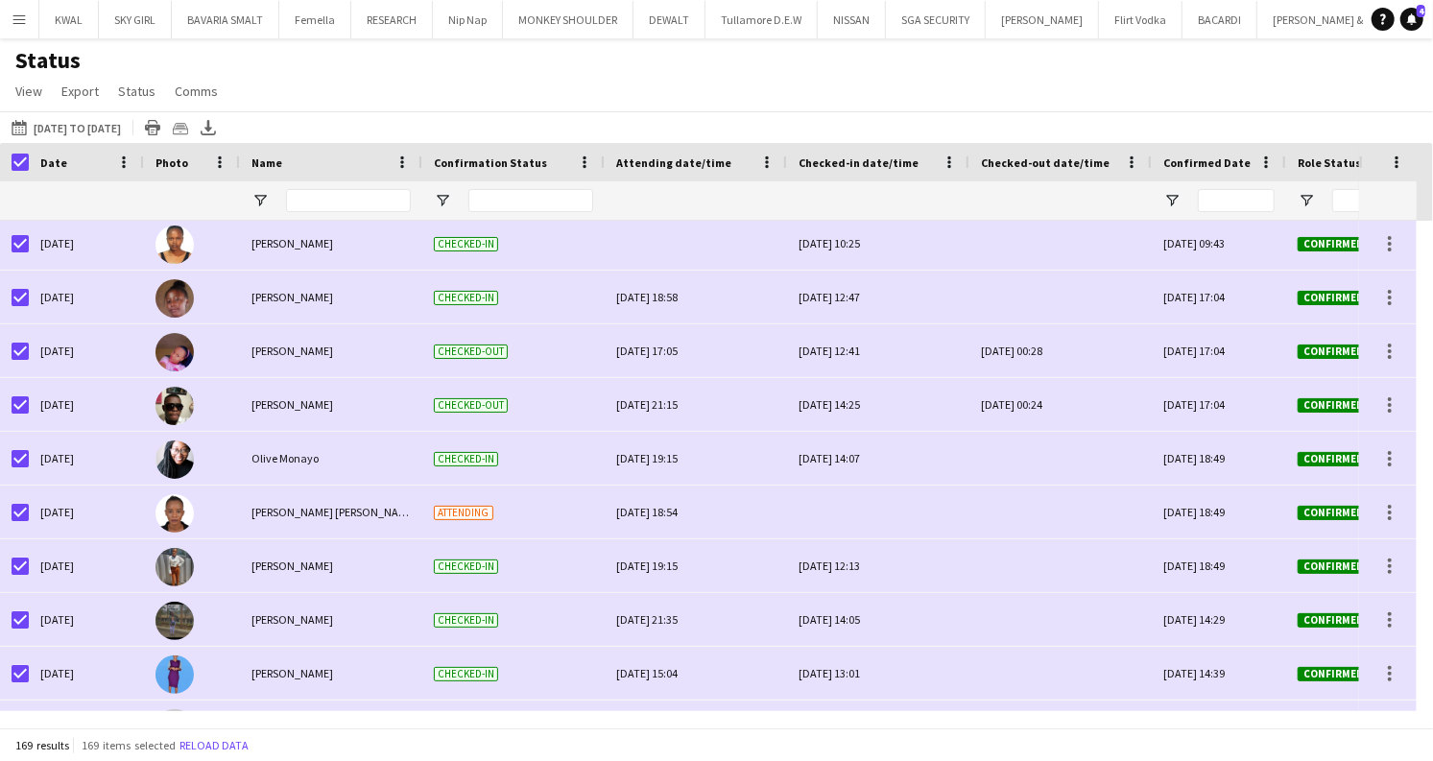
click at [468, 100] on div "Status View Views Default view New view Update view Delete view Edit name Custo…" at bounding box center [716, 78] width 1433 height 65
click at [216, 128] on icon "Export XLSX" at bounding box center [208, 127] width 15 height 15
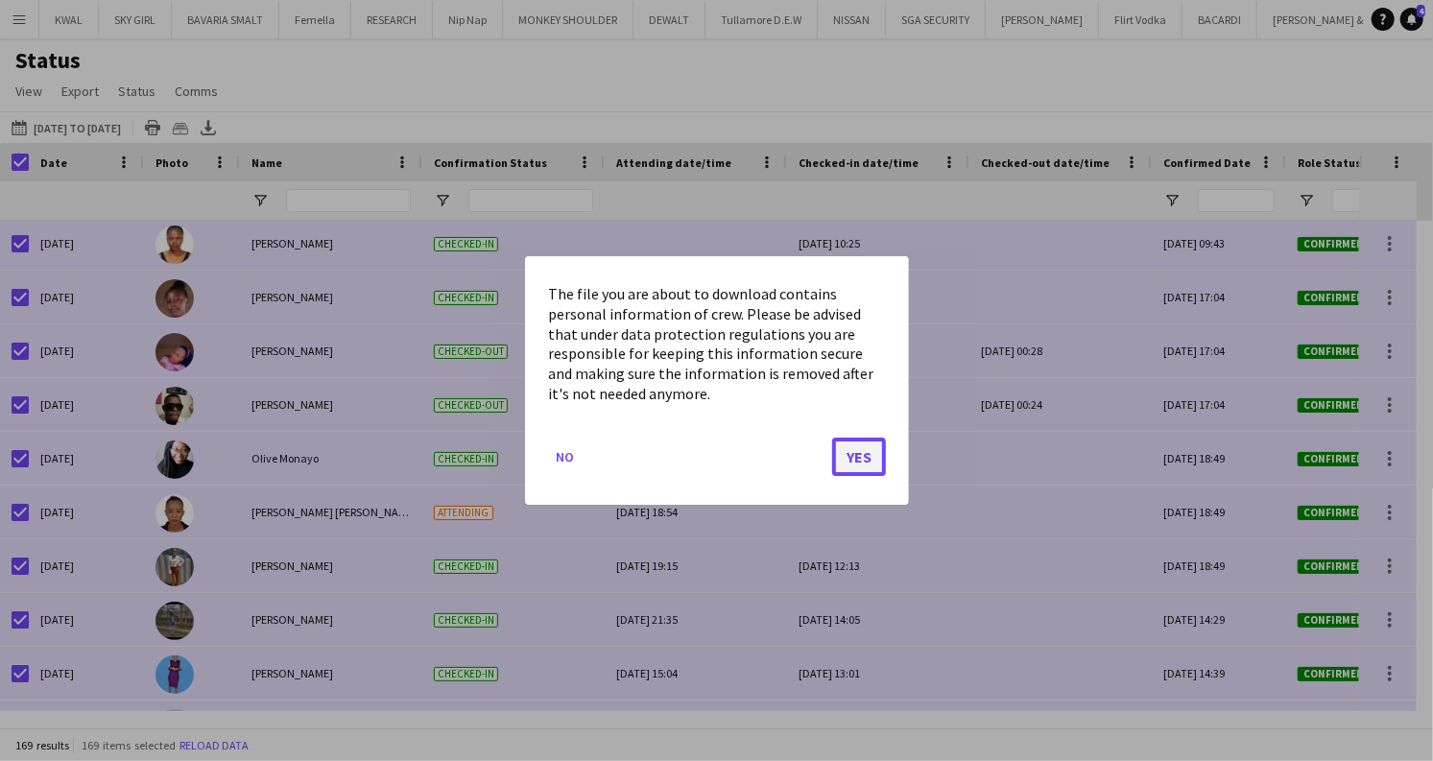
click at [846, 455] on button "Yes" at bounding box center [859, 457] width 54 height 38
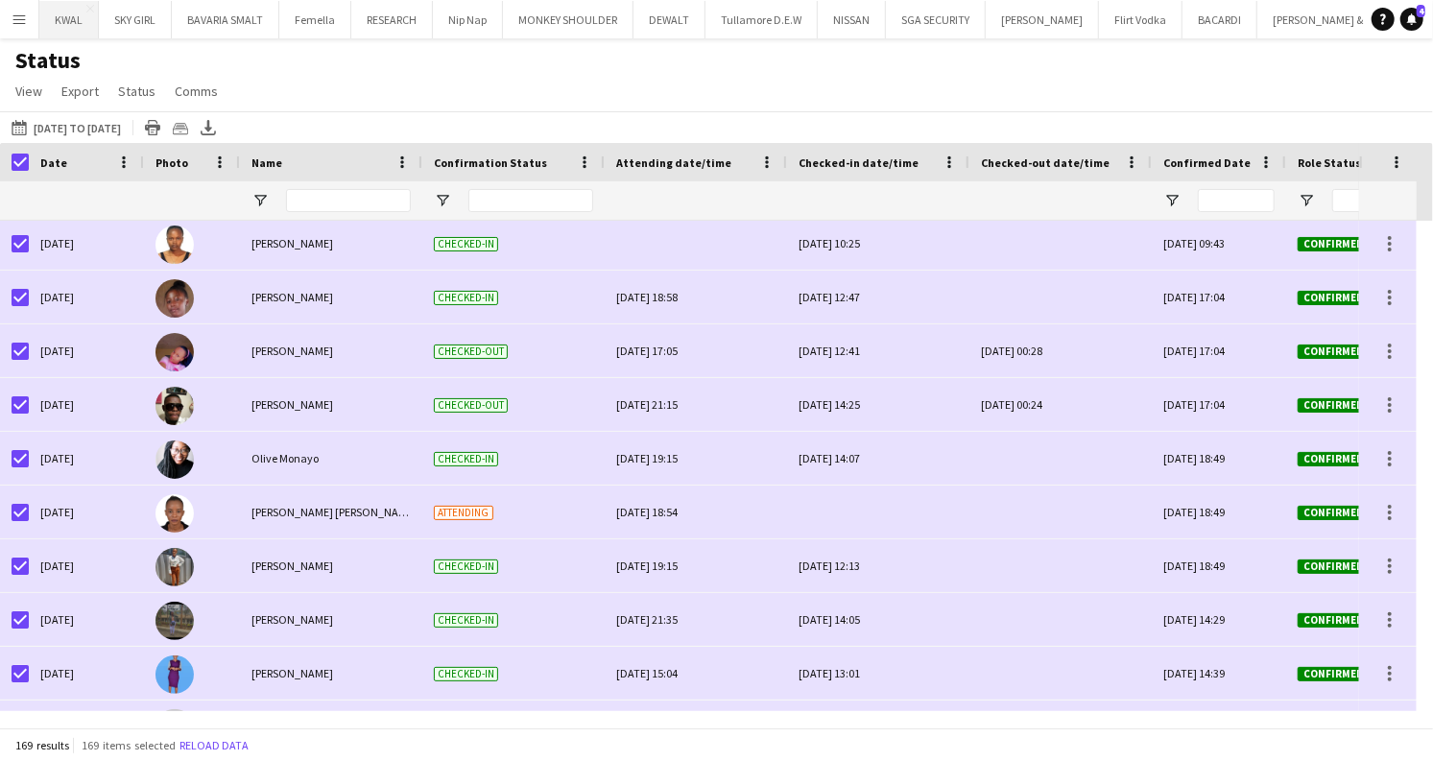
click at [71, 23] on button "KWAL Close" at bounding box center [69, 19] width 60 height 37
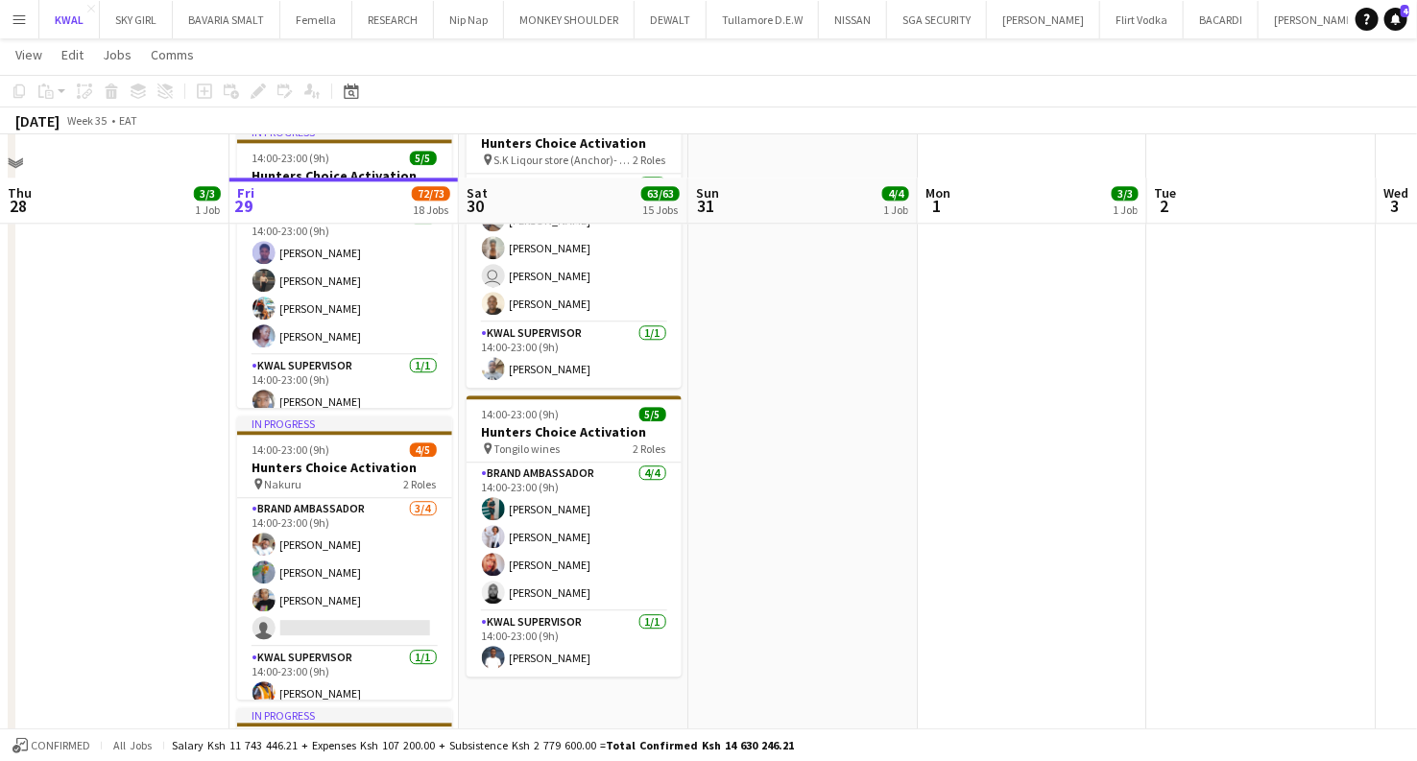
scroll to position [2133, 0]
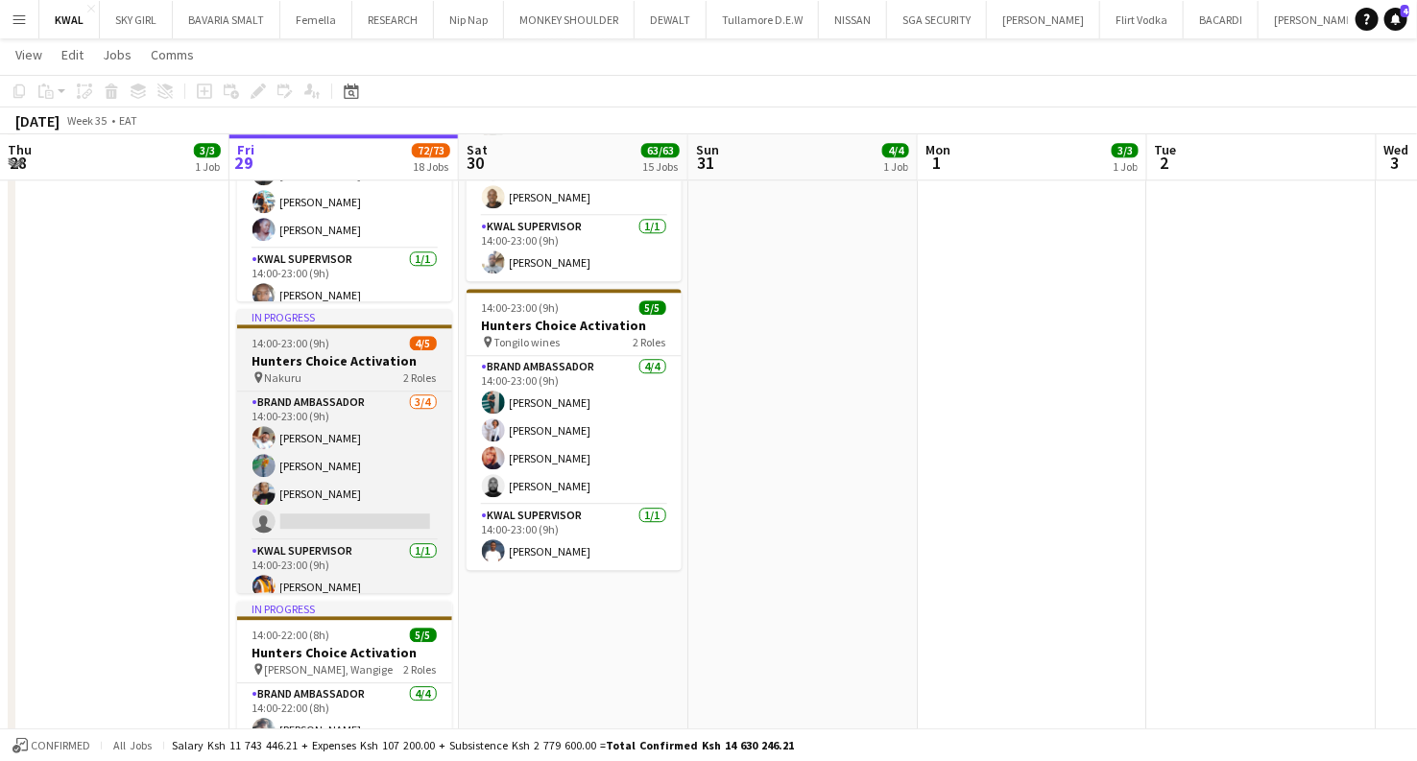
click at [327, 356] on h3 "Hunters Choice Activation" at bounding box center [344, 360] width 215 height 17
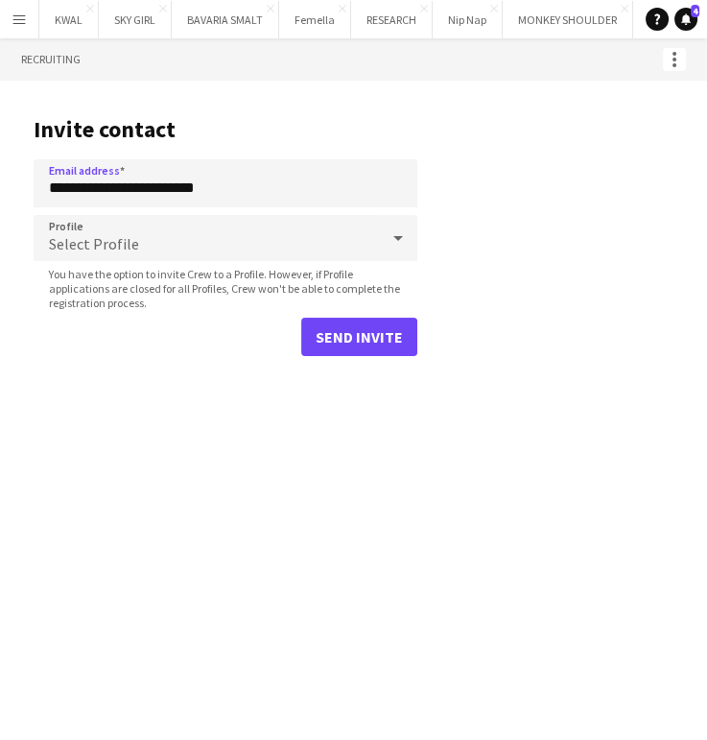
type input "**********"
click at [364, 344] on button "Send invite" at bounding box center [359, 337] width 116 height 38
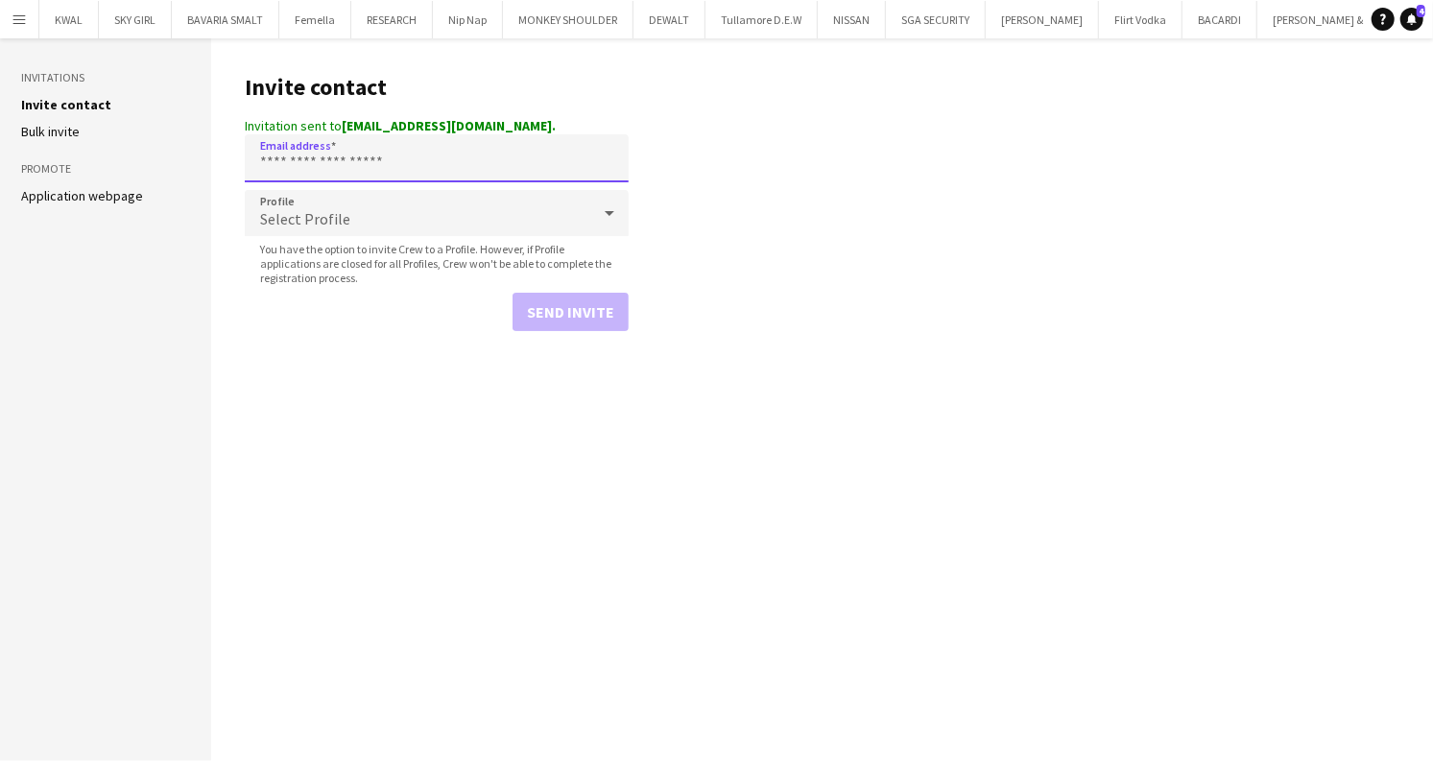
click at [405, 165] on input "Email address" at bounding box center [437, 158] width 384 height 48
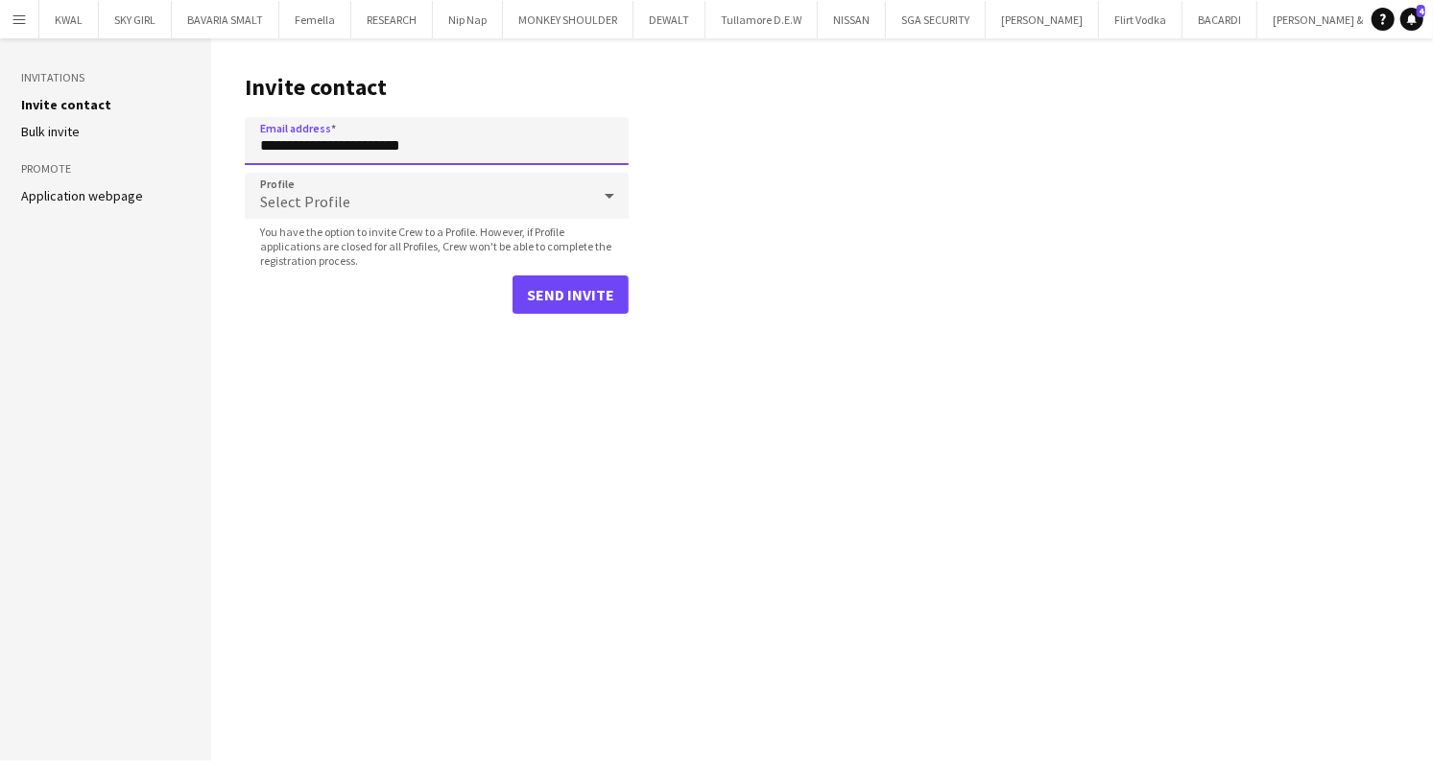
type input "**********"
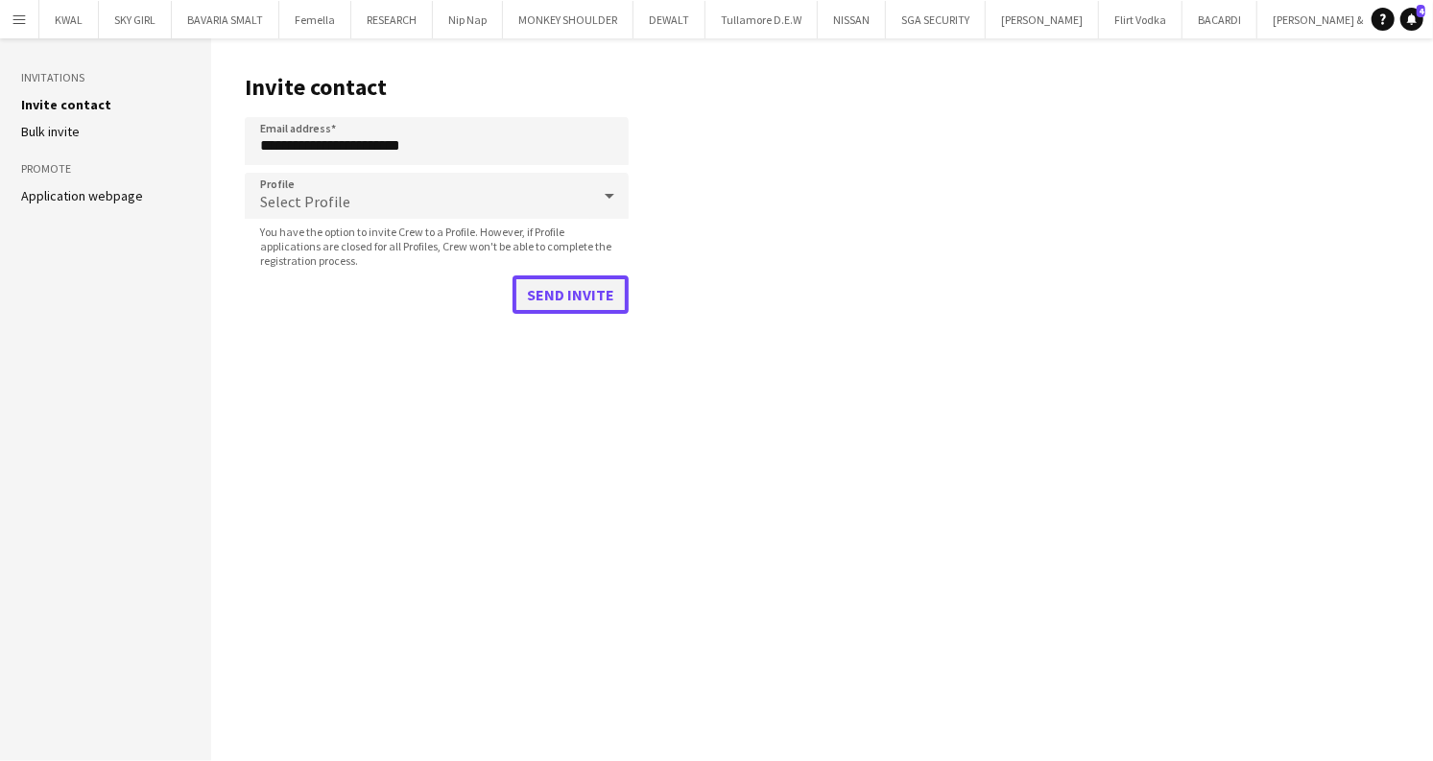
click at [589, 292] on button "Send invite" at bounding box center [571, 295] width 116 height 38
